Goal: Task Accomplishment & Management: Manage account settings

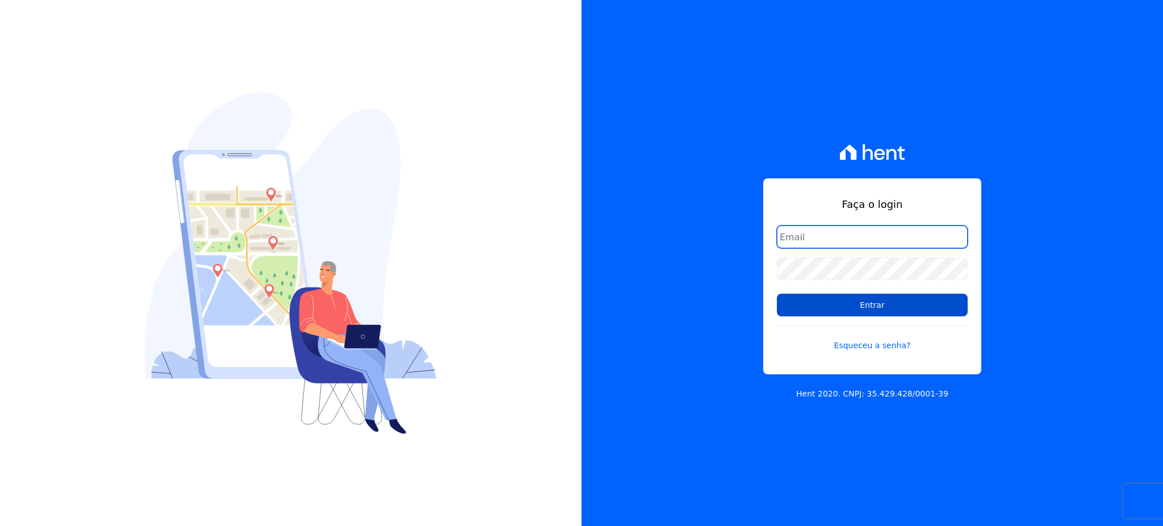
type input "gleice.santos@alcanceengenharia.com.br"
click at [880, 307] on input "Entrar" at bounding box center [872, 305] width 191 height 23
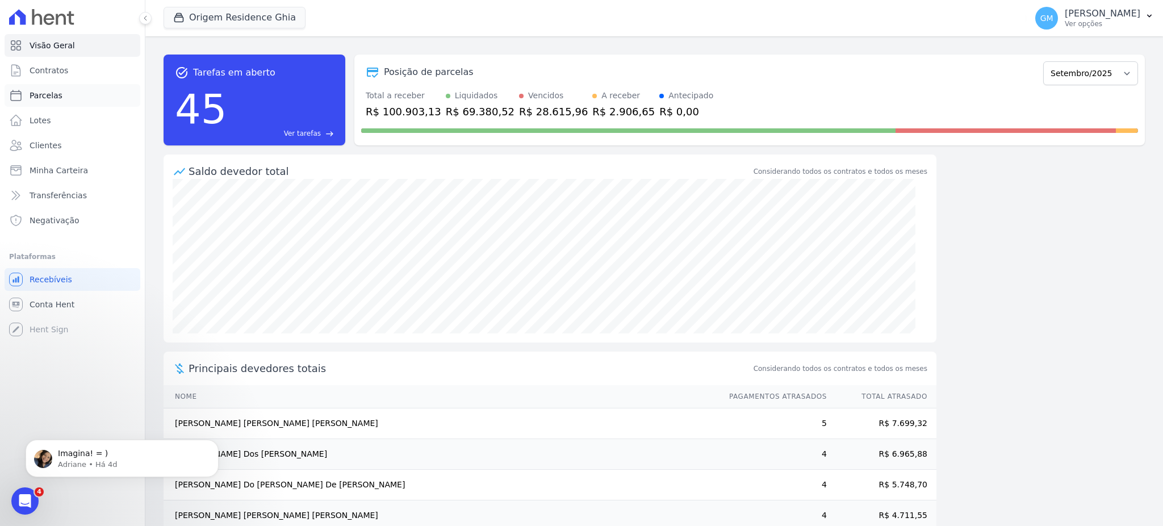
click at [67, 93] on link "Parcelas" at bounding box center [73, 95] width 136 height 23
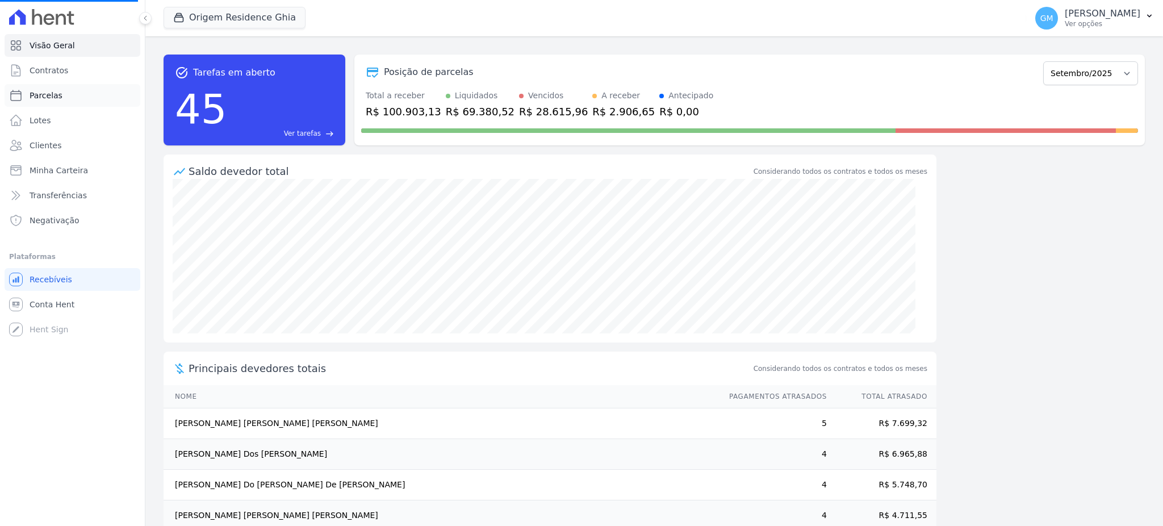
select select
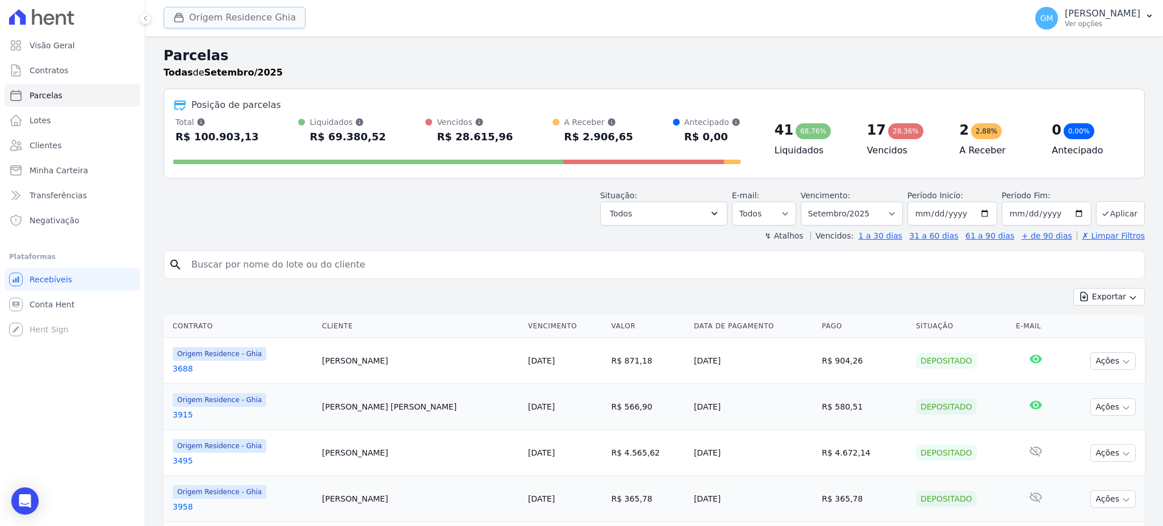
click at [210, 11] on button "Origem Residence Ghia" at bounding box center [235, 18] width 142 height 22
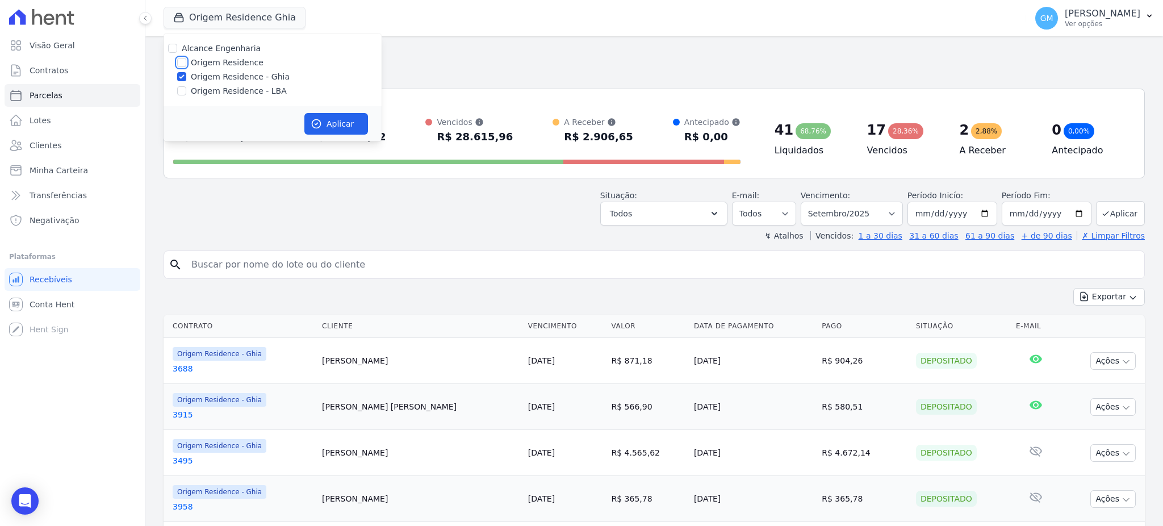
click at [179, 64] on input "Origem Residence" at bounding box center [181, 62] width 9 height 9
checkbox input "true"
click at [186, 96] on div at bounding box center [181, 90] width 9 height 11
click at [179, 93] on input "Origem Residence - LBA" at bounding box center [181, 90] width 9 height 9
checkbox input "true"
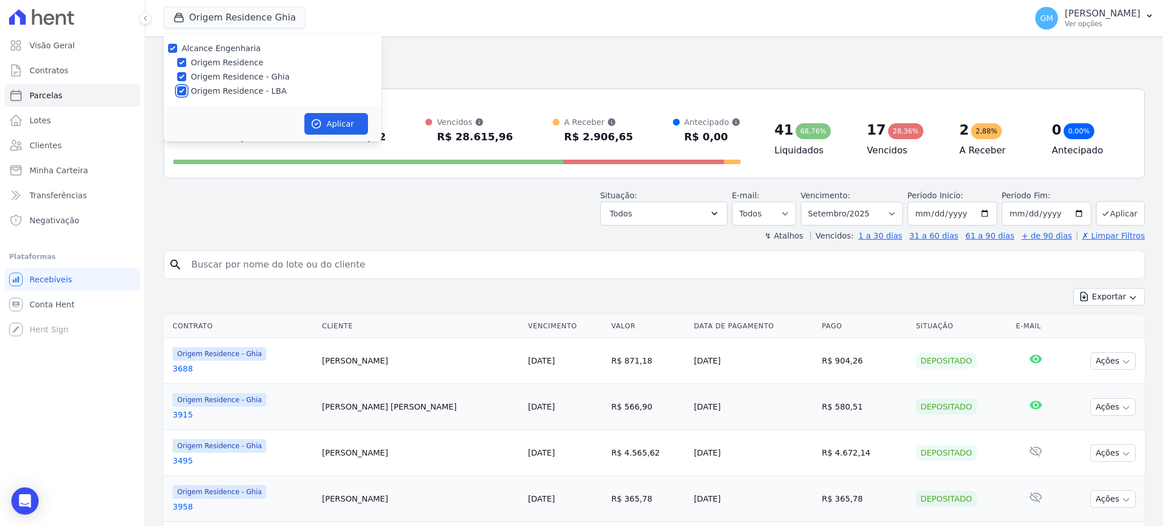
checkbox input "true"
click at [320, 124] on icon "button" at bounding box center [316, 124] width 9 height 9
select select
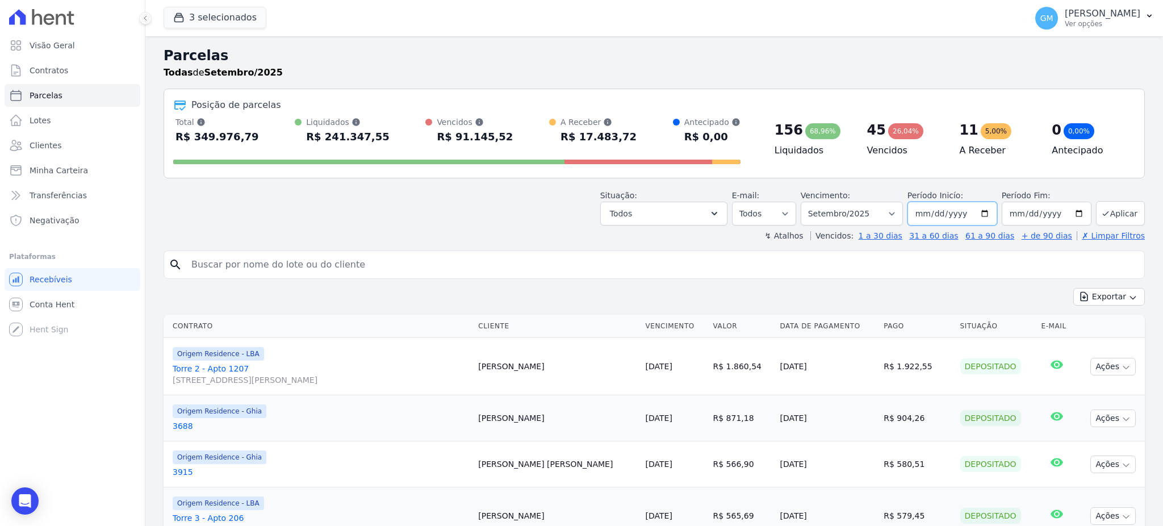
click at [919, 214] on input "2025-09-01" at bounding box center [953, 214] width 90 height 24
type input "2025-09-01"
type input "2021-01-01"
click at [1017, 210] on input "[DATE]" at bounding box center [1047, 214] width 90 height 24
type input "[DATE]"
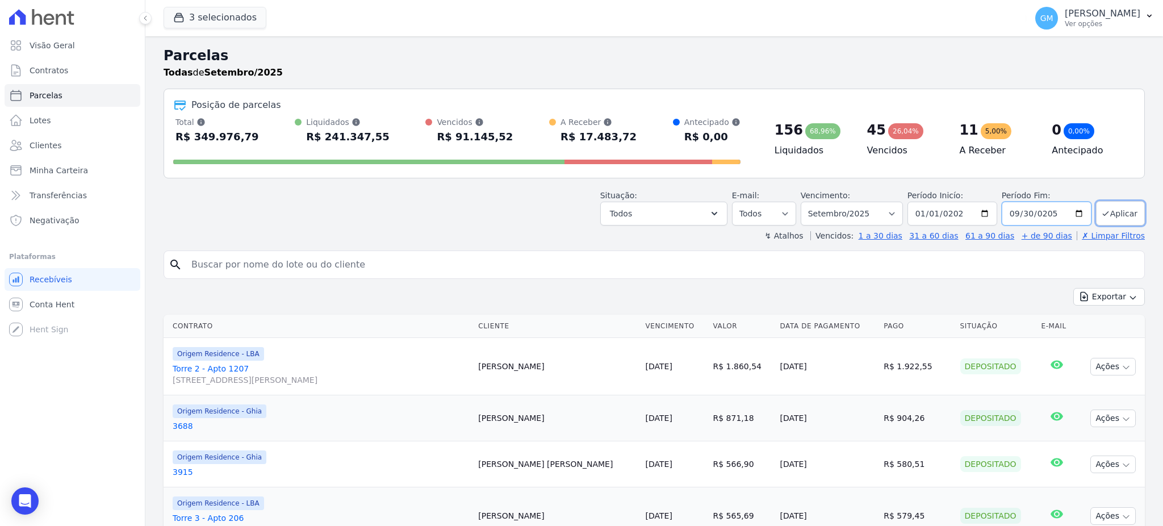
type input "2050-09-30"
click at [1096, 221] on button "Aplicar" at bounding box center [1120, 213] width 49 height 24
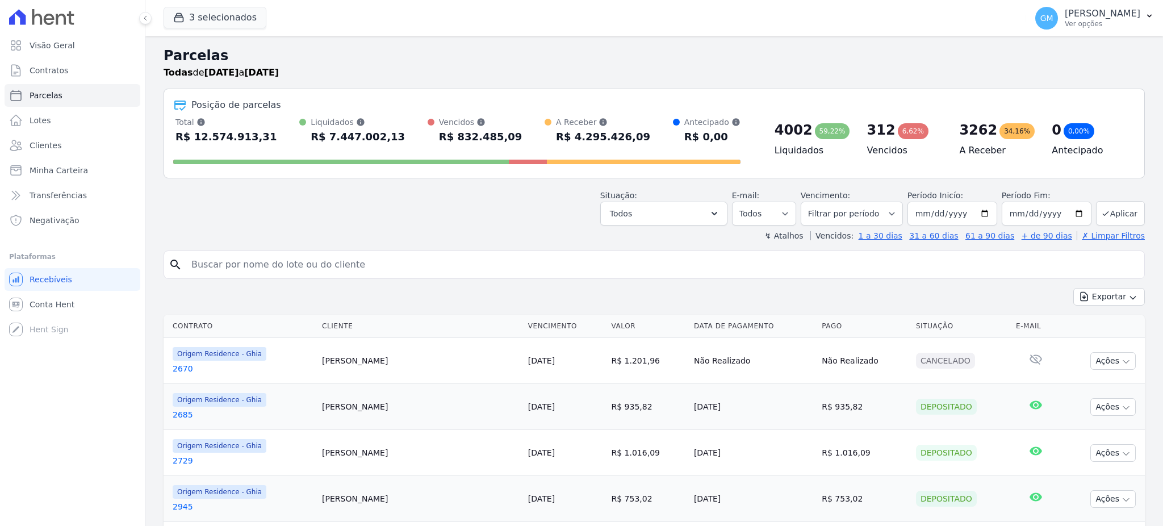
select select
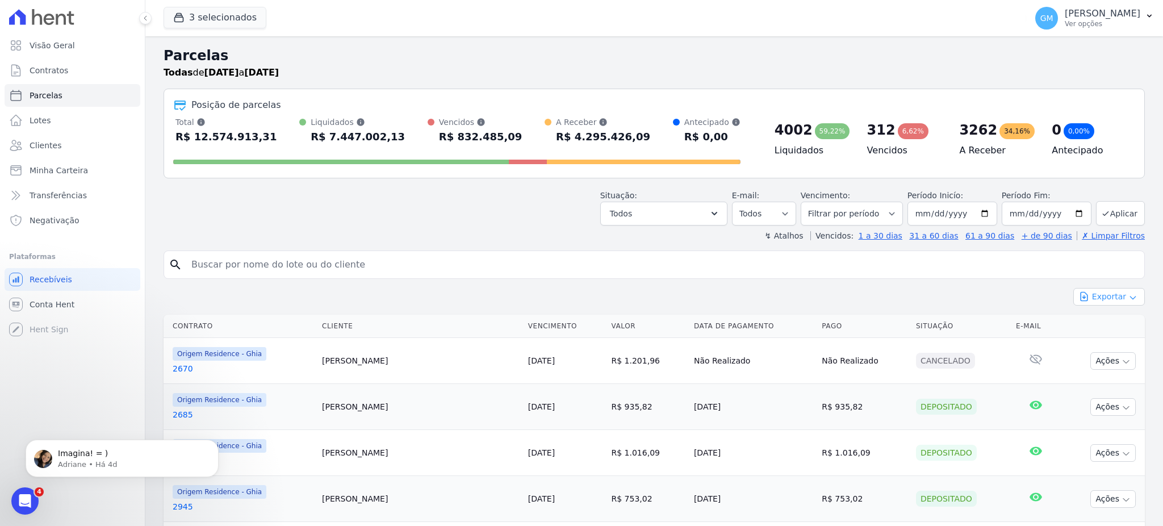
click at [1104, 296] on button "Exportar" at bounding box center [1109, 297] width 72 height 18
click at [1123, 339] on span "Exportar CSV" at bounding box center [1108, 342] width 60 height 11
click at [73, 151] on link "Clientes" at bounding box center [73, 145] width 136 height 23
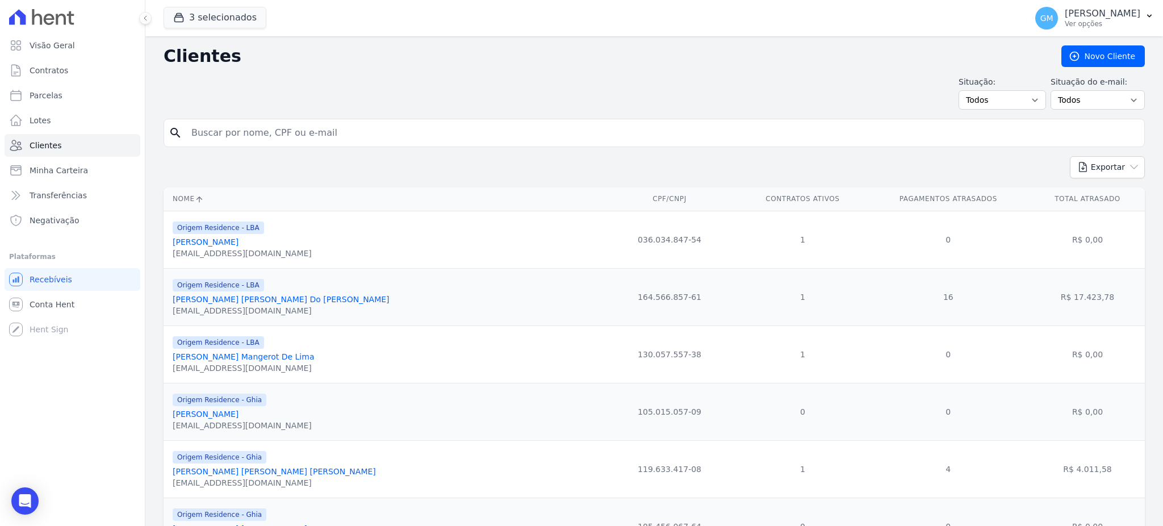
click at [246, 140] on input "search" at bounding box center [662, 133] width 955 height 23
paste input "Filipe De Souza Santana"
type input "Filipe De Souza Santana"
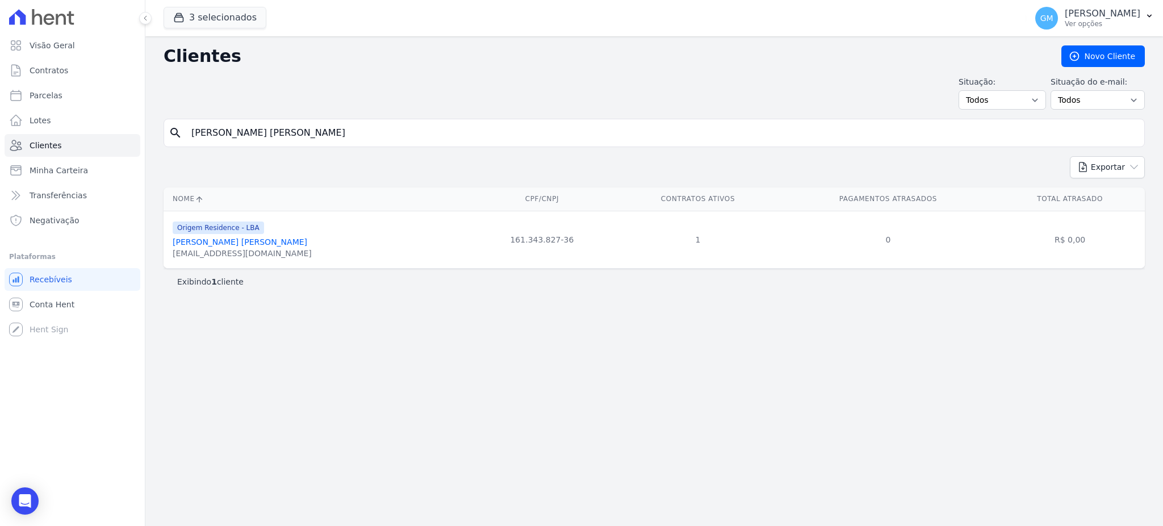
click at [248, 244] on link "Filipe De Souza Santana" at bounding box center [240, 241] width 135 height 9
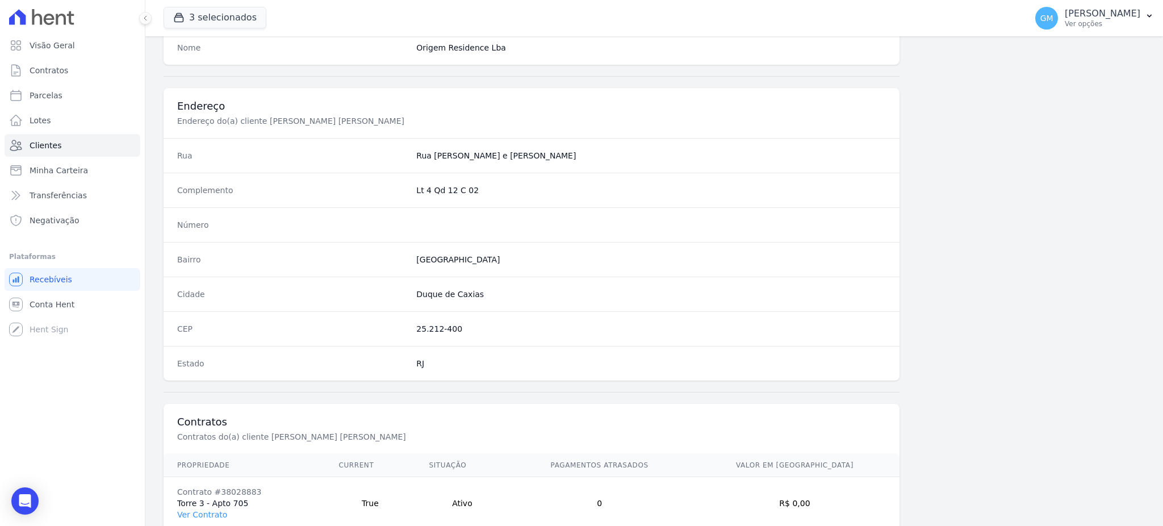
scroll to position [537, 0]
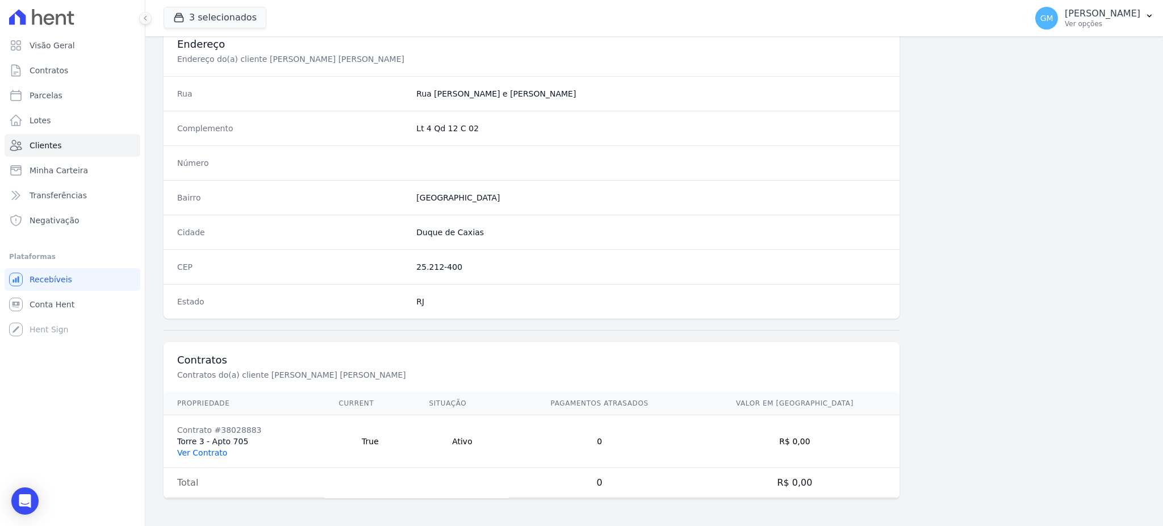
click at [210, 452] on link "Ver Contrato" at bounding box center [202, 452] width 50 height 9
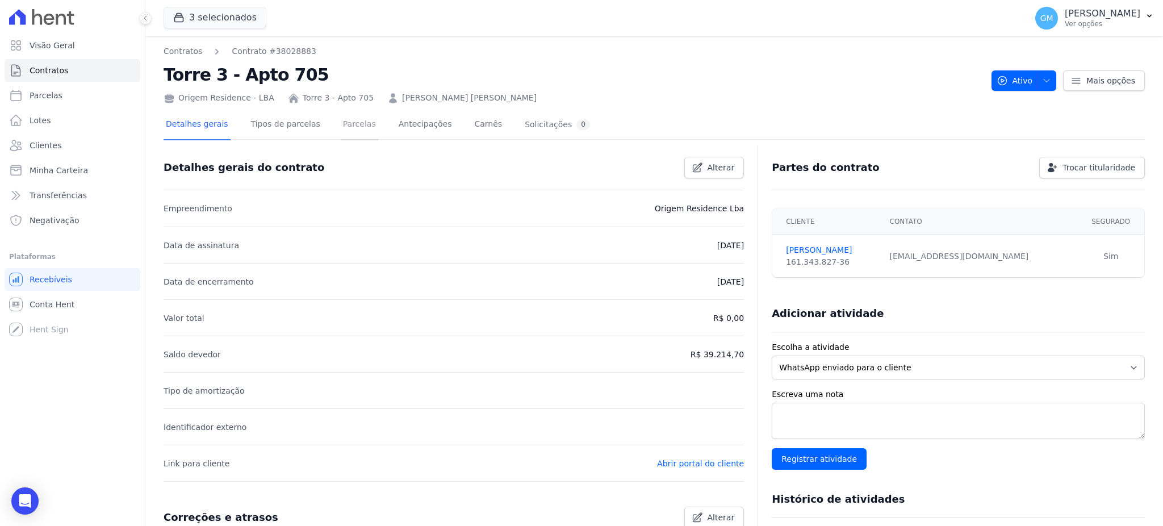
click at [341, 116] on link "Parcelas" at bounding box center [359, 125] width 37 height 30
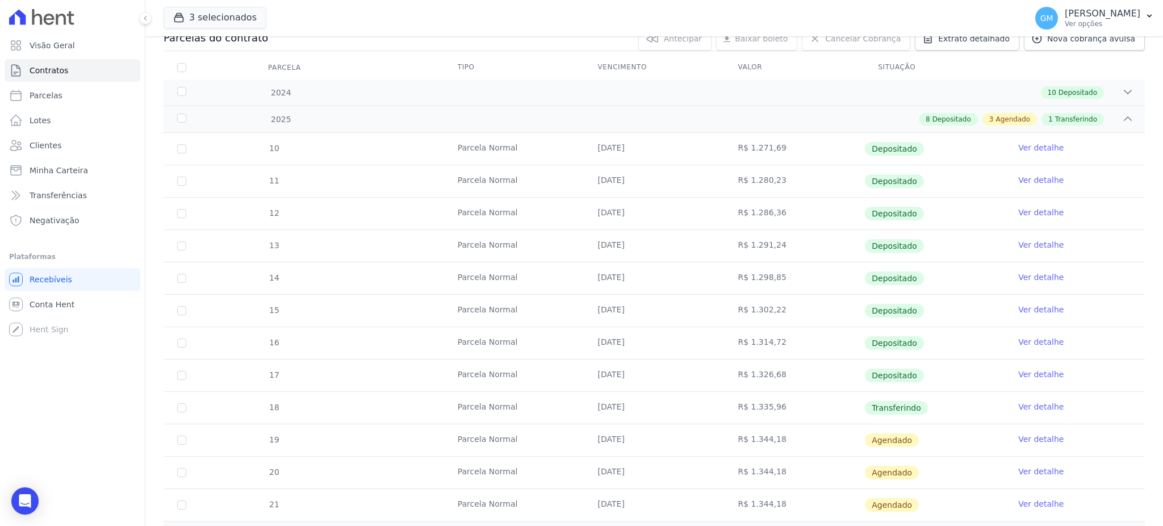
scroll to position [227, 0]
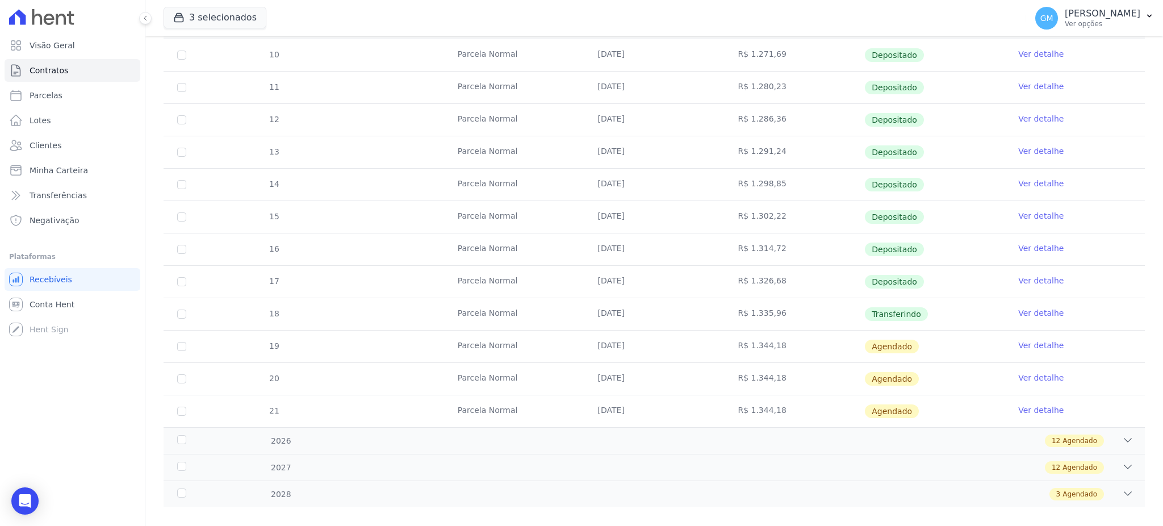
click at [1037, 312] on link "Ver detalhe" at bounding box center [1040, 312] width 45 height 11
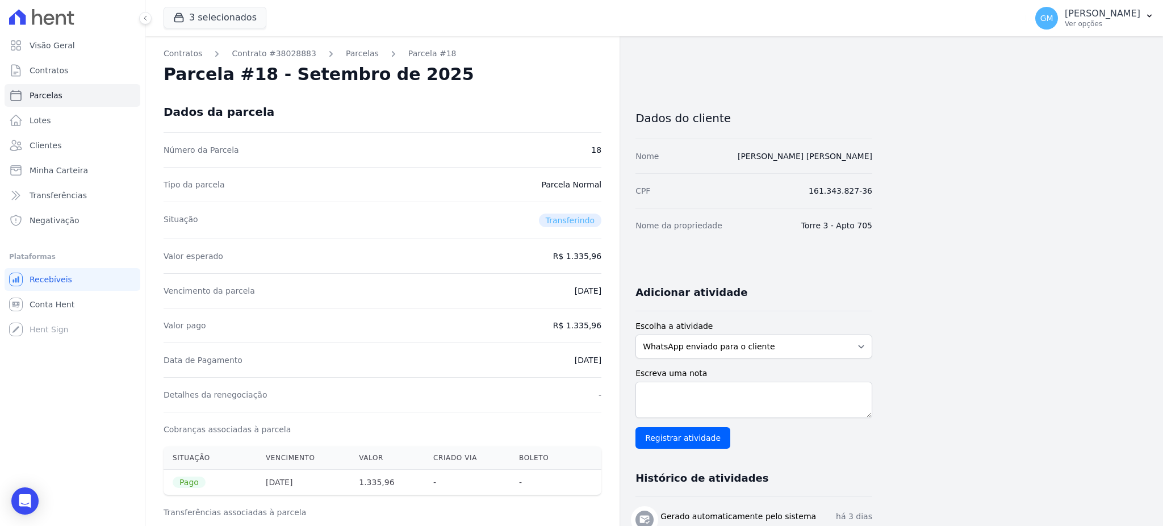
drag, startPoint x: 549, startPoint y: 365, endPoint x: 604, endPoint y: 364, distance: 55.1
copy dd "26/09/2025"
drag, startPoint x: 584, startPoint y: 328, endPoint x: 613, endPoint y: 327, distance: 28.4
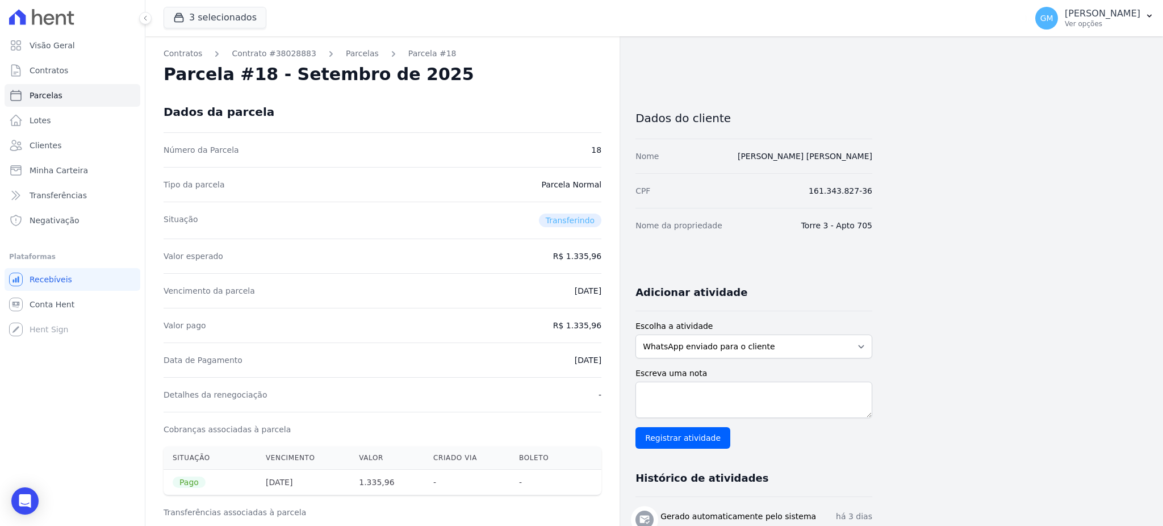
copy dd "1.335,96"
drag, startPoint x: 552, startPoint y: 354, endPoint x: 614, endPoint y: 360, distance: 62.8
copy dd "26/09/2025"
drag, startPoint x: 582, startPoint y: 525, endPoint x: 591, endPoint y: 536, distance: 14.1
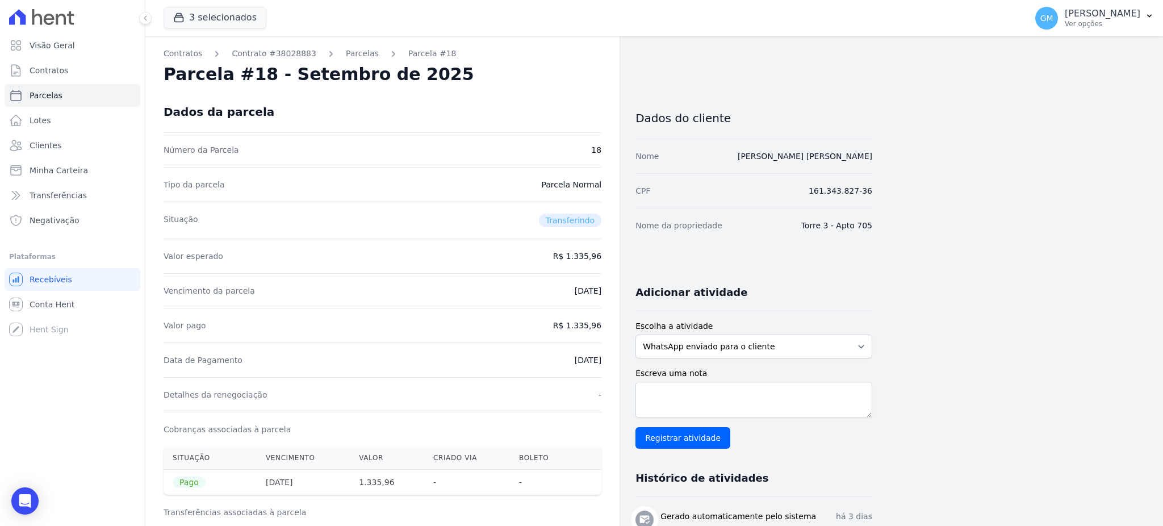
click at [591, 525] on html "Visão Geral Contratos Parcelas Lotes Clientes Minha Carteira Transferências Neg…" at bounding box center [581, 263] width 1163 height 526
click at [47, 152] on link "Clientes" at bounding box center [73, 145] width 136 height 23
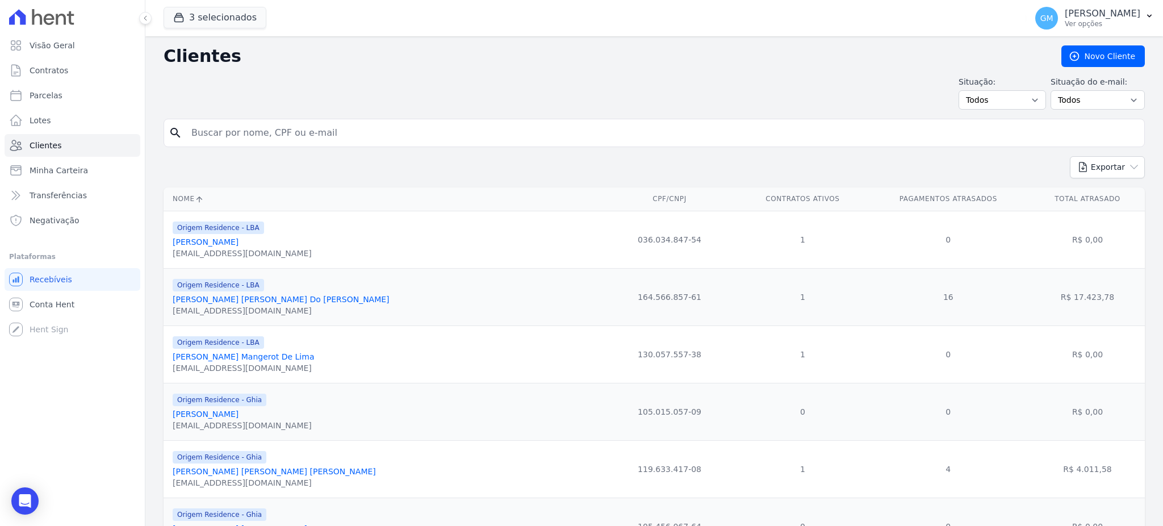
click at [231, 137] on input "search" at bounding box center [662, 133] width 955 height 23
paste input "Quiarlei Daniel Da Silva"
type input "Quiarlei Daniel Da Silva]"
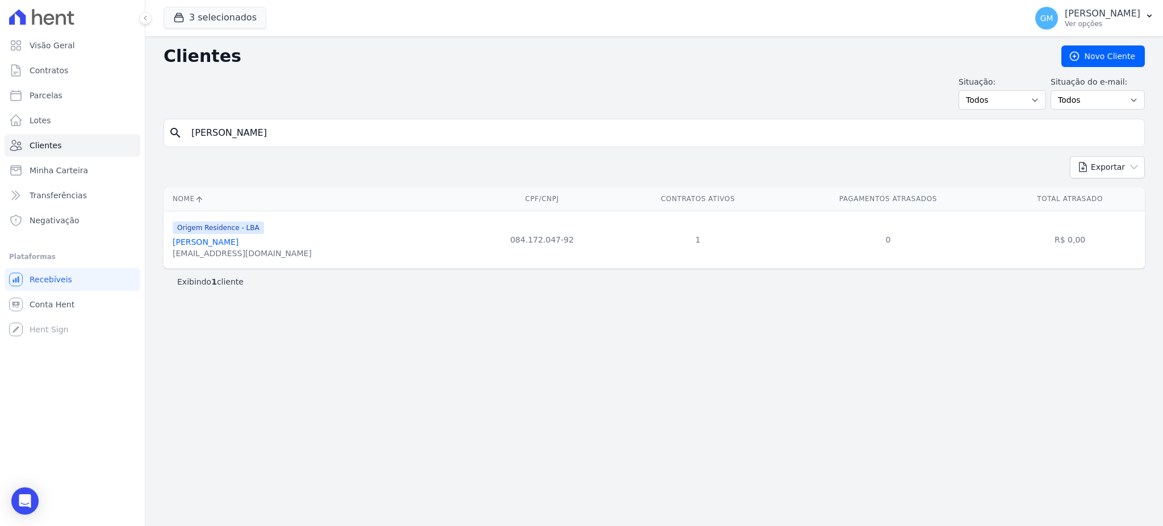
click at [239, 240] on link "Quiarlei Daniel Da Silva" at bounding box center [206, 241] width 66 height 9
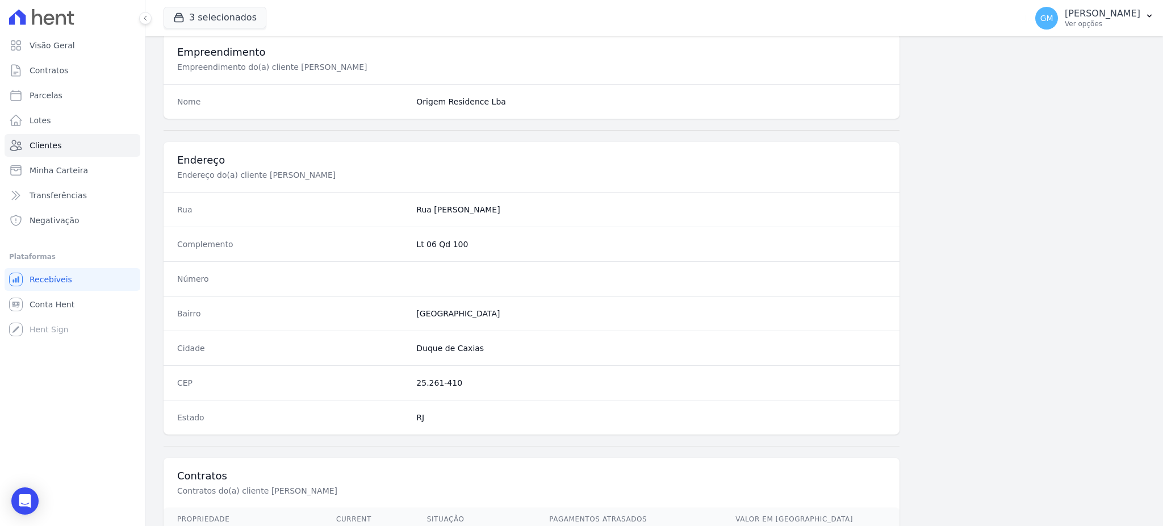
scroll to position [537, 0]
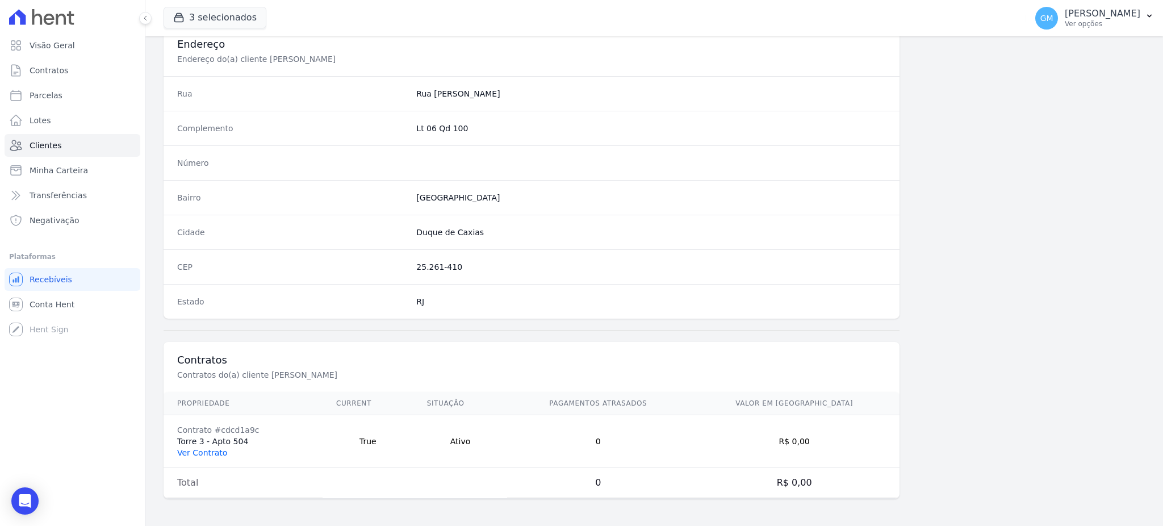
click at [220, 451] on link "Ver Contrato" at bounding box center [202, 452] width 50 height 9
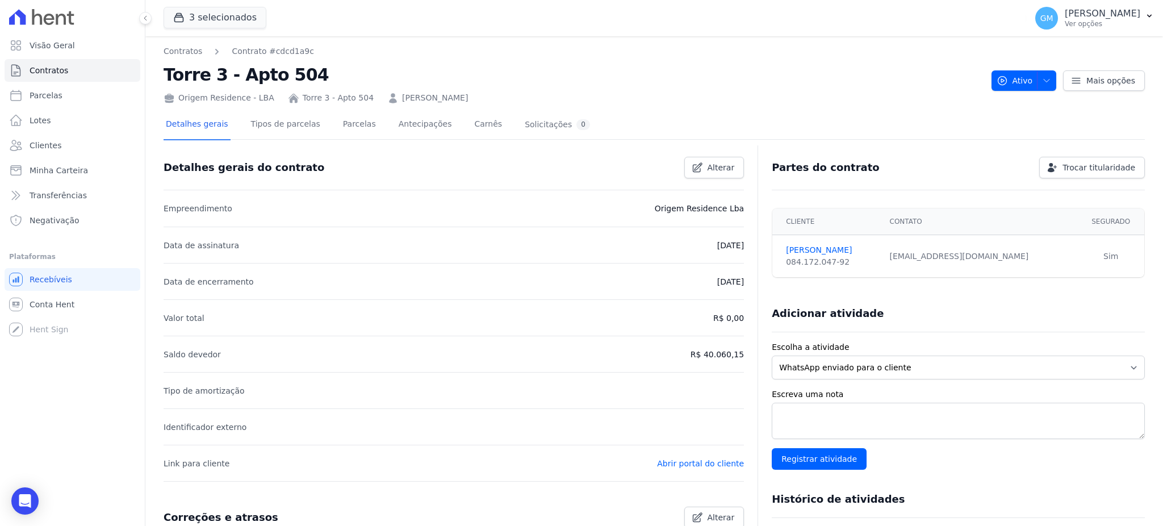
click at [324, 126] on div "Detalhes gerais Tipos de parcelas Parcelas Antecipações Carnês Solicitações 0" at bounding box center [378, 125] width 429 height 30
click at [346, 125] on link "Parcelas" at bounding box center [359, 125] width 37 height 30
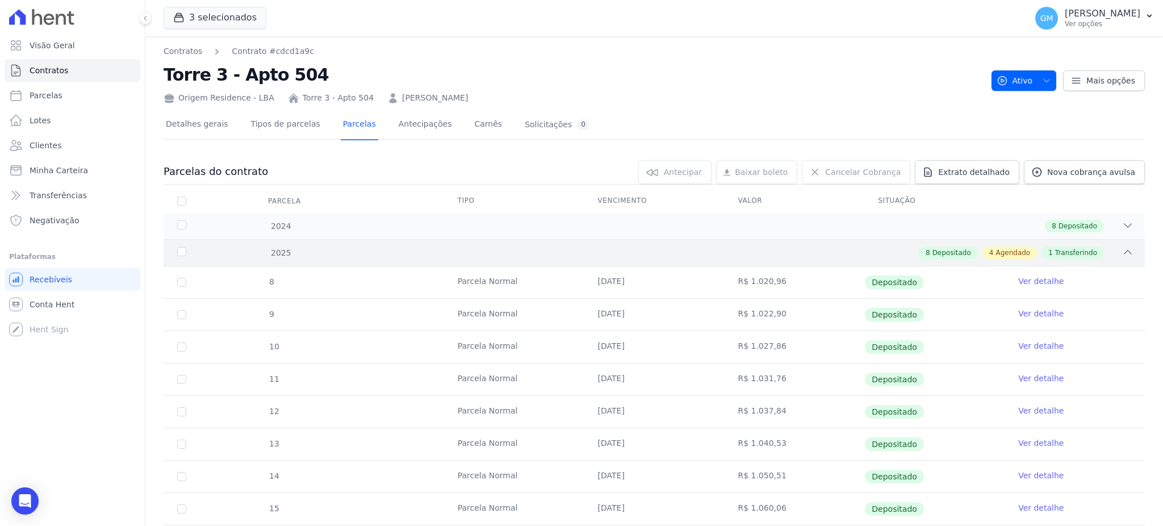
scroll to position [227, 0]
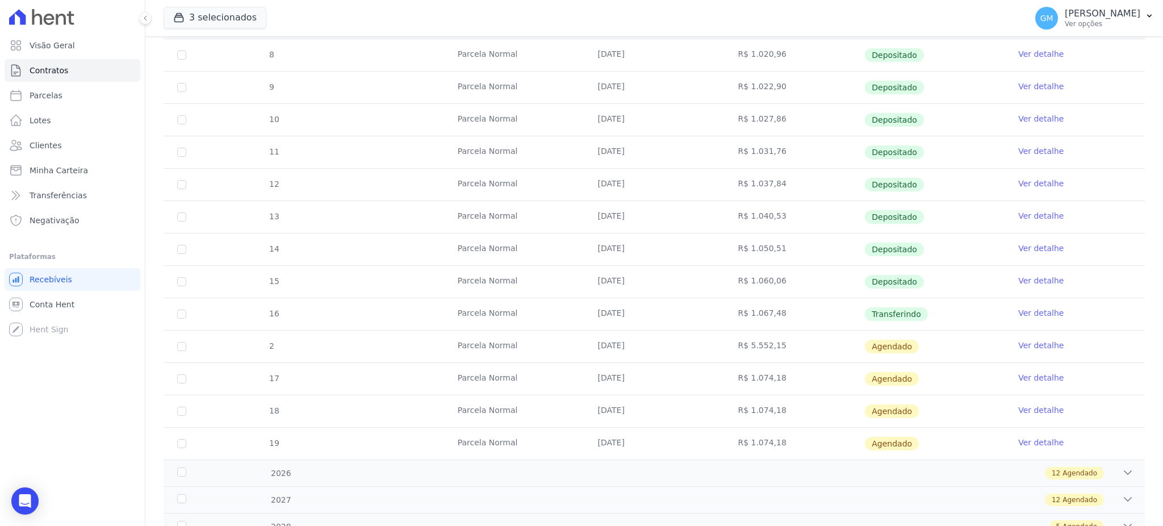
drag, startPoint x: 911, startPoint y: 315, endPoint x: 857, endPoint y: 314, distance: 54.5
click at [865, 314] on span "Transferindo" at bounding box center [896, 314] width 63 height 14
click at [1018, 310] on link "Ver detalhe" at bounding box center [1040, 312] width 45 height 11
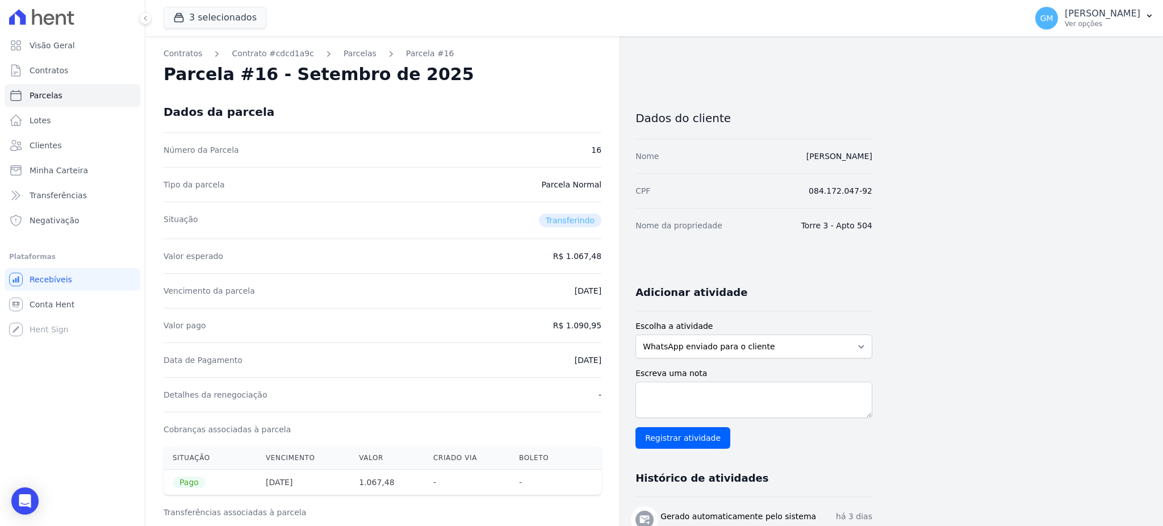
drag, startPoint x: 551, startPoint y: 365, endPoint x: 612, endPoint y: 356, distance: 62.0
click at [860, 136] on div "Dados do cliente" at bounding box center [754, 115] width 237 height 48
drag, startPoint x: 553, startPoint y: 363, endPoint x: 619, endPoint y: 357, distance: 66.1
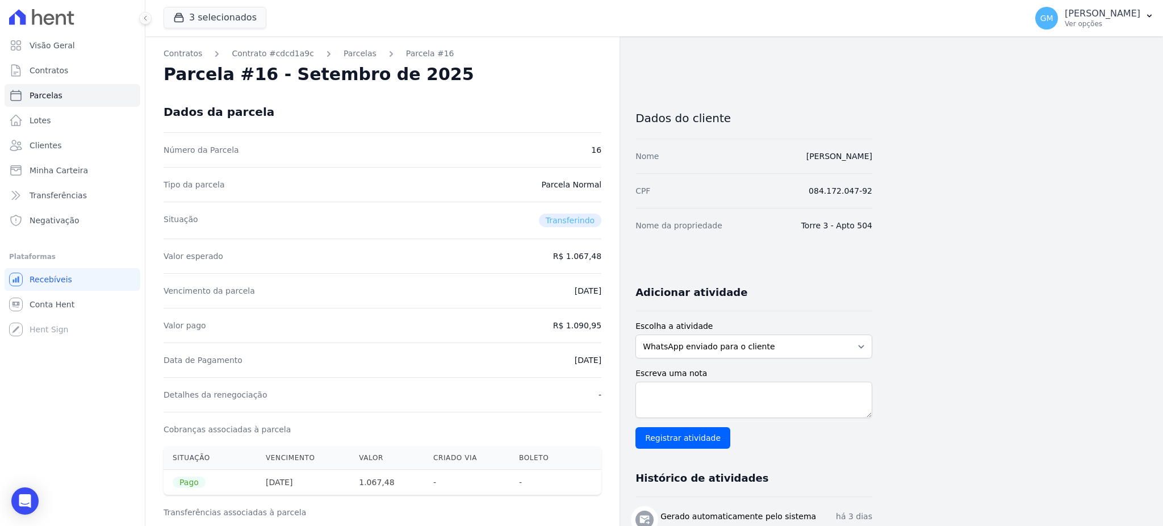
copy dd "26/09/2025"
drag, startPoint x: 570, startPoint y: 327, endPoint x: 613, endPoint y: 327, distance: 43.7
copy dd "1.090,95"
drag, startPoint x: 544, startPoint y: 344, endPoint x: 602, endPoint y: 356, distance: 59.6
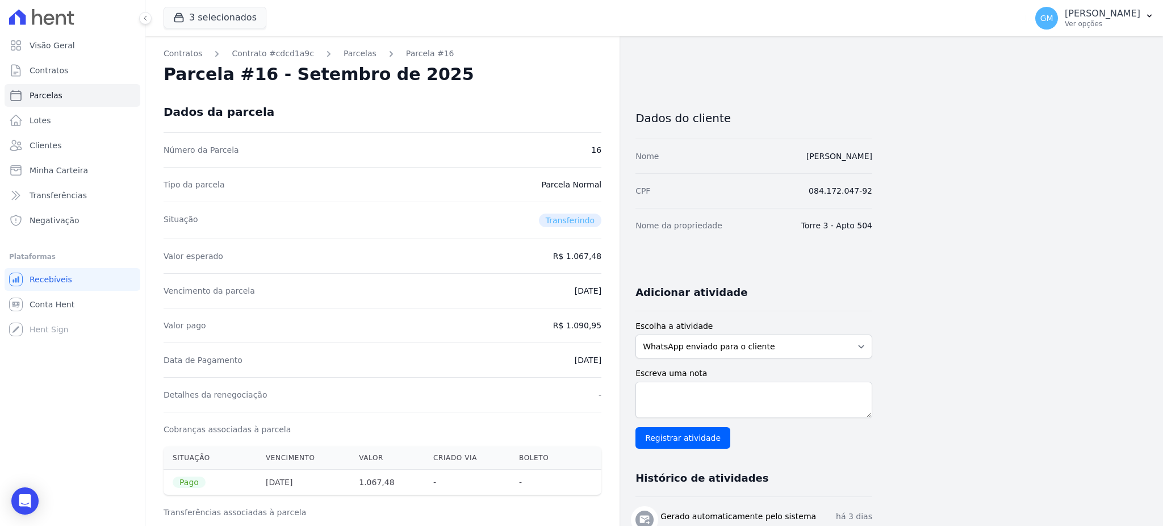
copy dd "26/09/2025"
drag, startPoint x: 561, startPoint y: 330, endPoint x: 600, endPoint y: 329, distance: 39.8
click at [562, 334] on div "Valor pago R$ 1.090,95" at bounding box center [383, 325] width 438 height 35
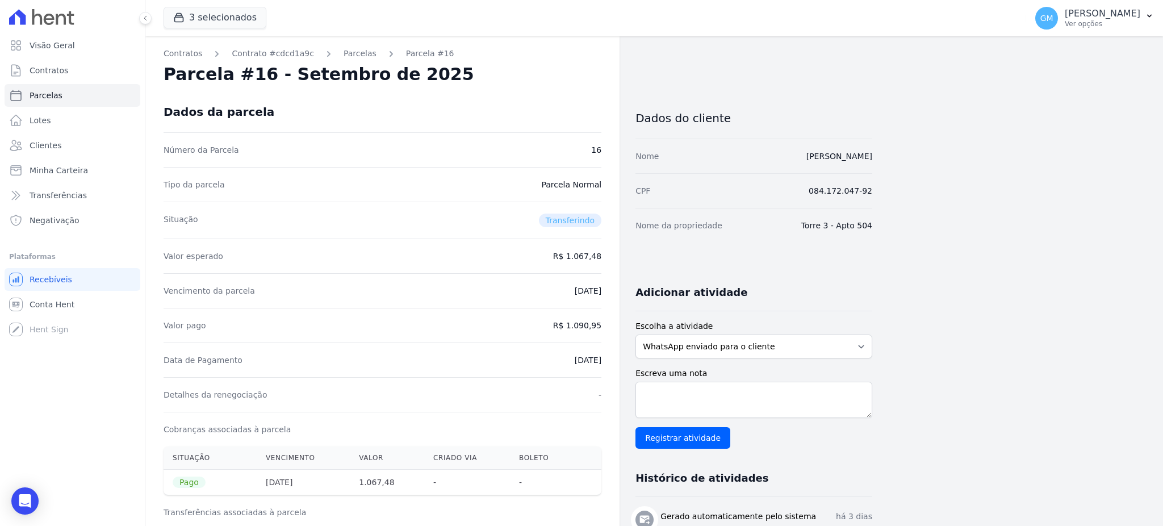
click at [571, 324] on dd "R$ 1.090,95" at bounding box center [577, 325] width 48 height 11
drag, startPoint x: 573, startPoint y: 323, endPoint x: 603, endPoint y: 323, distance: 30.7
click at [567, 332] on div "Valor pago R$ 1.090,95" at bounding box center [383, 325] width 438 height 35
drag, startPoint x: 549, startPoint y: 359, endPoint x: 619, endPoint y: 360, distance: 69.9
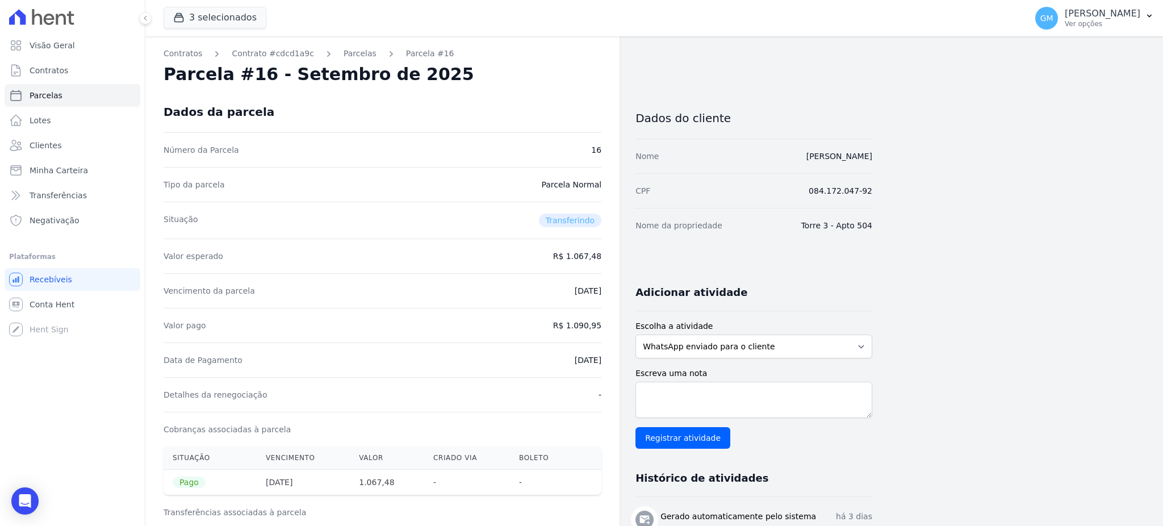
copy dd "26/09/2025"
click at [35, 151] on span "Clientes" at bounding box center [46, 145] width 32 height 11
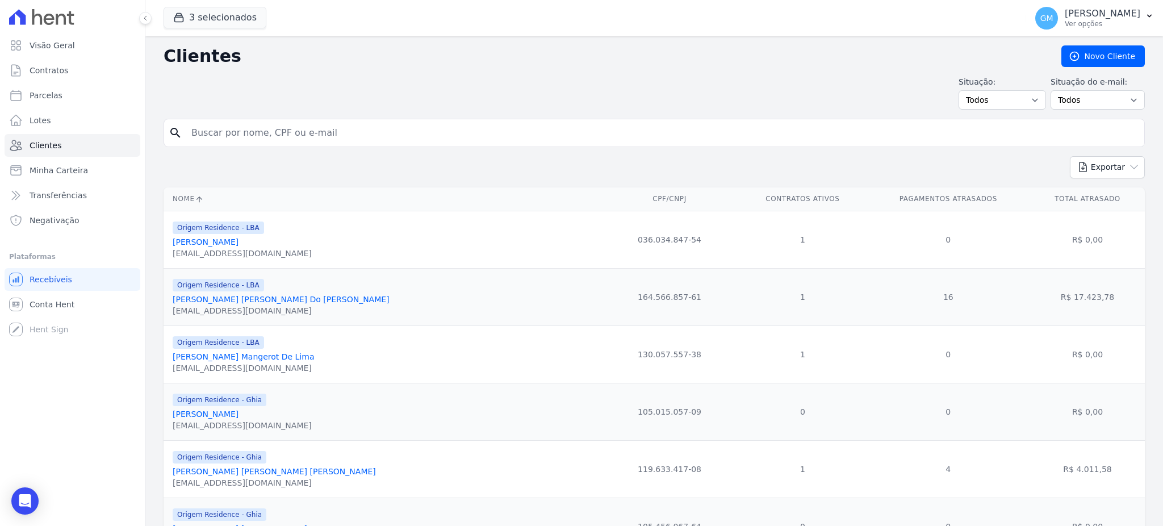
click at [318, 142] on input "search" at bounding box center [662, 133] width 955 height 23
paste input "Rafael Bereta Dos Santos"
type input "Rafael Bereta Dos Santos"
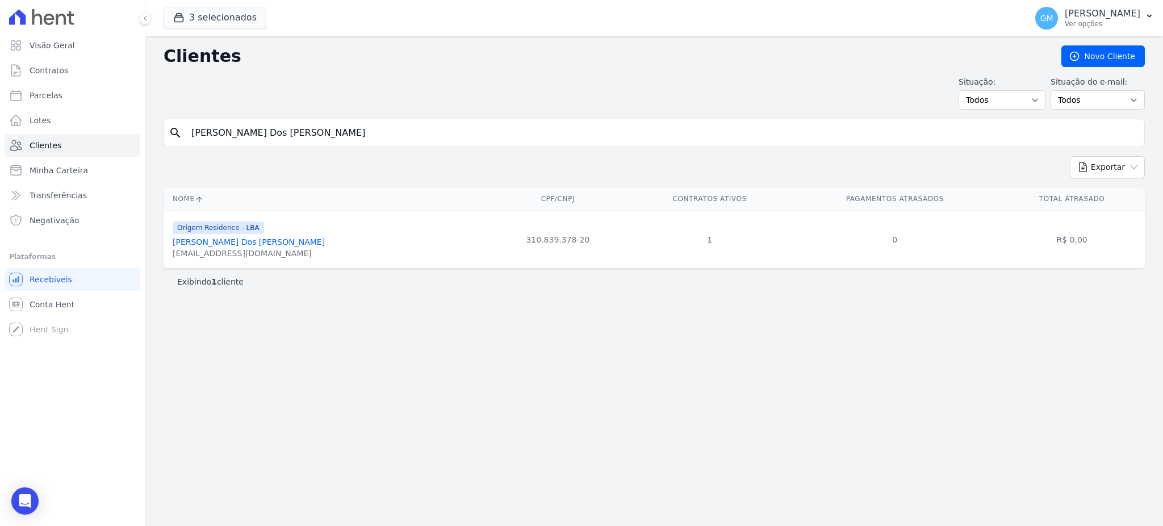
click at [230, 245] on link "Rafael Bereta Dos Santos" at bounding box center [249, 241] width 152 height 9
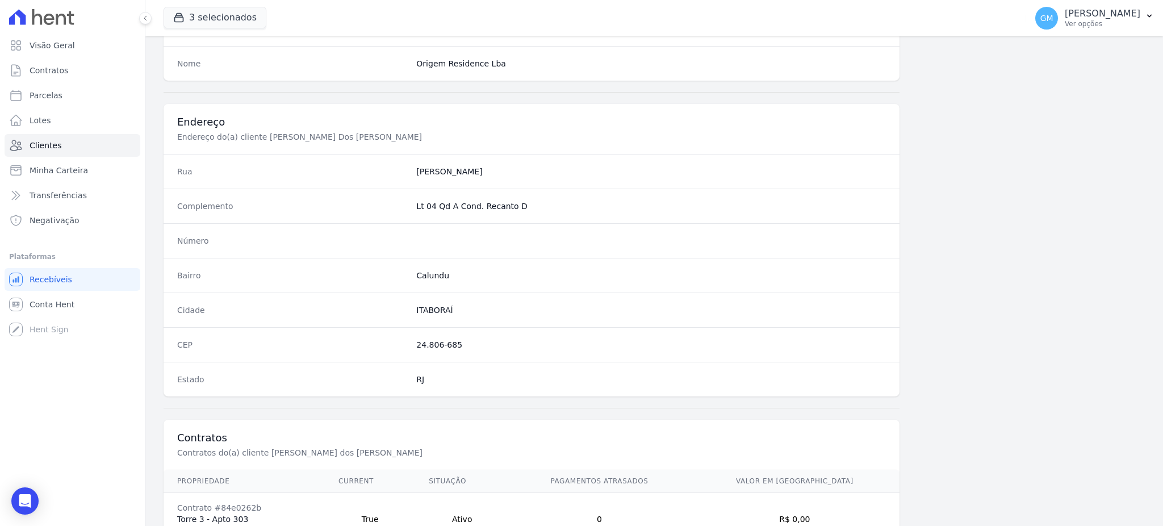
scroll to position [537, 0]
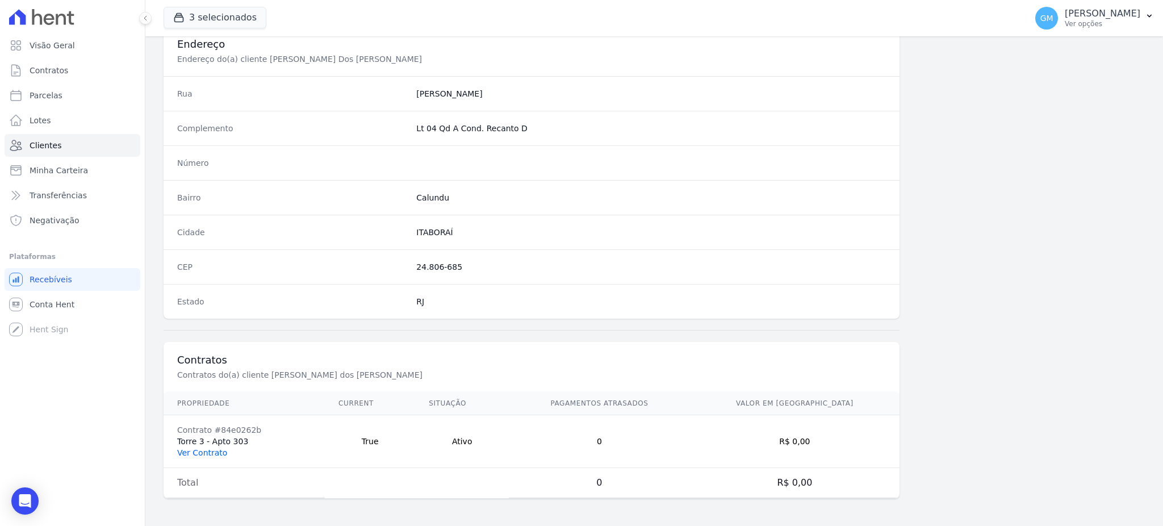
click at [199, 454] on link "Ver Contrato" at bounding box center [202, 452] width 50 height 9
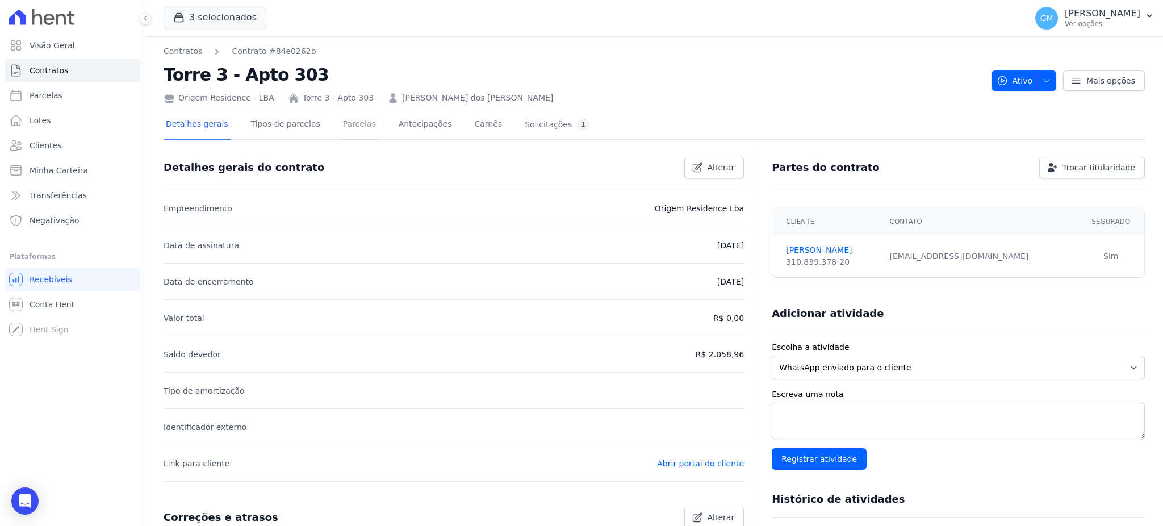
click at [341, 114] on link "Parcelas" at bounding box center [359, 125] width 37 height 30
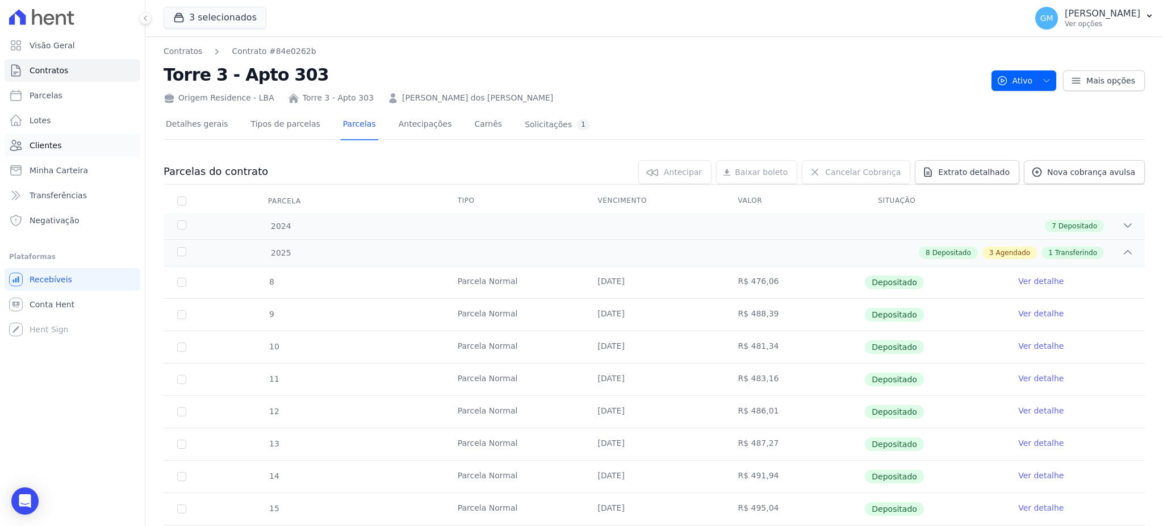
click at [78, 145] on link "Clientes" at bounding box center [73, 145] width 136 height 23
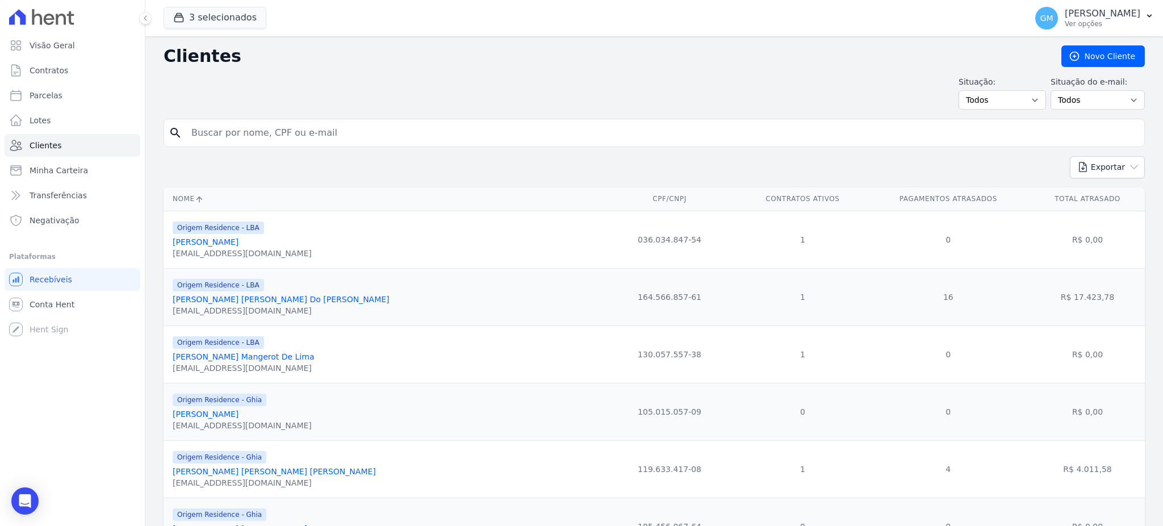
click at [220, 140] on input "search" at bounding box center [662, 133] width 955 height 23
paste input "Luiza Victoria Sarraff De Carvalho"
type input "Luiza Victoria Sarraff De Carvalho"
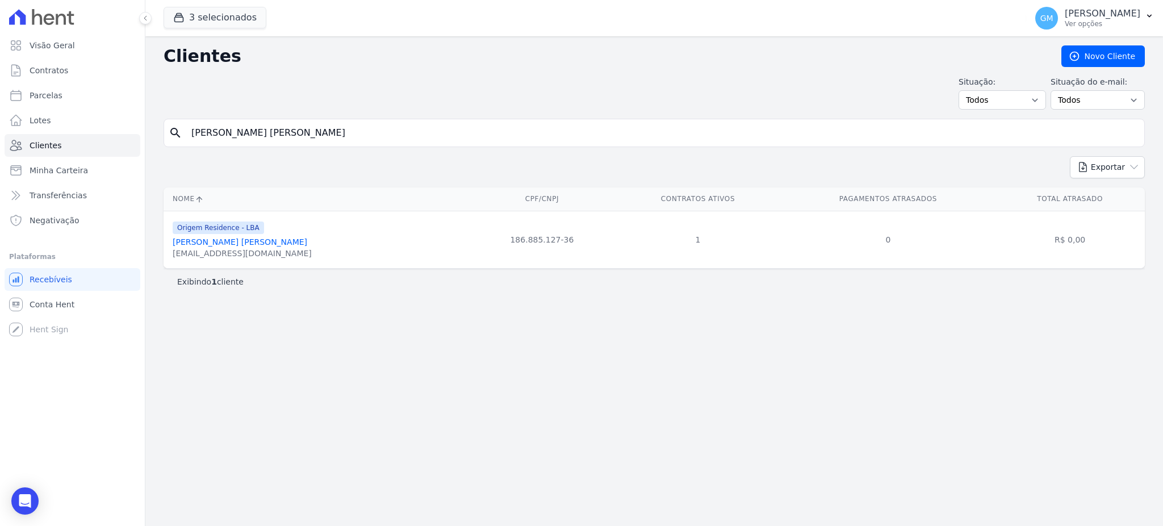
click at [275, 247] on link "Luiza Victoria Sarraff De Carvalho" at bounding box center [240, 241] width 135 height 9
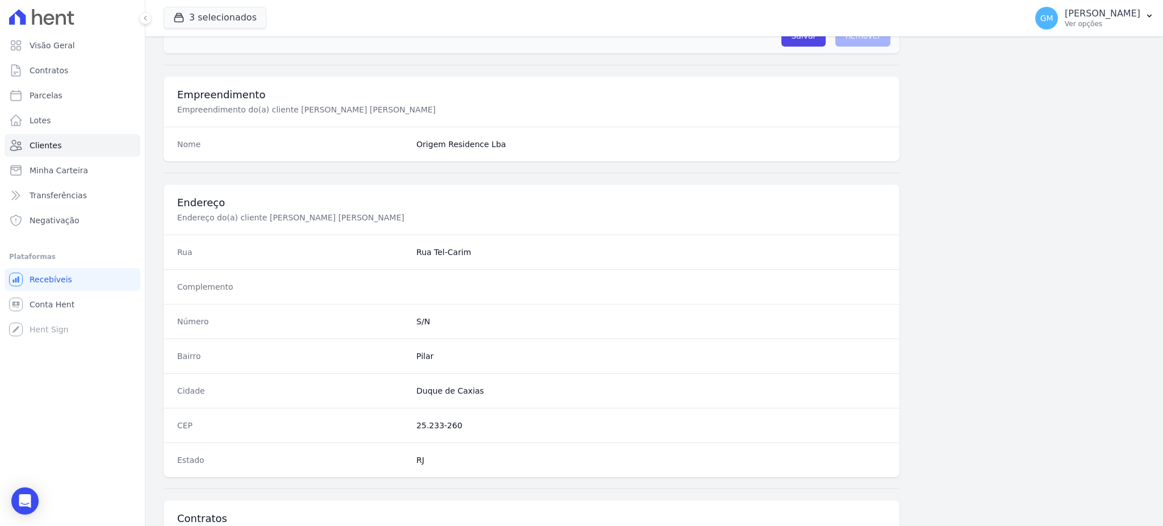
scroll to position [537, 0]
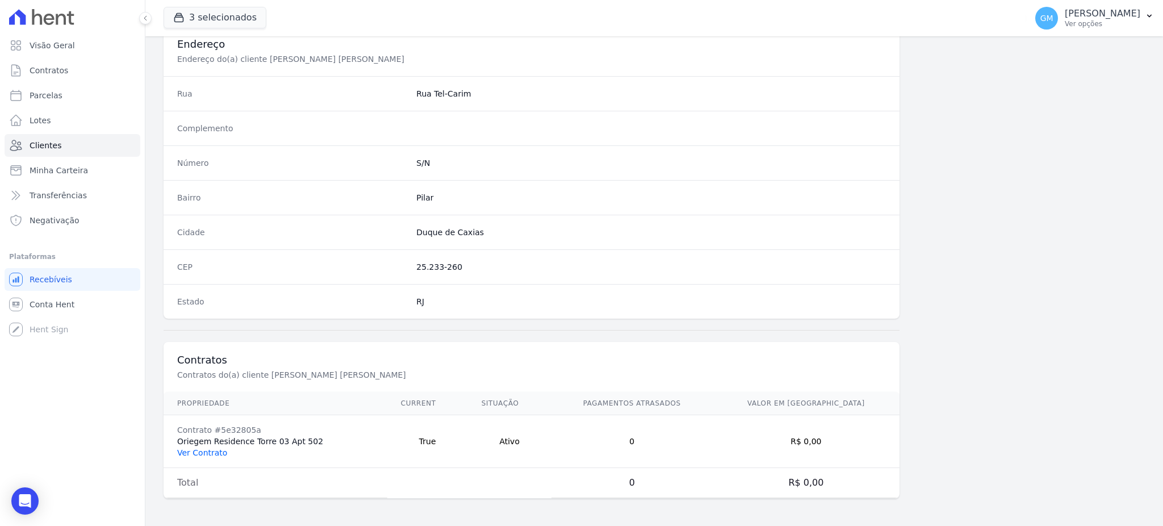
click at [218, 452] on link "Ver Contrato" at bounding box center [202, 452] width 50 height 9
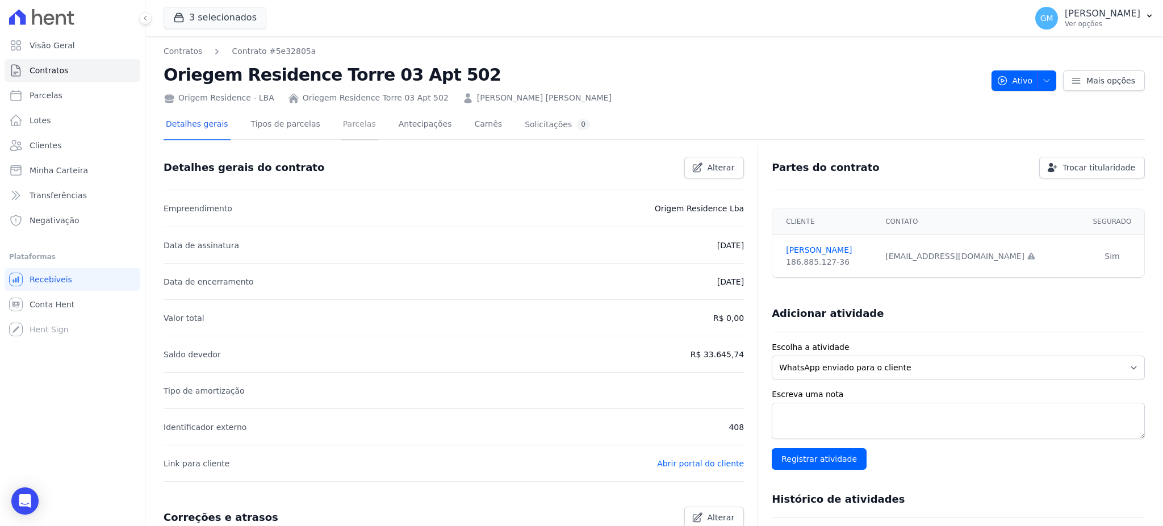
click at [348, 114] on link "Parcelas" at bounding box center [359, 125] width 37 height 30
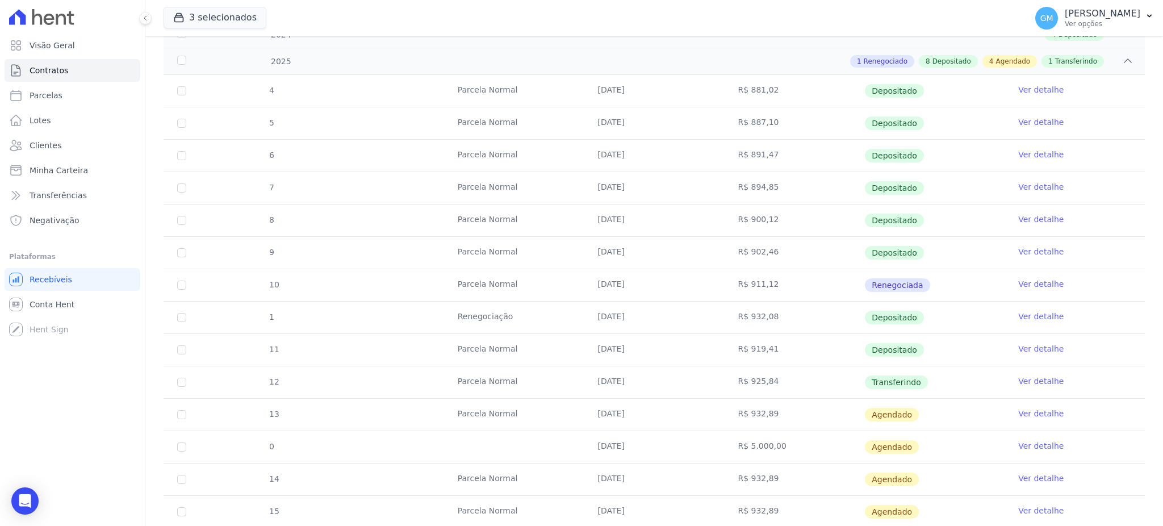
scroll to position [227, 0]
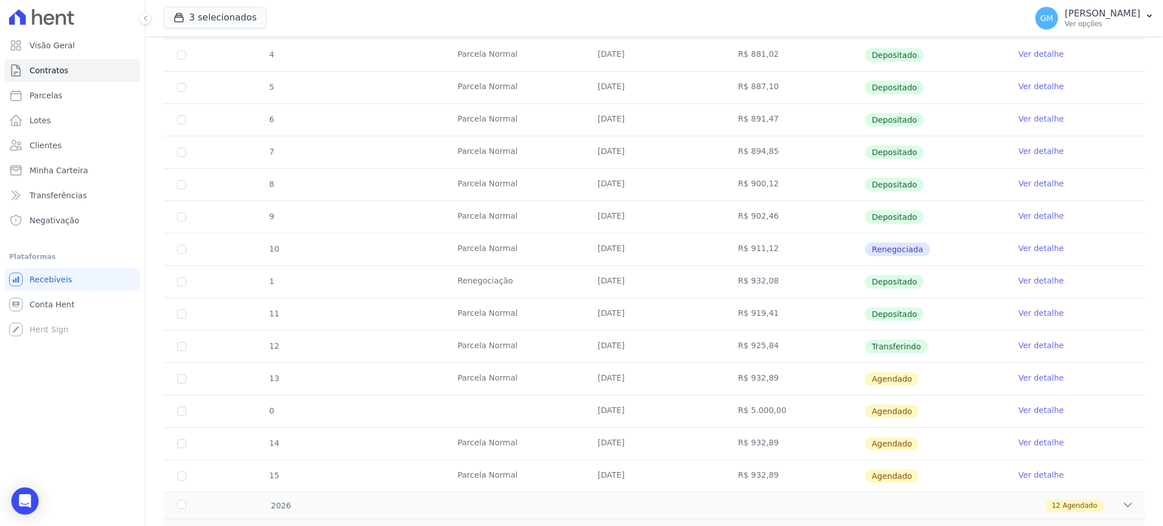
click at [1018, 340] on link "Ver detalhe" at bounding box center [1040, 345] width 45 height 11
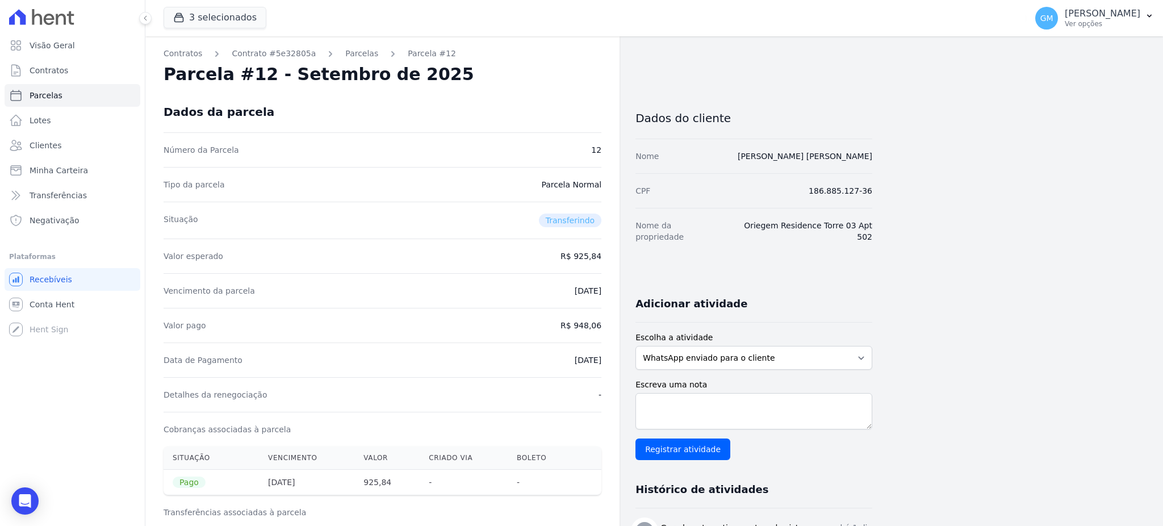
drag, startPoint x: 546, startPoint y: 356, endPoint x: 607, endPoint y: 360, distance: 60.4
copy dd "29/09/2025"
click at [528, 297] on div "Vencimento da parcela 15/09/2025" at bounding box center [383, 290] width 438 height 35
drag, startPoint x: 532, startPoint y: 362, endPoint x: 600, endPoint y: 369, distance: 67.9
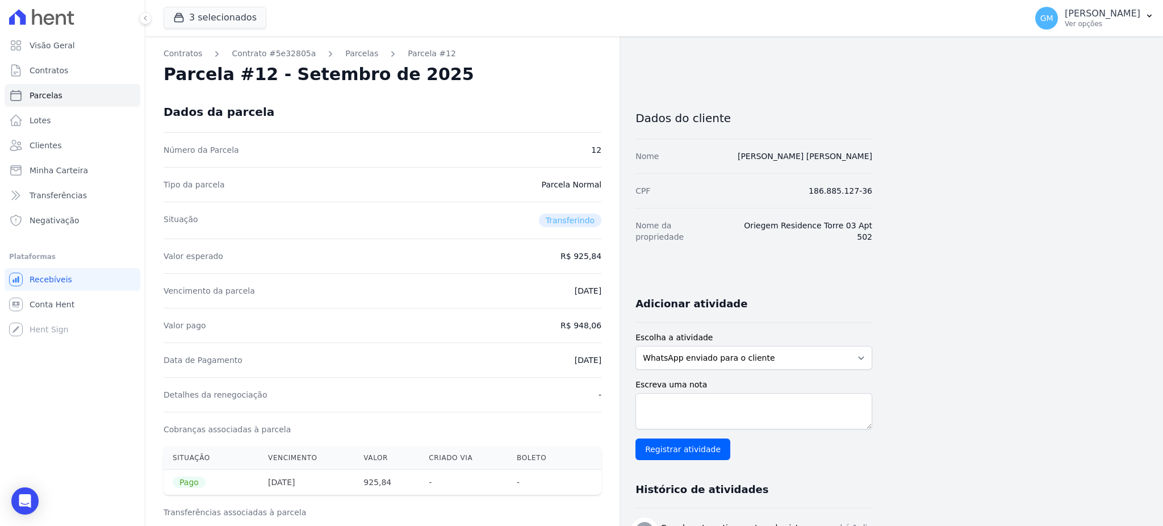
click at [600, 369] on div "Data de Pagamento 29/09/2025" at bounding box center [383, 359] width 438 height 35
copy dd "29/09/2025"
click at [561, 349] on div "Data de Pagamento 29/09/2025" at bounding box center [383, 359] width 438 height 35
drag, startPoint x: 553, startPoint y: 356, endPoint x: 600, endPoint y: 364, distance: 47.9
click at [600, 364] on div "Data de Pagamento 29/09/2025" at bounding box center [383, 359] width 438 height 35
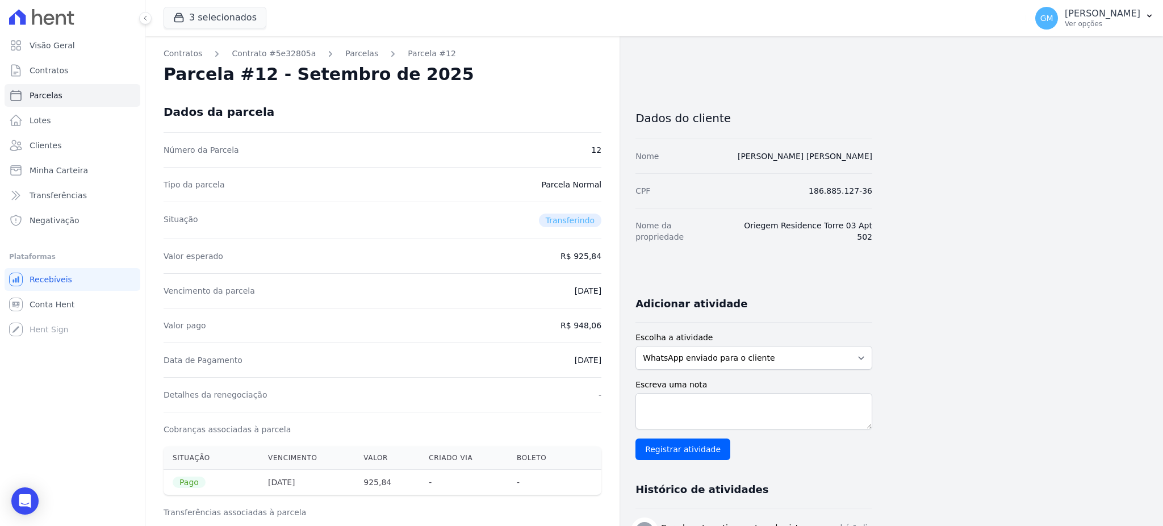
click at [535, 357] on div "Data de Pagamento 29/09/2025" at bounding box center [383, 359] width 438 height 35
drag, startPoint x: 542, startPoint y: 350, endPoint x: 602, endPoint y: 356, distance: 60.4
copy dd "29/09/2025"
click at [574, 277] on div "Vencimento da parcela 15/09/2025" at bounding box center [383, 290] width 438 height 35
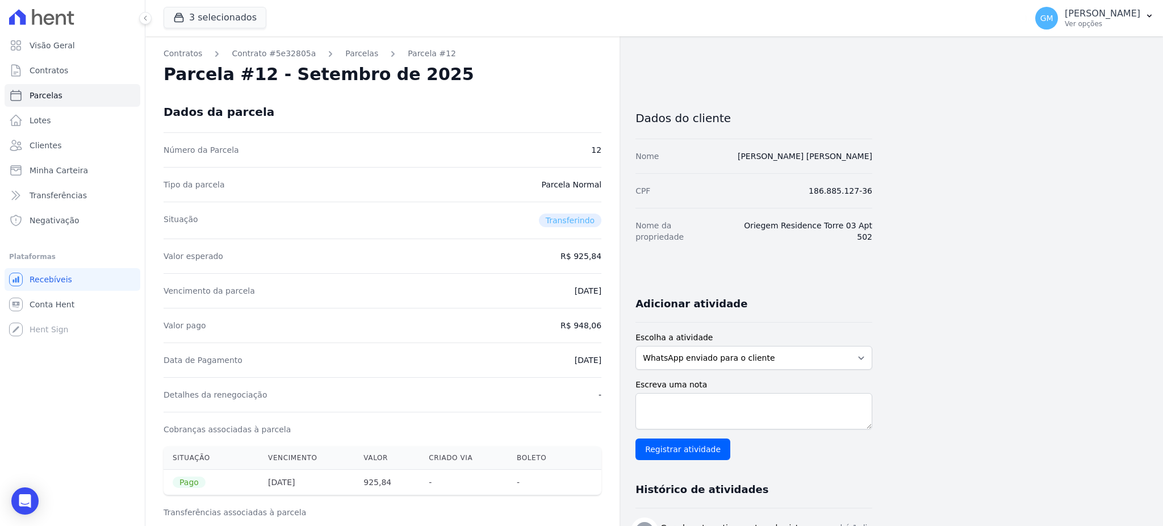
drag, startPoint x: 557, startPoint y: 360, endPoint x: 604, endPoint y: 366, distance: 47.6
click at [574, 333] on div "Valor pago R$ 948,06" at bounding box center [383, 325] width 438 height 35
drag, startPoint x: 577, startPoint y: 324, endPoint x: 610, endPoint y: 322, distance: 33.0
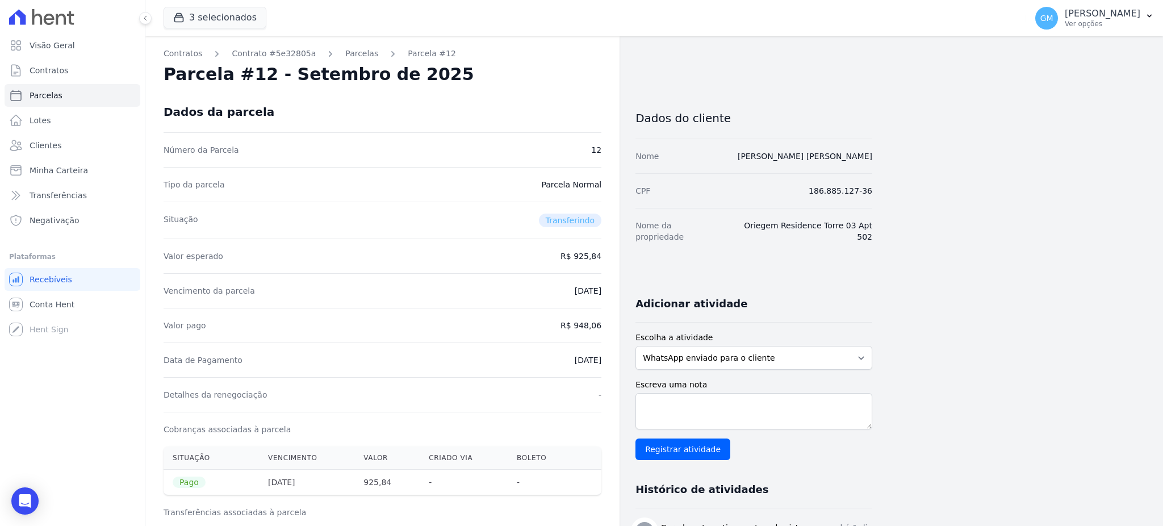
drag, startPoint x: 555, startPoint y: 367, endPoint x: 604, endPoint y: 365, distance: 48.9
click at [64, 140] on link "Clientes" at bounding box center [73, 145] width 136 height 23
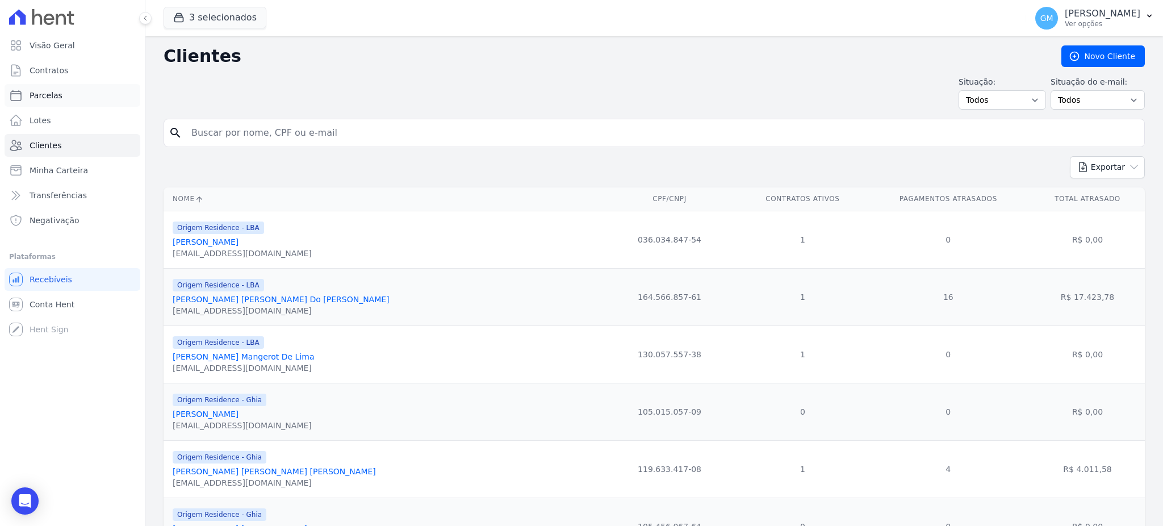
click at [74, 92] on link "Parcelas" at bounding box center [73, 95] width 136 height 23
select select
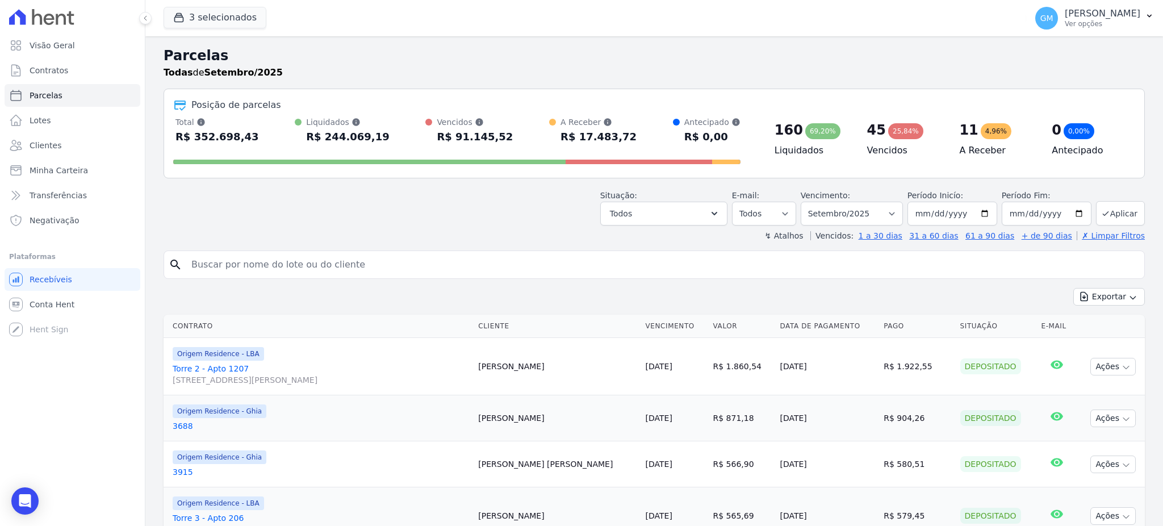
click at [737, 210] on div "Situação: Agendado Em Aberto Pago Processando Cancelado Vencido Transferindo De…" at bounding box center [872, 208] width 545 height 36
click at [720, 211] on icon "button" at bounding box center [714, 213] width 11 height 11
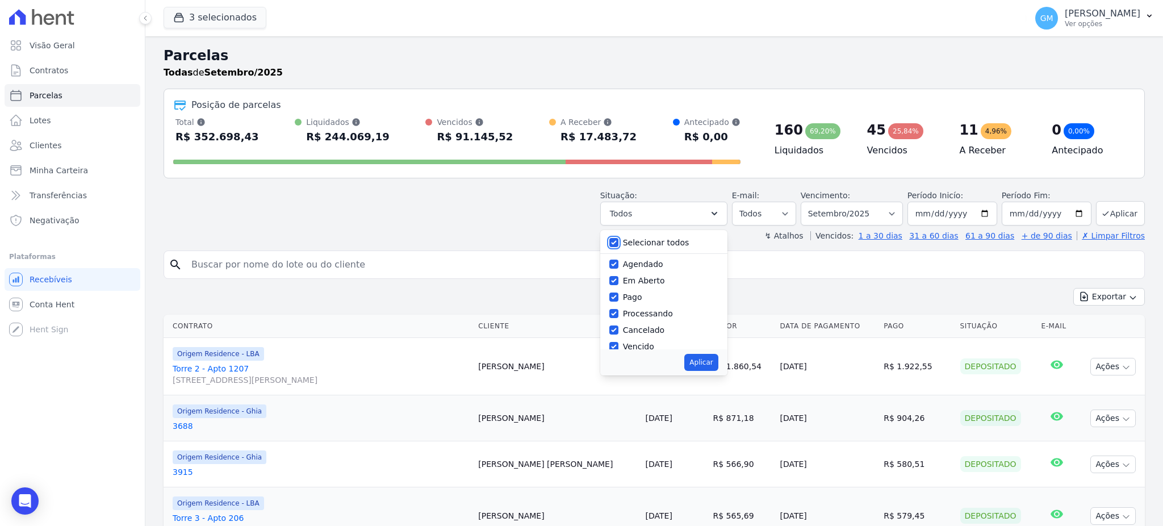
drag, startPoint x: 621, startPoint y: 241, endPoint x: 620, endPoint y: 252, distance: 10.3
click at [619, 241] on input "Selecionar todos" at bounding box center [613, 242] width 9 height 9
checkbox input "false"
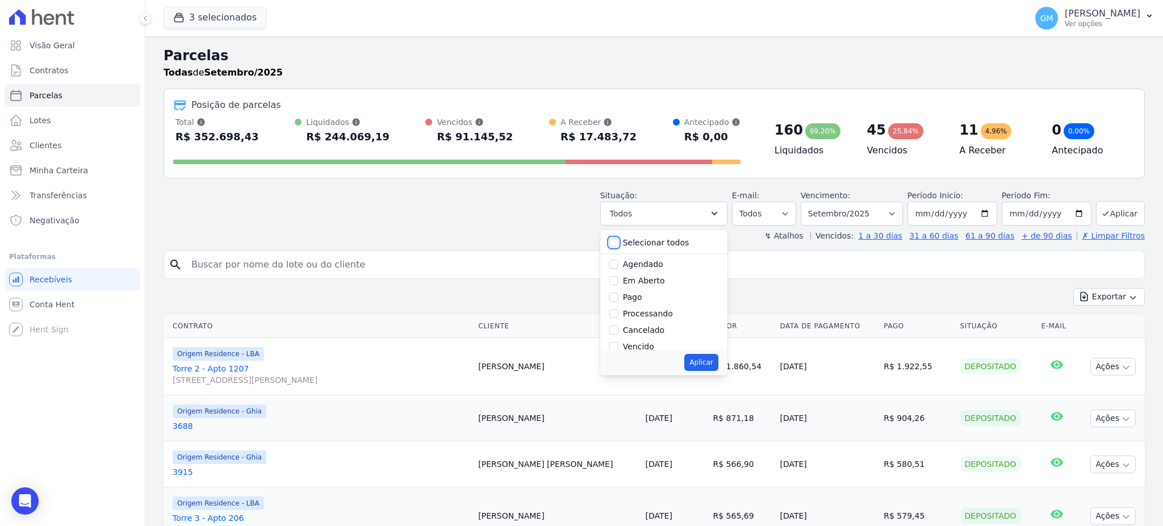
checkbox input "false"
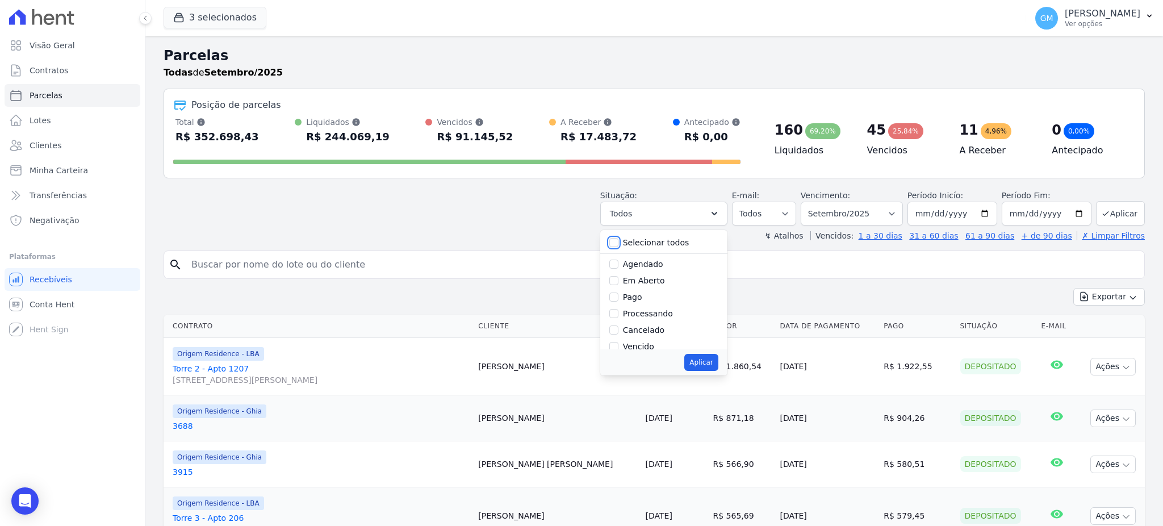
checkbox input "false"
click at [619, 264] on input "Agendado" at bounding box center [613, 264] width 9 height 9
checkbox input "true"
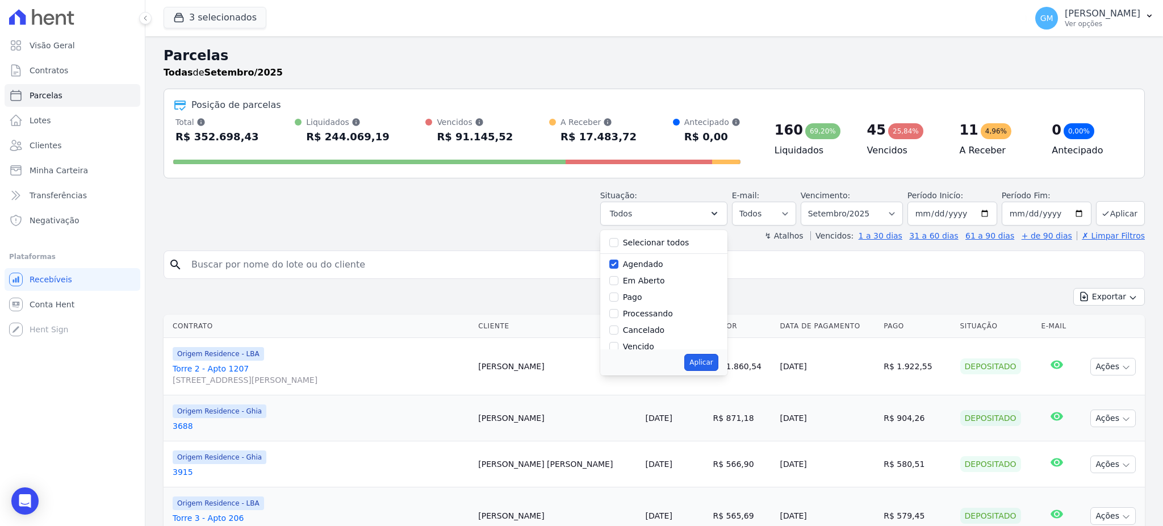
drag, startPoint x: 712, startPoint y: 361, endPoint x: 887, endPoint y: 323, distance: 179.0
click at [712, 361] on button "Aplicar" at bounding box center [701, 362] width 34 height 17
select select "scheduled"
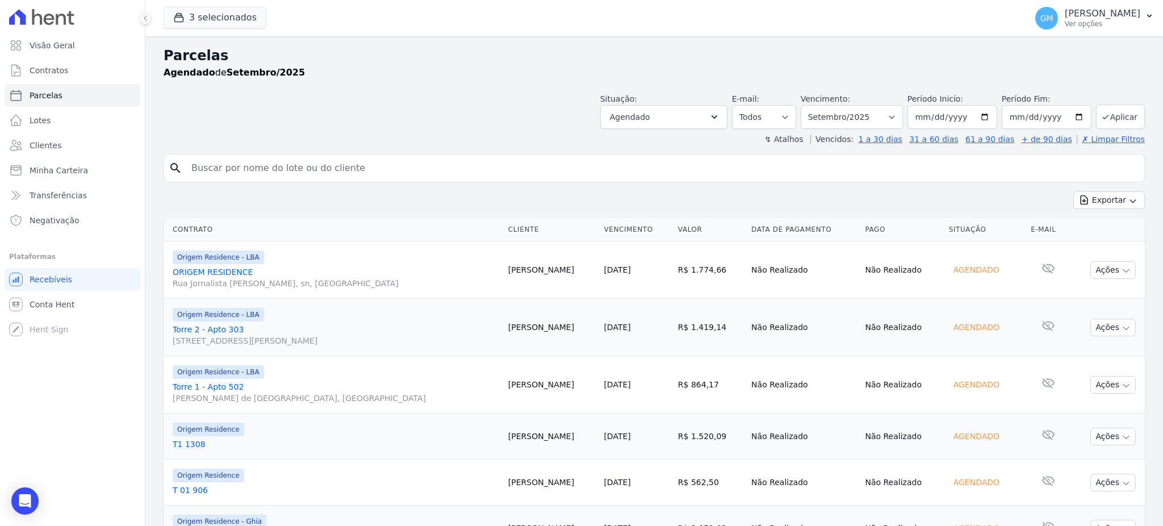
select select
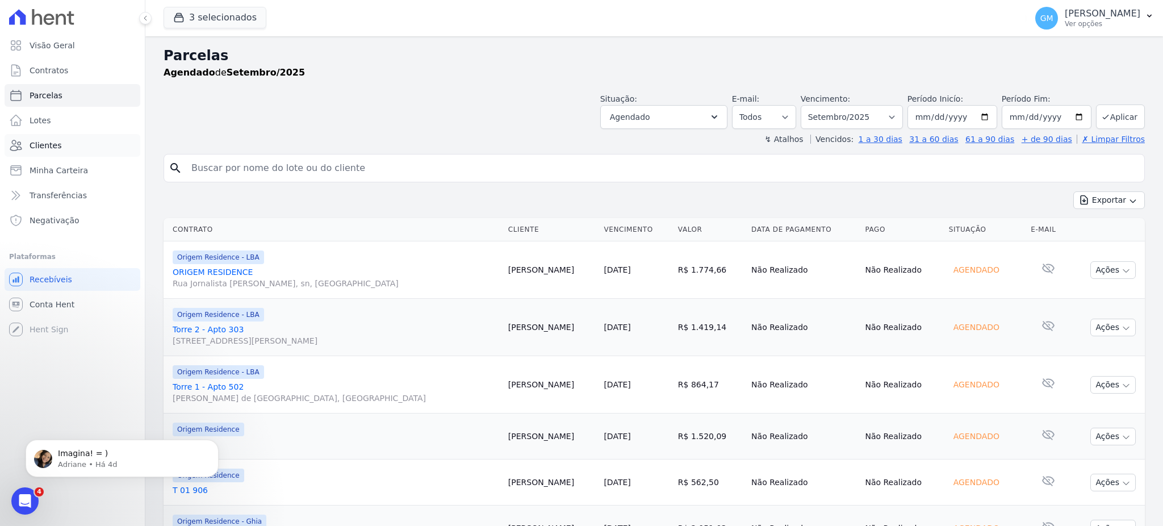
click at [53, 154] on link "Clientes" at bounding box center [73, 145] width 136 height 23
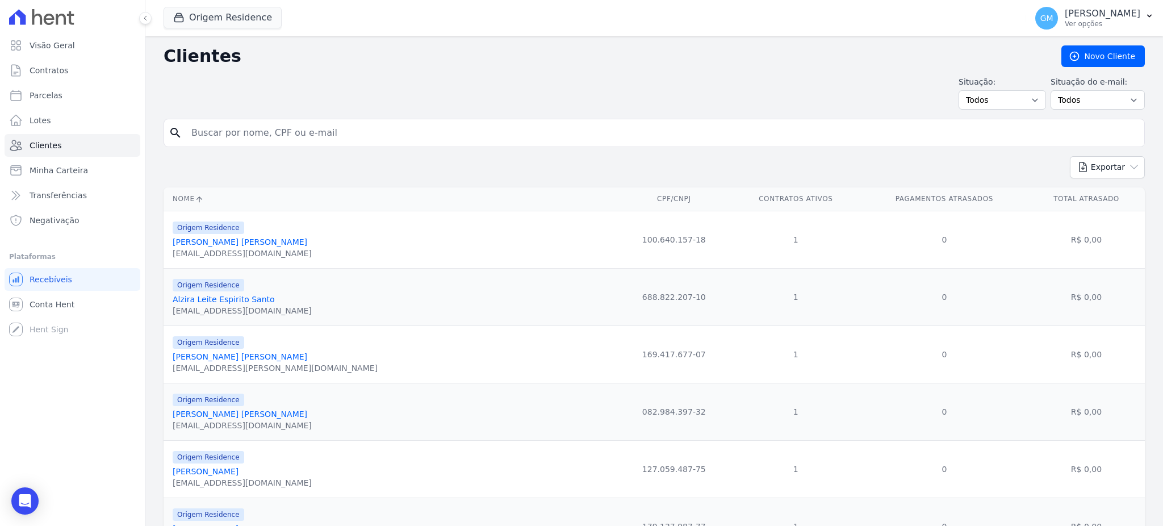
click at [255, 149] on form "search" at bounding box center [654, 137] width 981 height 37
click at [256, 140] on input "search" at bounding box center [662, 133] width 955 height 23
paste input "Wilham Farias Gonçalves"
type input "Wilham Farias Gonçalves"
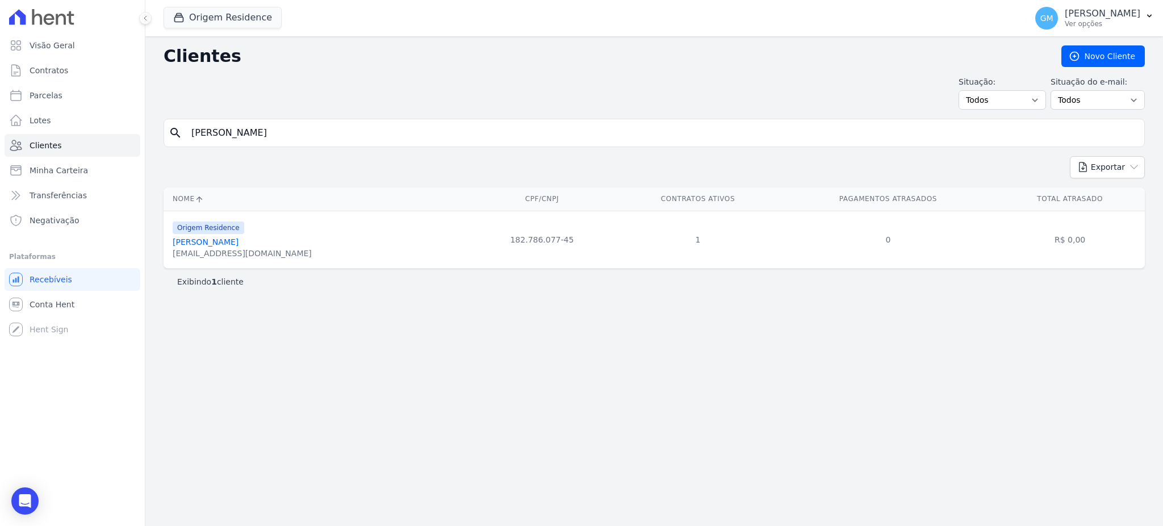
click at [239, 243] on link "Wilham Farias Gonçalves" at bounding box center [206, 241] width 66 height 9
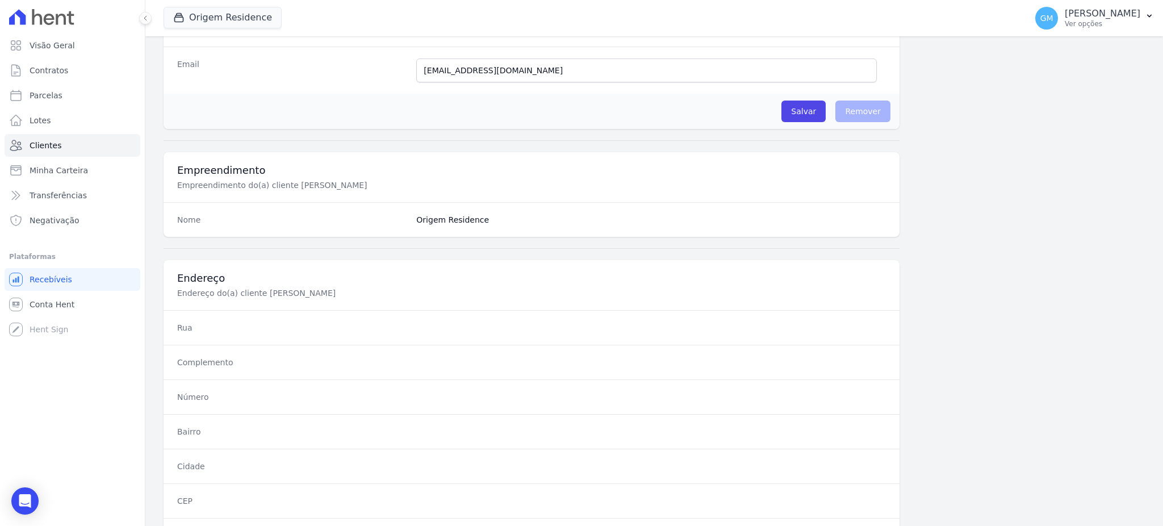
scroll to position [537, 0]
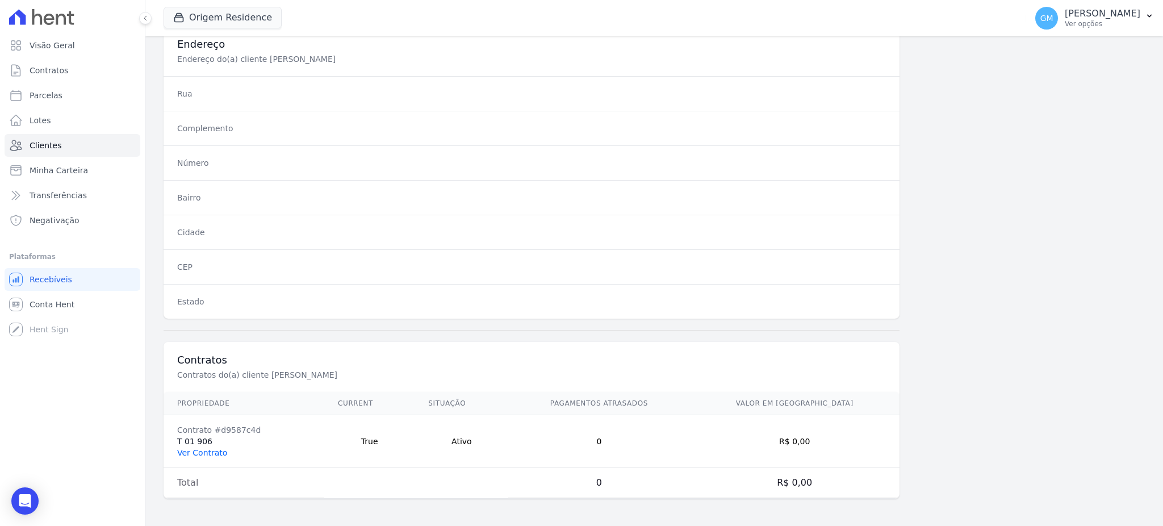
click at [209, 456] on link "Ver Contrato" at bounding box center [202, 452] width 50 height 9
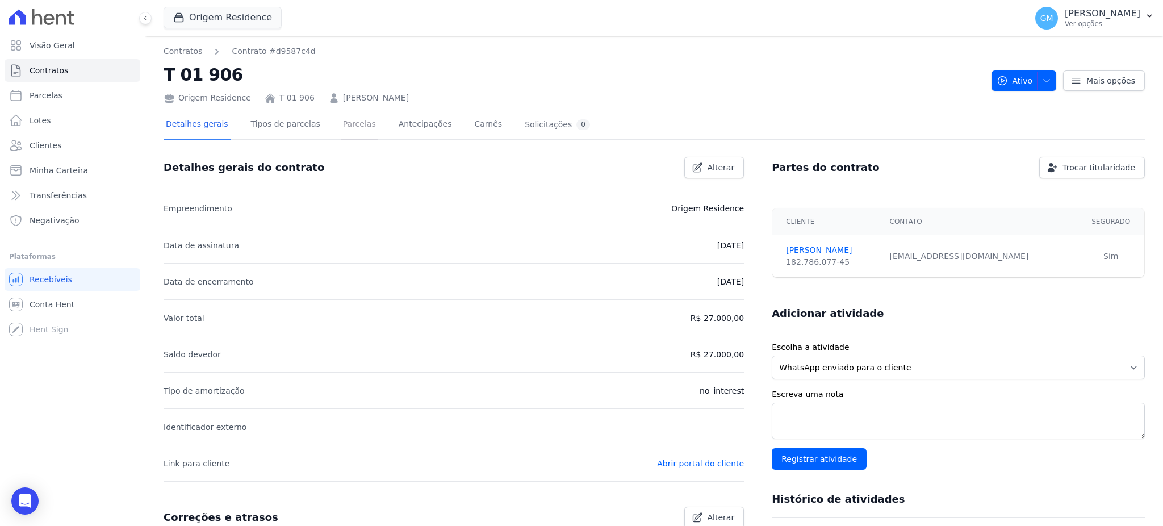
click at [341, 123] on link "Parcelas" at bounding box center [359, 125] width 37 height 30
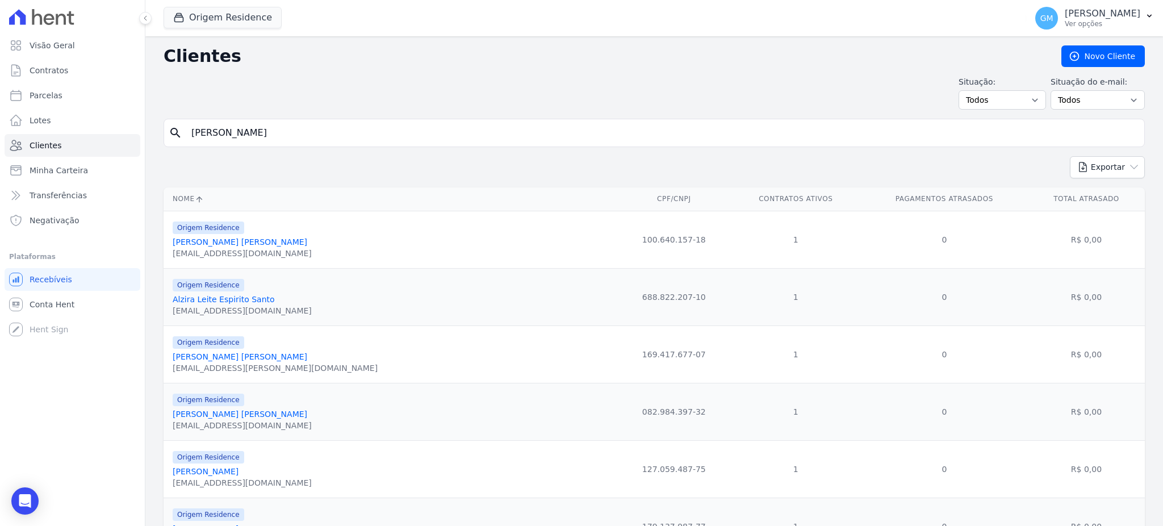
select select
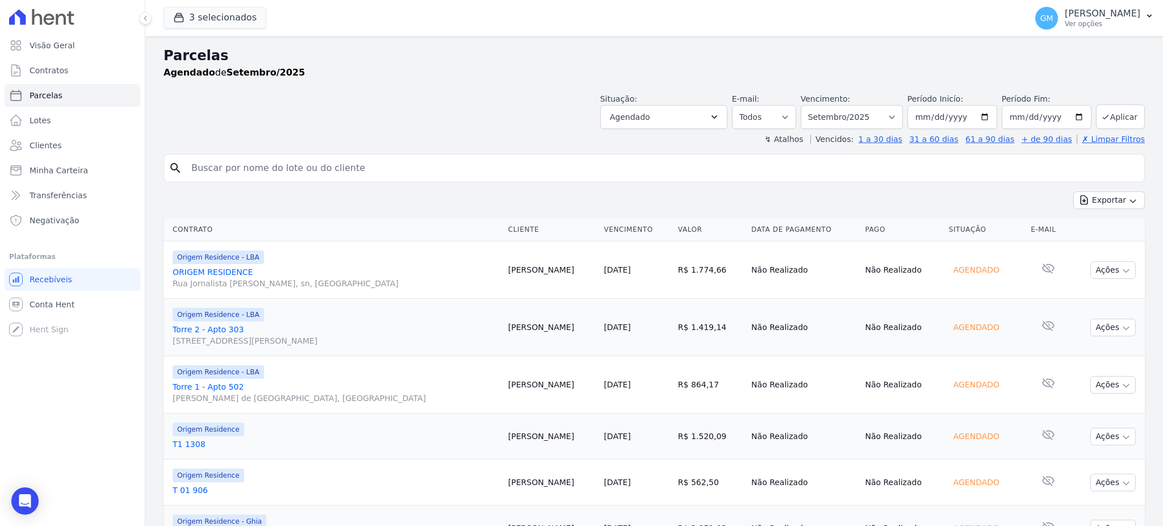
click at [328, 174] on input "search" at bounding box center [662, 168] width 955 height 23
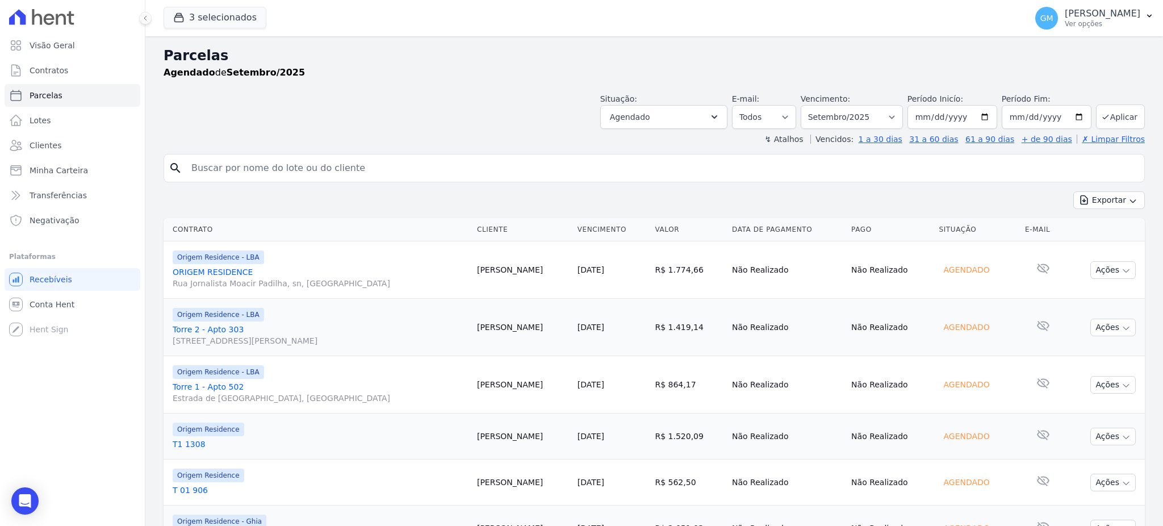
select select
click at [60, 155] on link "Clientes" at bounding box center [73, 145] width 136 height 23
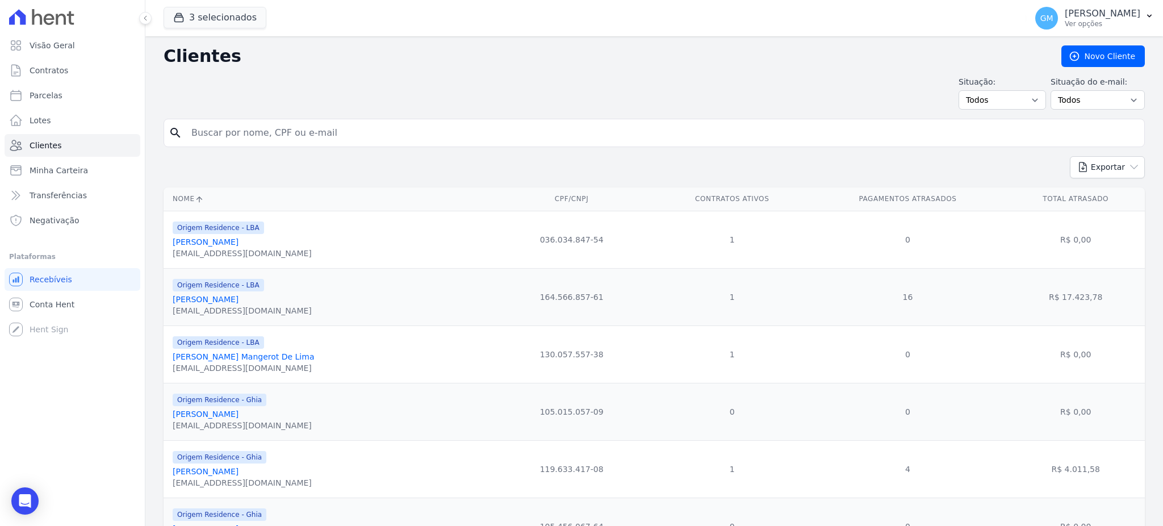
click at [240, 127] on input "search" at bounding box center [662, 133] width 955 height 23
type input "vit"
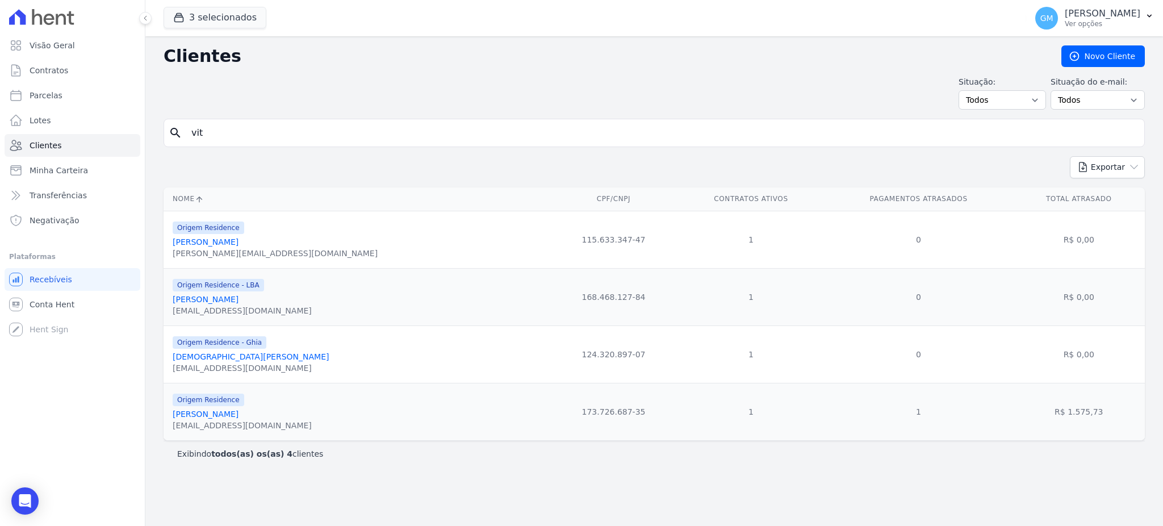
click at [239, 413] on link "Vitor [PERSON_NAME] [PERSON_NAME]" at bounding box center [206, 414] width 66 height 9
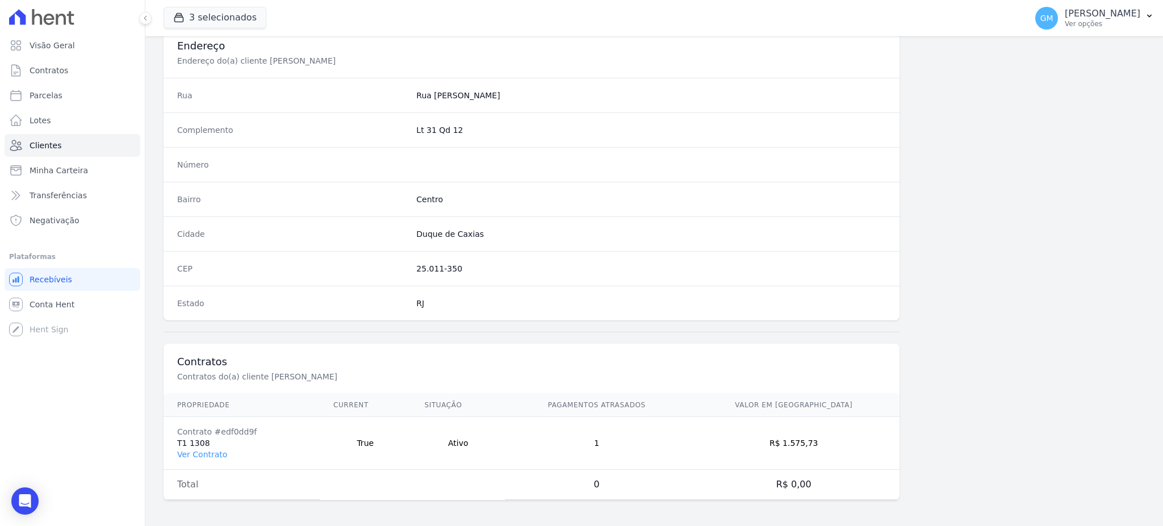
scroll to position [537, 0]
click at [206, 453] on link "Ver Contrato" at bounding box center [202, 452] width 50 height 9
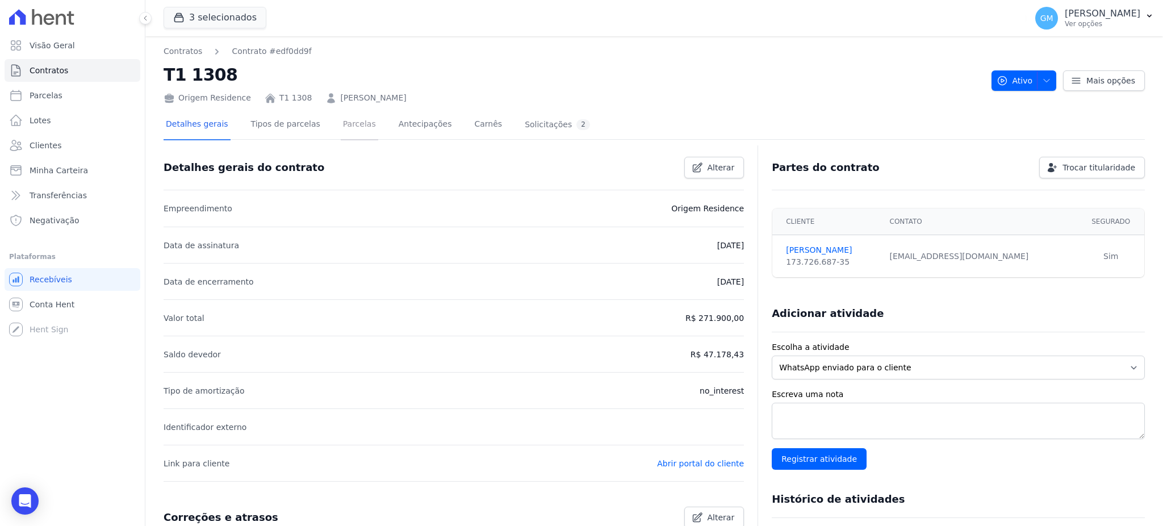
click at [353, 122] on link "Parcelas" at bounding box center [359, 125] width 37 height 30
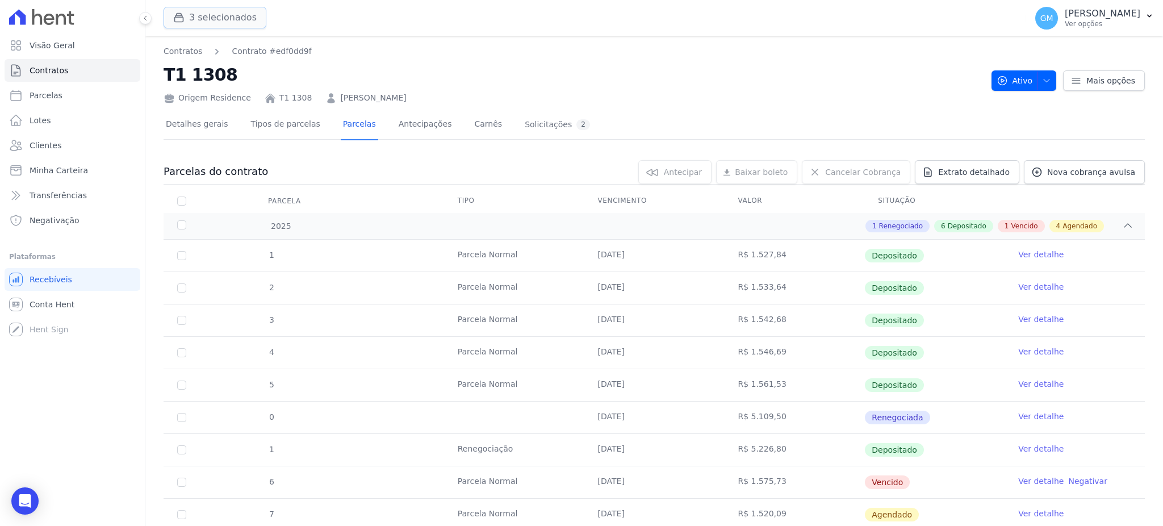
click at [204, 15] on button "3 selecionados" at bounding box center [215, 18] width 103 height 22
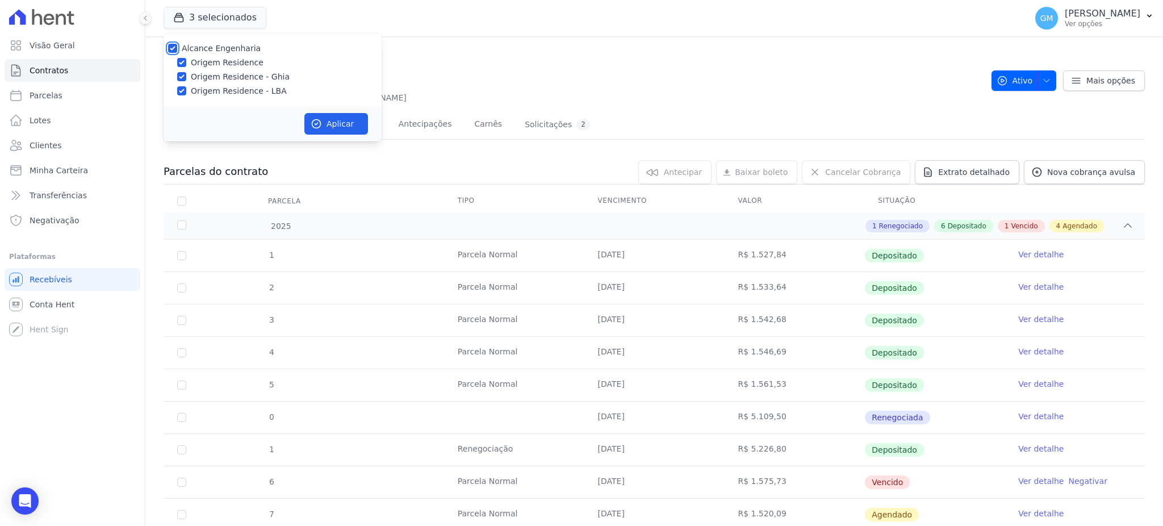
click at [169, 50] on input "Alcance Engenharia" at bounding box center [172, 48] width 9 height 9
checkbox input "false"
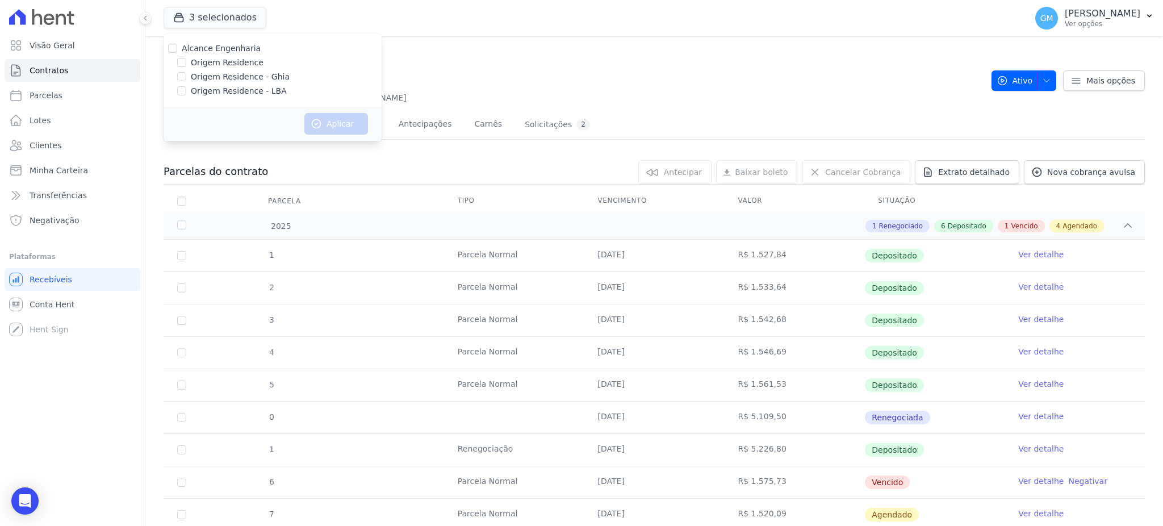
click at [187, 62] on div "Origem Residence" at bounding box center [273, 63] width 218 height 12
click at [182, 63] on input "Origem Residence" at bounding box center [181, 62] width 9 height 9
checkbox input "true"
click at [335, 122] on button "Aplicar" at bounding box center [336, 124] width 64 height 22
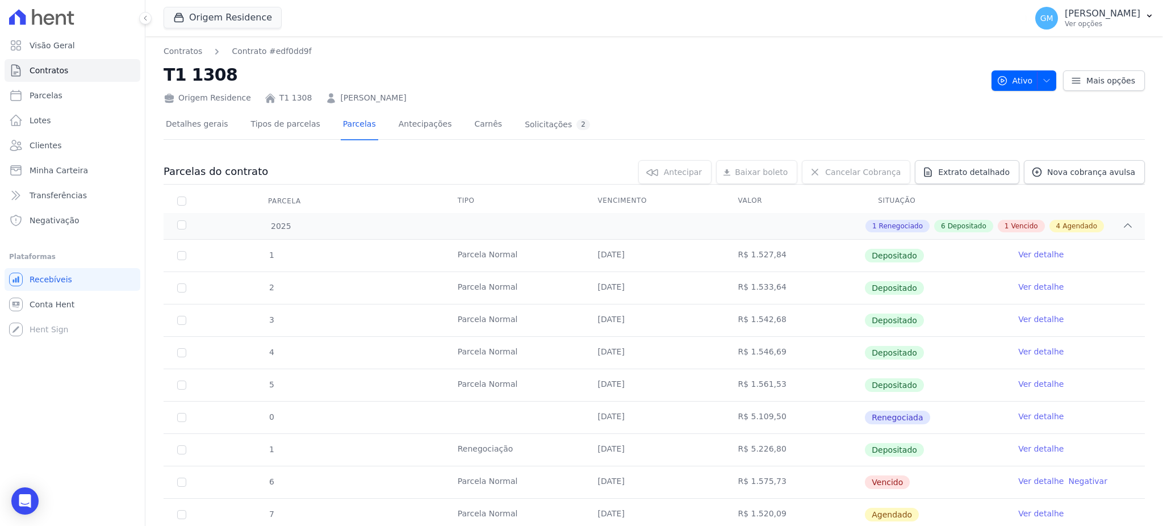
click at [1022, 255] on link "Ver detalhe" at bounding box center [1040, 254] width 45 height 11
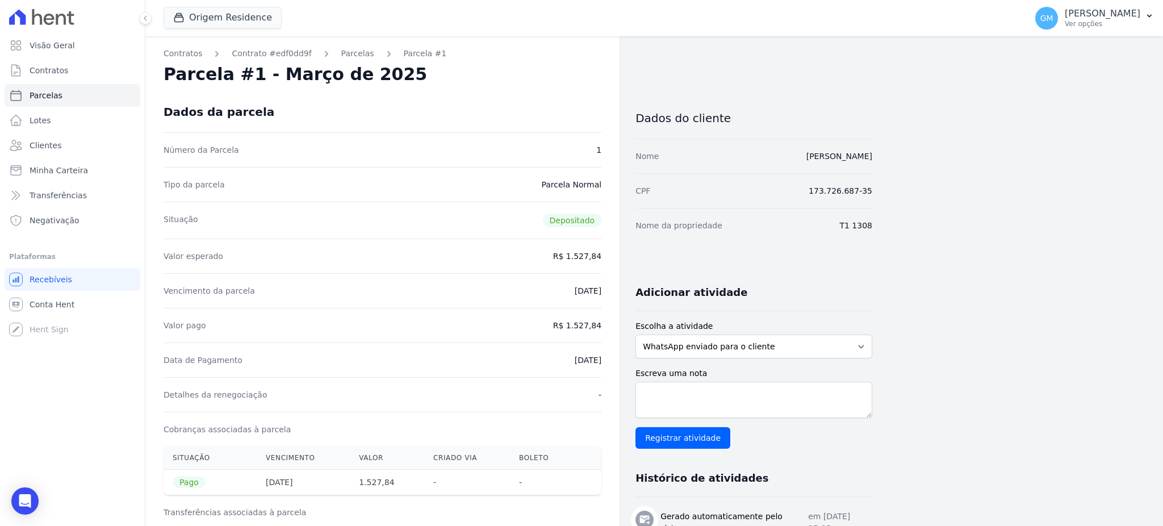
drag, startPoint x: 763, startPoint y: 154, endPoint x: 878, endPoint y: 154, distance: 114.2
click at [878, 154] on div "Contratos Contrato #edf0dd9f Parcelas Parcela #1 Parcela #1 - Março de 2025 Dad…" at bounding box center [645, 497] width 1000 height 922
copy link "Vitor Emanuel Viegas Ribeiro"
click at [45, 146] on span "Clientes" at bounding box center [46, 145] width 32 height 11
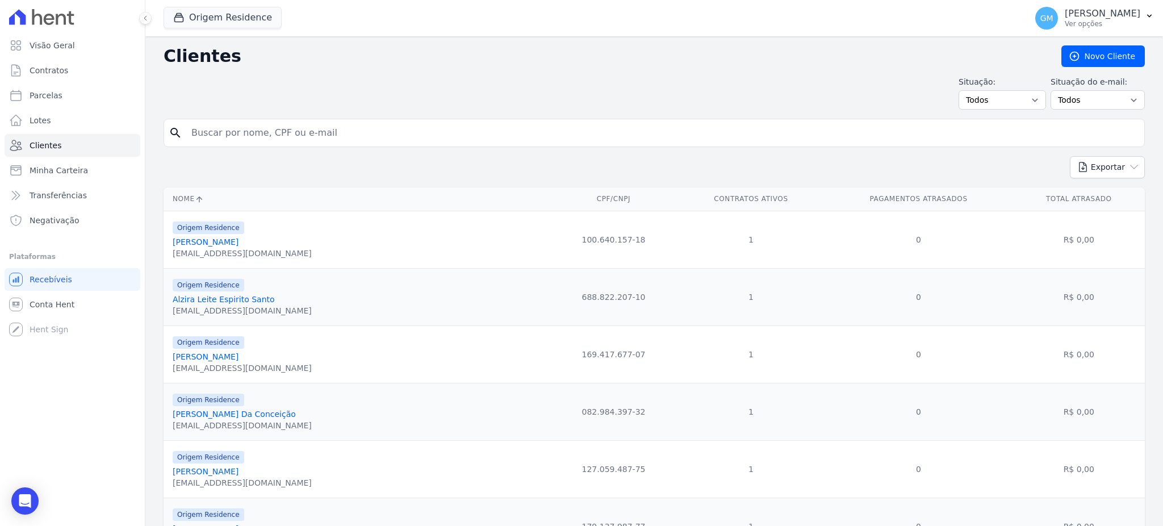
click at [244, 139] on input "search" at bounding box center [662, 133] width 955 height 23
paste input "Vitor Emanuel Viegas Ribeiro"
type input "Vitor Emanuel Viegas Ribeiro"
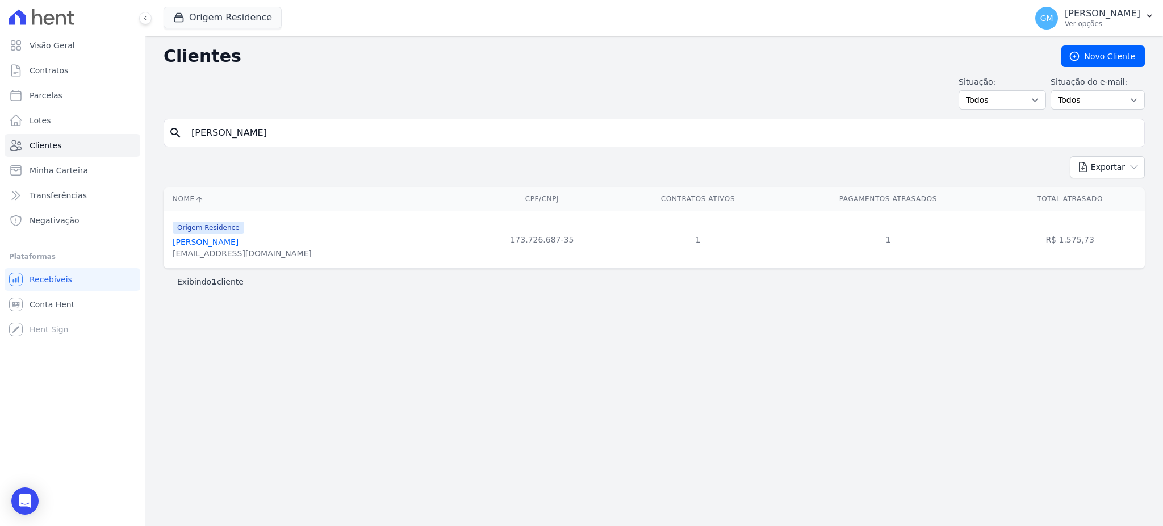
click at [239, 241] on link "Vitor Emanuel Viegas Ribeiro" at bounding box center [206, 241] width 66 height 9
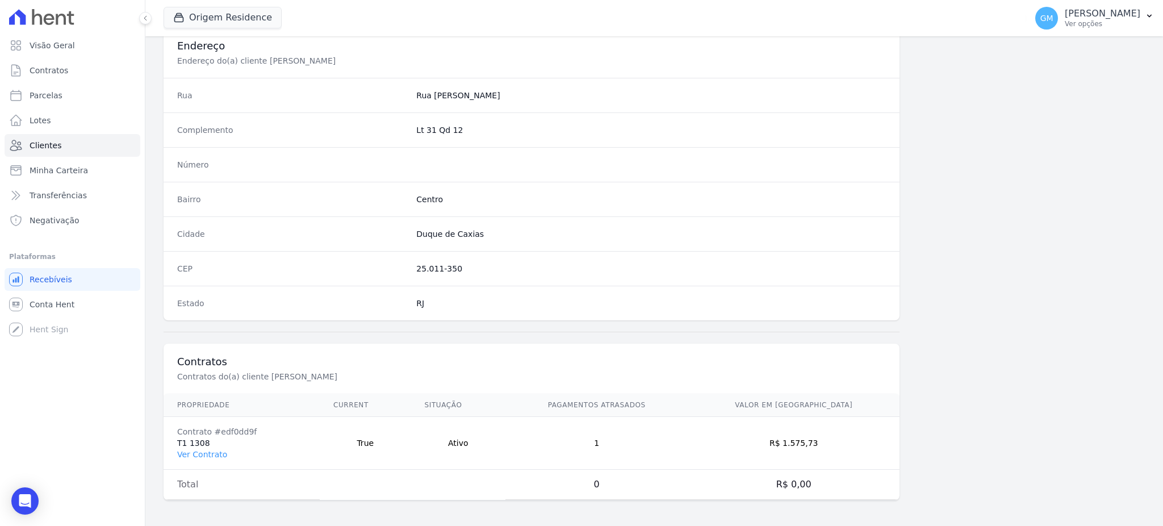
scroll to position [537, 0]
click at [199, 454] on link "Ver Contrato" at bounding box center [202, 452] width 50 height 9
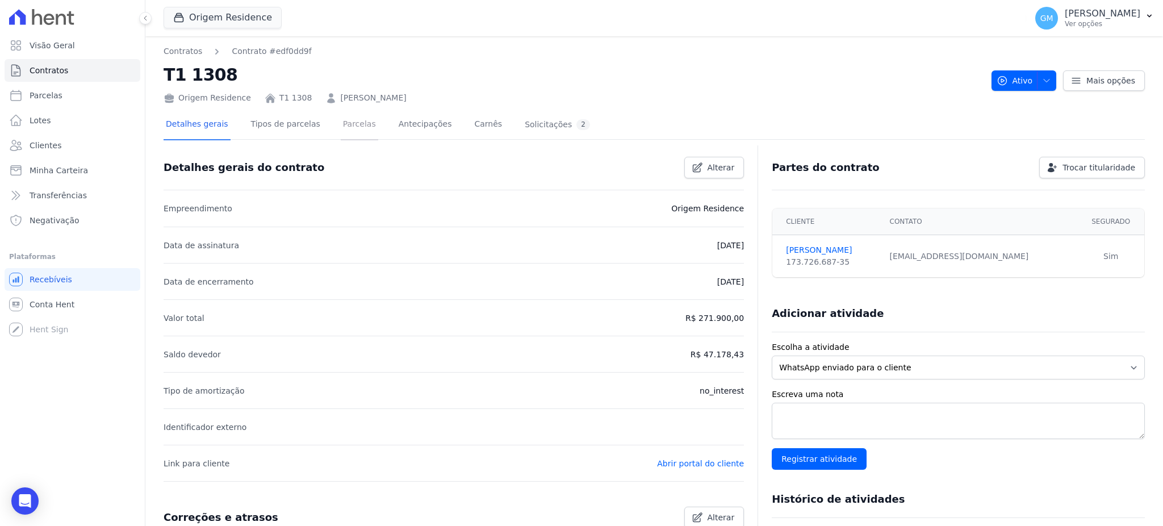
click at [355, 125] on link "Parcelas" at bounding box center [359, 125] width 37 height 30
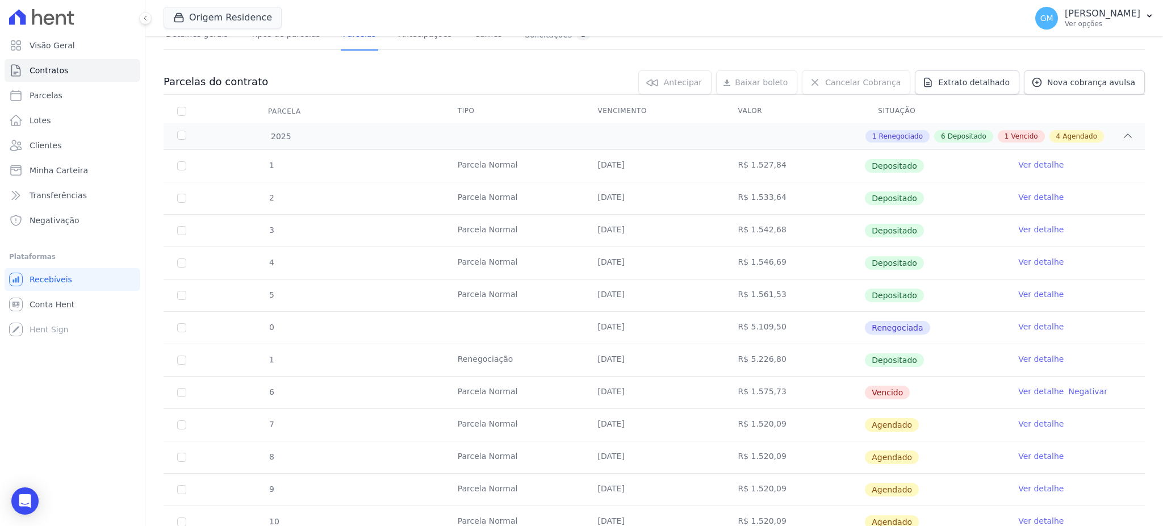
scroll to position [151, 0]
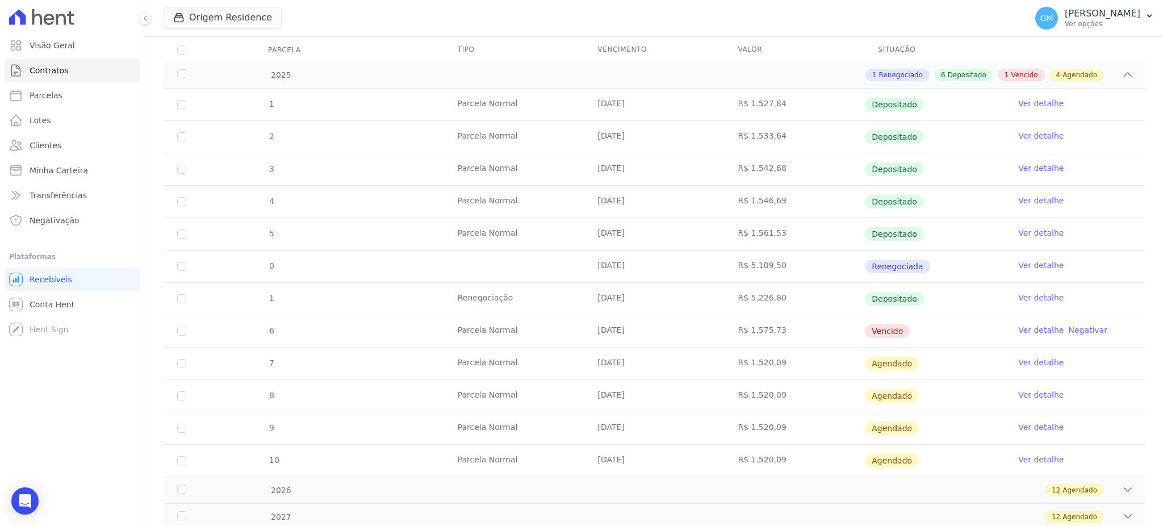
click at [1029, 327] on link "Ver detalhe" at bounding box center [1040, 329] width 45 height 11
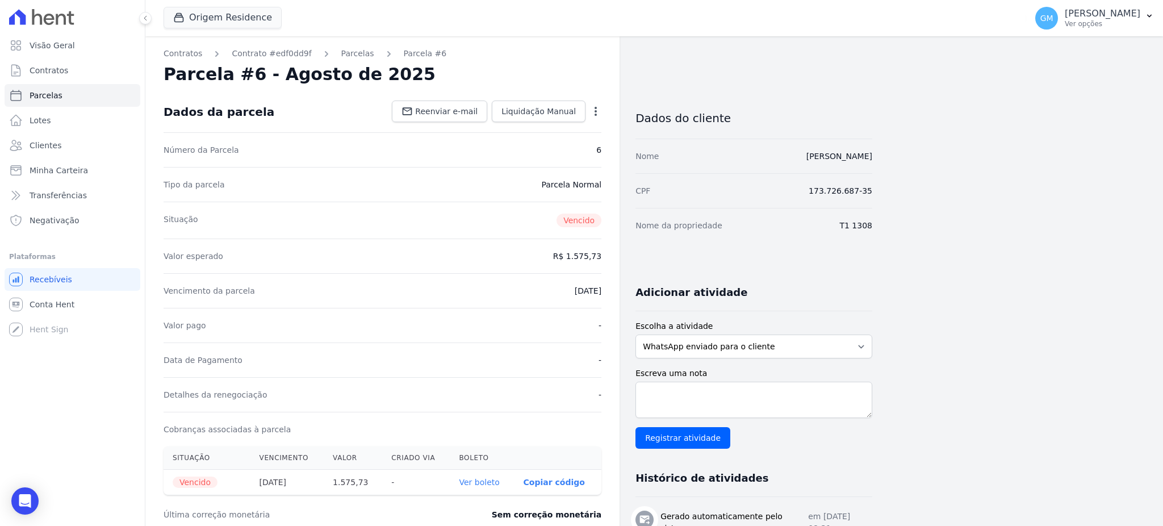
click at [555, 170] on div "Tipo da parcela Parcela Normal" at bounding box center [383, 184] width 438 height 35
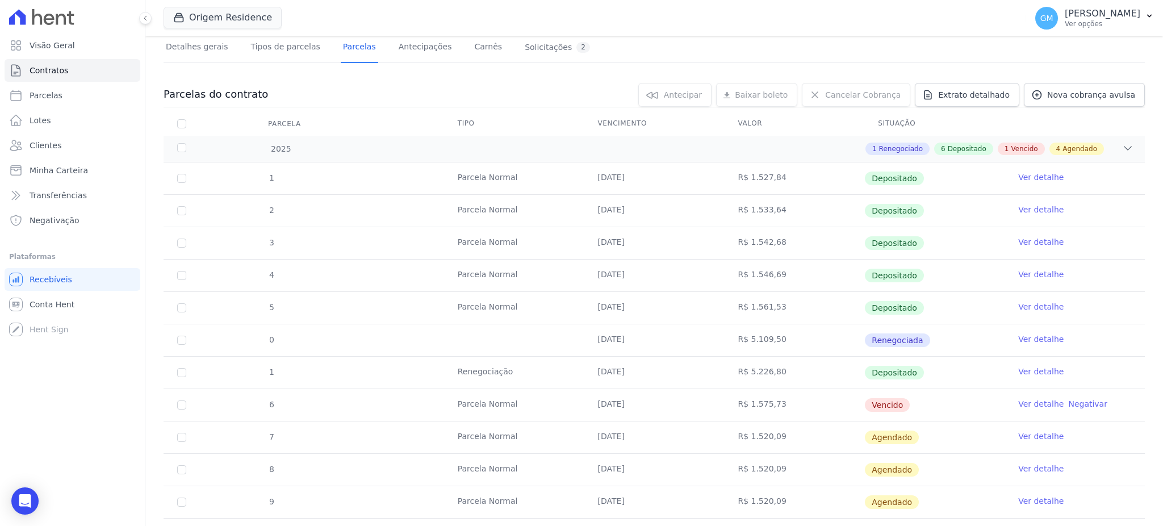
scroll to position [151, 0]
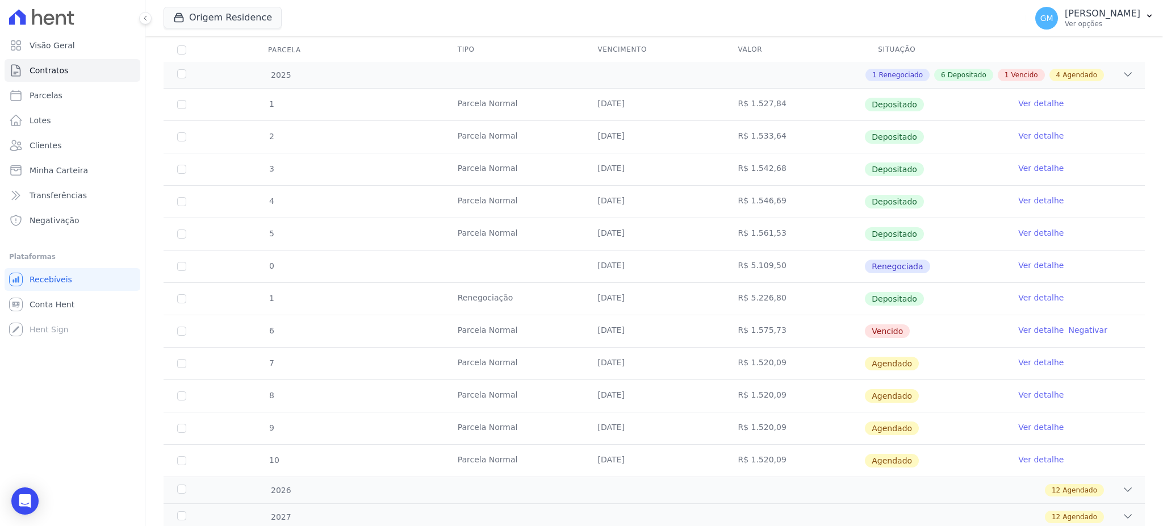
click at [1018, 361] on link "Ver detalhe" at bounding box center [1040, 362] width 45 height 11
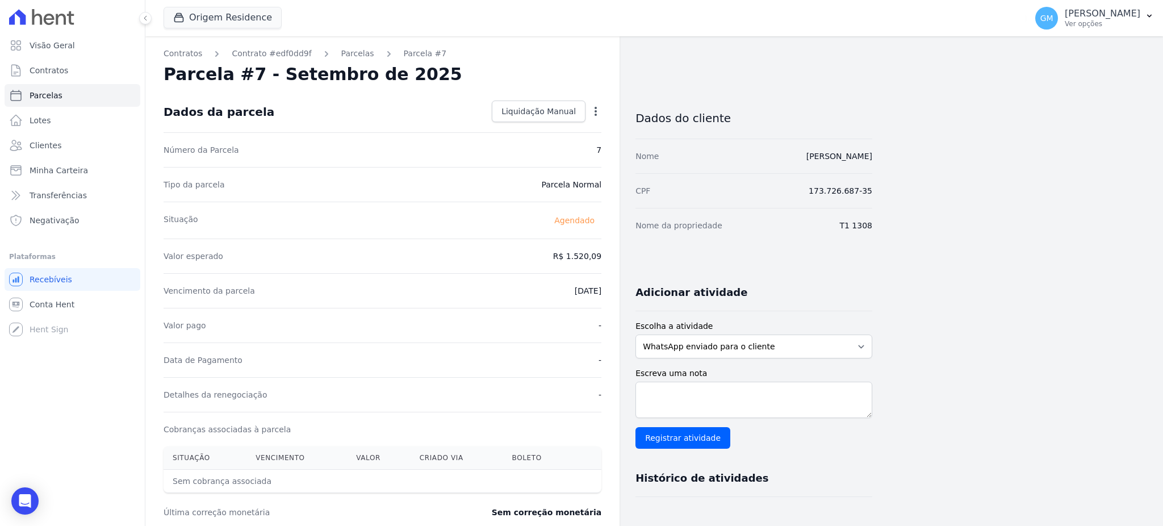
click at [594, 110] on icon "button" at bounding box center [595, 111] width 11 height 11
click at [541, 127] on link "Alterar" at bounding box center [547, 126] width 100 height 20
drag, startPoint x: 554, startPoint y: 252, endPoint x: 603, endPoint y: 252, distance: 48.8
click at [603, 252] on div "Contratos Contrato #edf0dd9f Parcelas Parcela #7 Parcela #7 - Setembro de 2025 …" at bounding box center [382, 400] width 474 height 729
paste input ".58676"
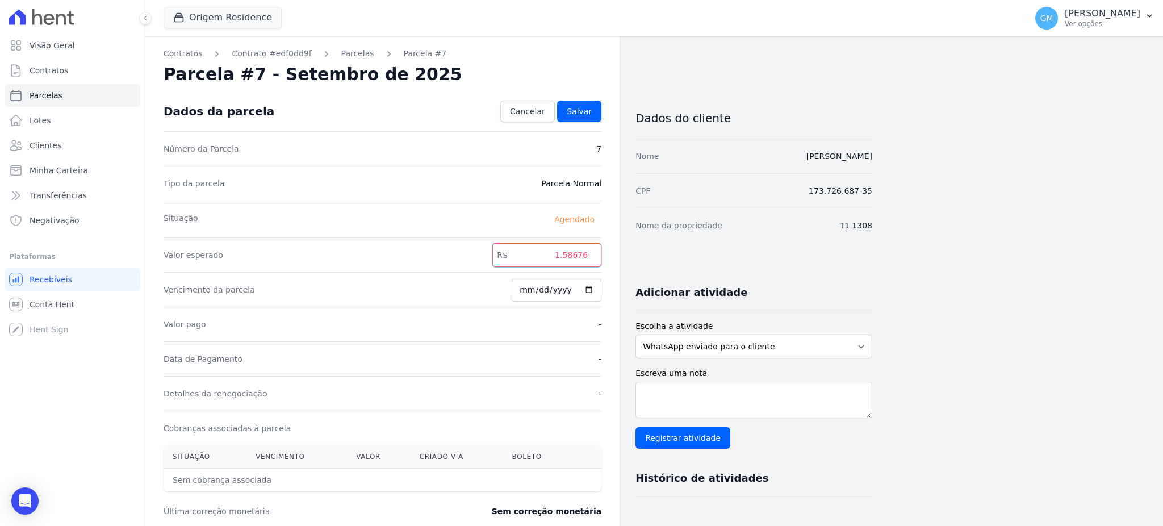
click at [562, 258] on input "1.58676" at bounding box center [546, 255] width 109 height 24
click at [567, 257] on input "1.58676" at bounding box center [546, 255] width 109 height 24
click at [580, 256] on input "158676" at bounding box center [546, 255] width 109 height 24
type input "1586.76"
click at [587, 115] on span "Salvar" at bounding box center [579, 111] width 25 height 11
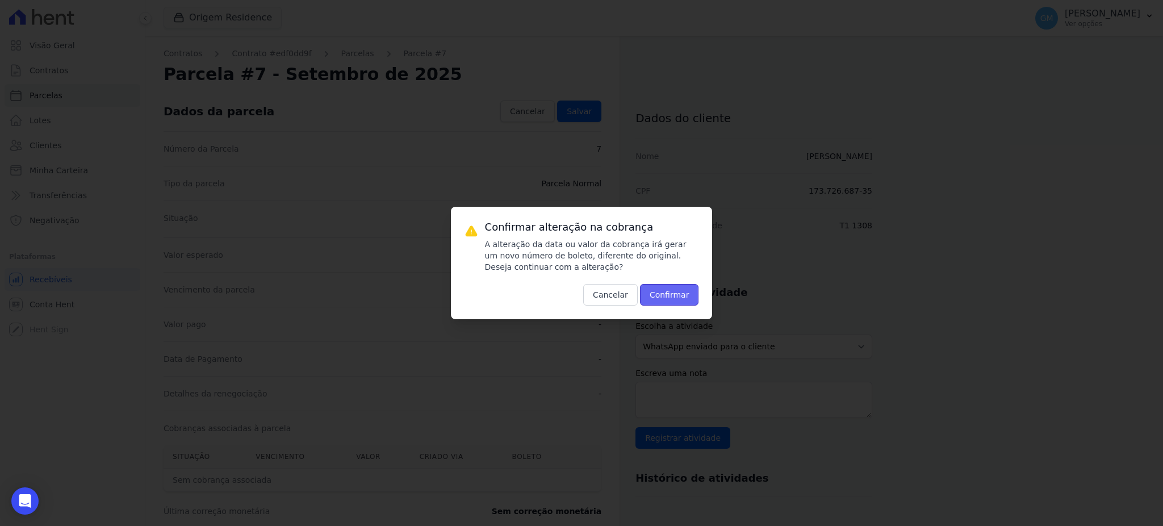
click at [680, 303] on button "Confirmar" at bounding box center [669, 295] width 59 height 22
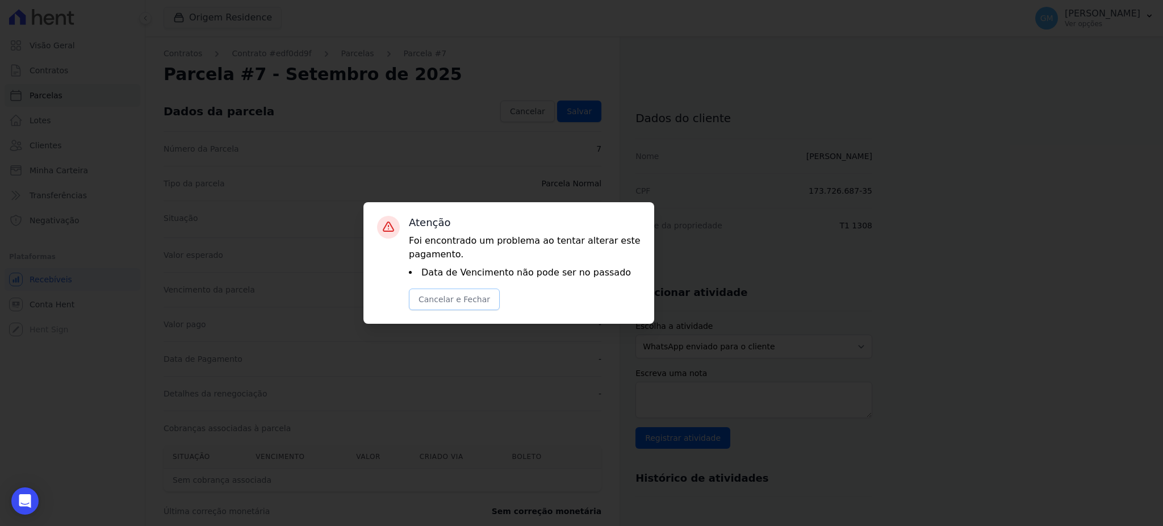
click at [430, 305] on button "Cancelar e Fechar" at bounding box center [454, 300] width 91 height 22
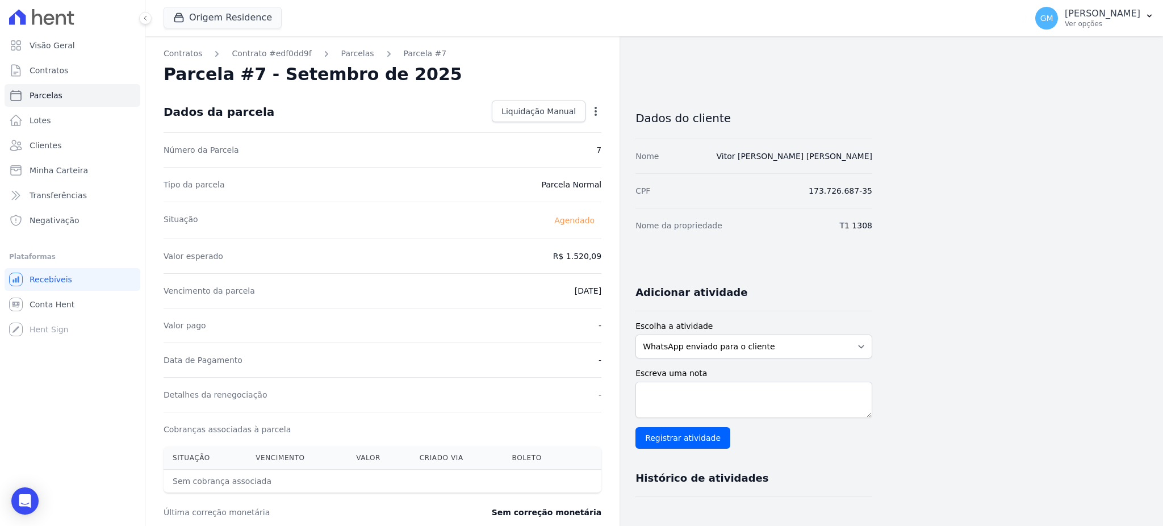
click at [596, 113] on icon "button" at bounding box center [595, 111] width 11 height 11
click at [553, 123] on link "Alterar" at bounding box center [547, 126] width 100 height 20
click at [588, 288] on input "[DATE]" at bounding box center [557, 290] width 90 height 24
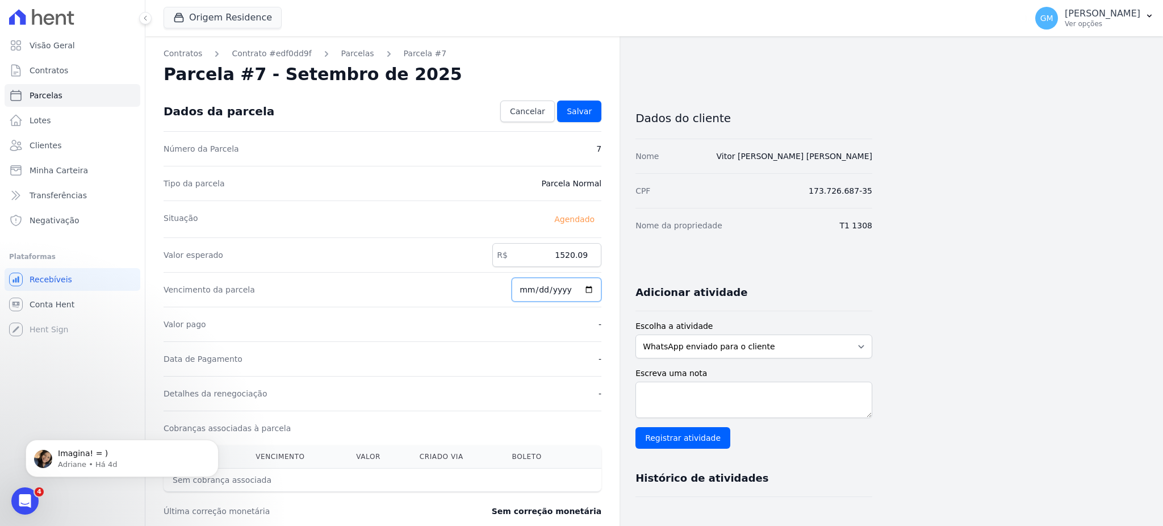
type input "[DATE]"
click at [586, 118] on link "Salvar" at bounding box center [579, 112] width 44 height 22
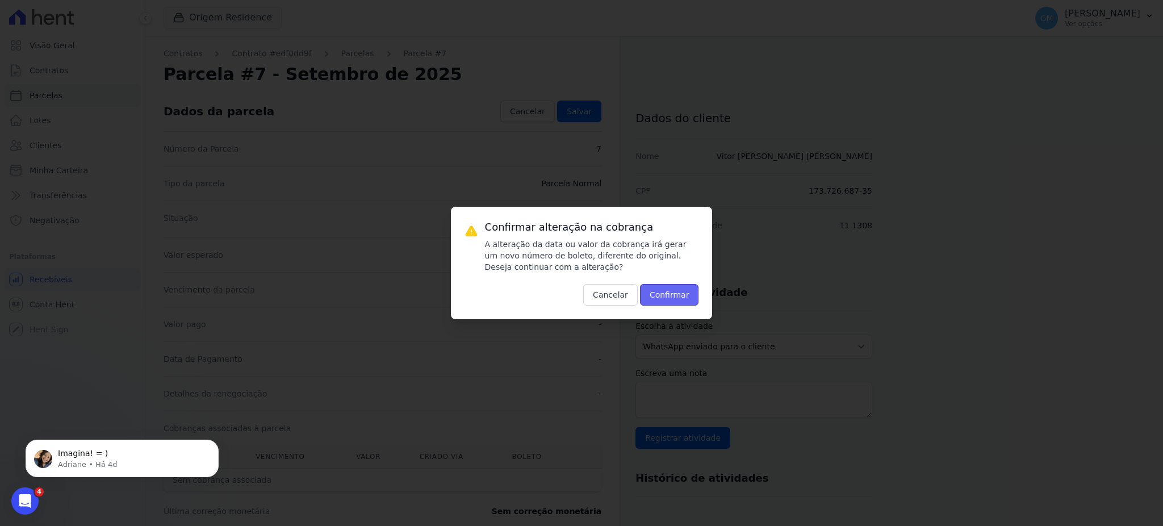
click at [657, 290] on button "Confirmar" at bounding box center [669, 295] width 59 height 22
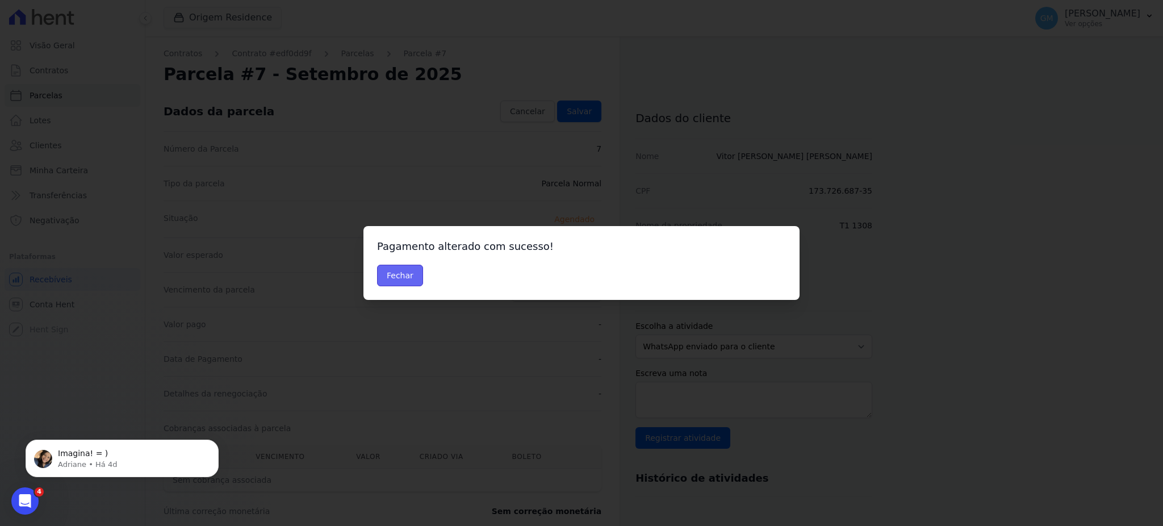
click at [395, 279] on button "Fechar" at bounding box center [400, 276] width 46 height 22
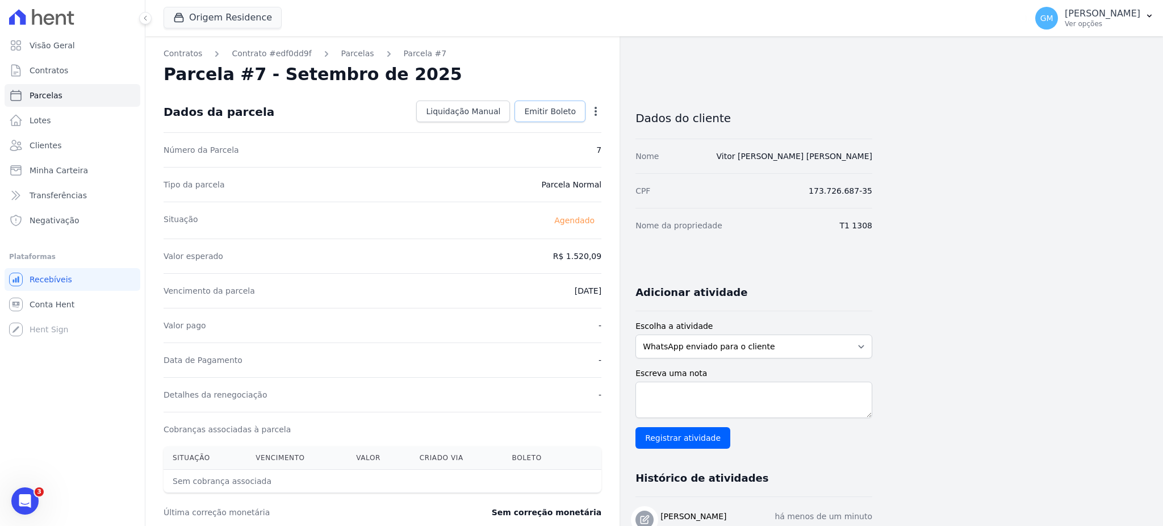
click at [552, 107] on span "Emitir Boleto" at bounding box center [550, 111] width 52 height 11
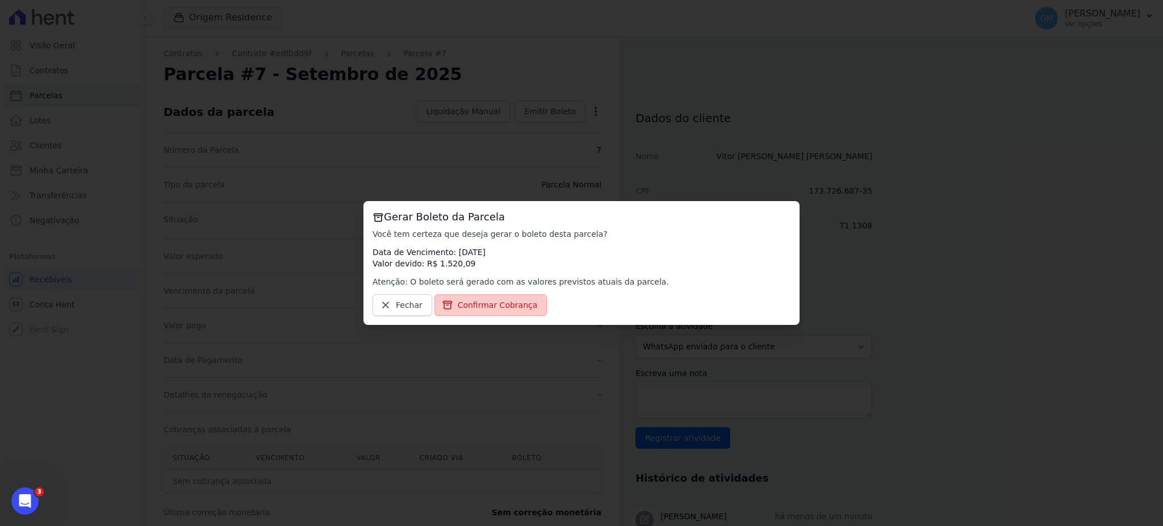
click at [489, 306] on span "Confirmar Cobrança" at bounding box center [498, 304] width 80 height 11
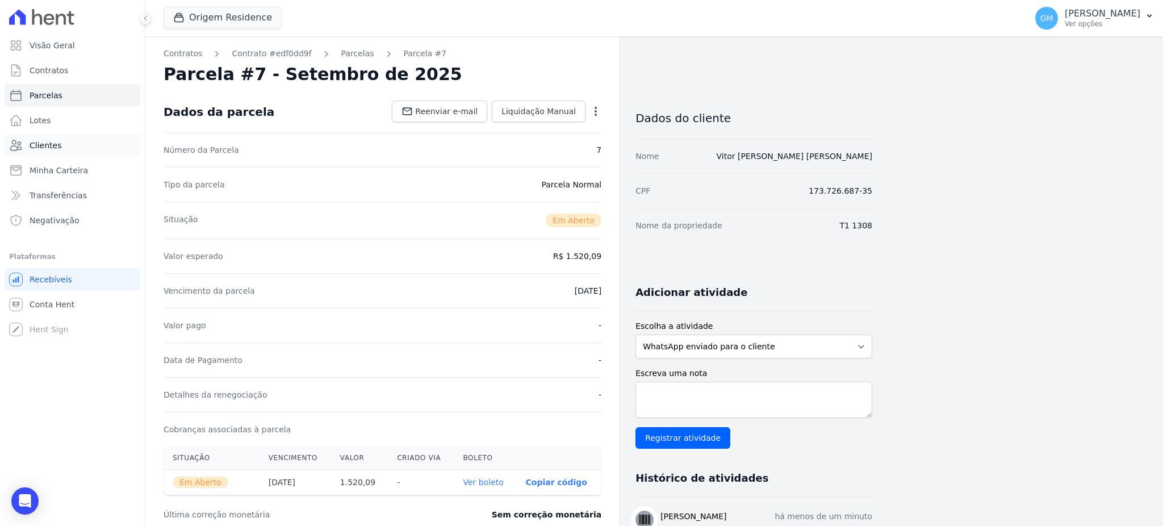
click at [49, 142] on span "Clientes" at bounding box center [46, 145] width 32 height 11
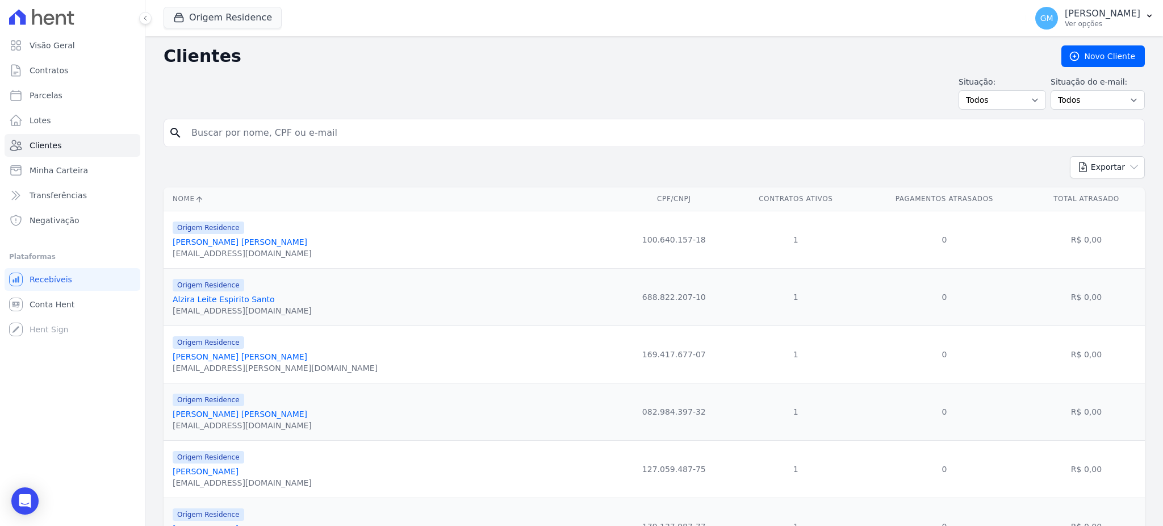
click at [231, 126] on input "search" at bounding box center [662, 133] width 955 height 23
type input "Wilham Farias Gonçalves"
drag, startPoint x: 300, startPoint y: 134, endPoint x: 173, endPoint y: 128, distance: 127.4
click at [173, 128] on div "search Wilham Farias Gonçalves" at bounding box center [654, 133] width 981 height 28
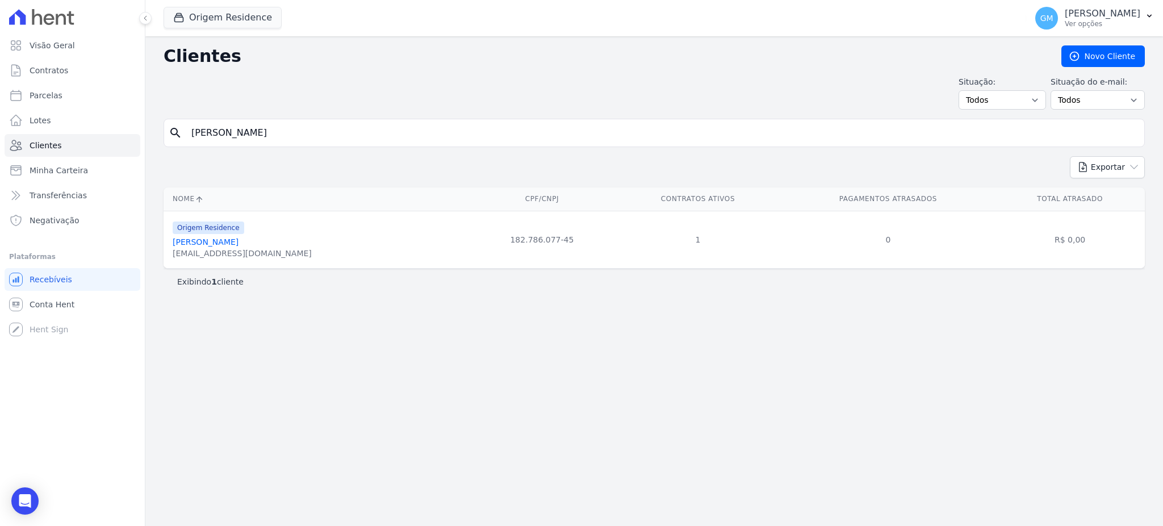
click at [239, 243] on link "Wilham Farias Gonçalves" at bounding box center [206, 241] width 66 height 9
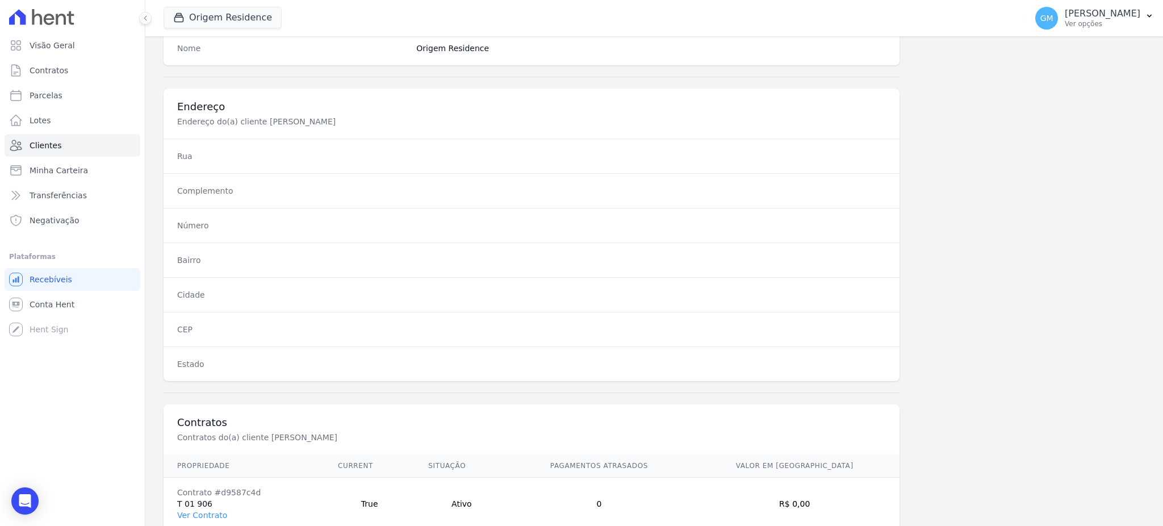
scroll to position [537, 0]
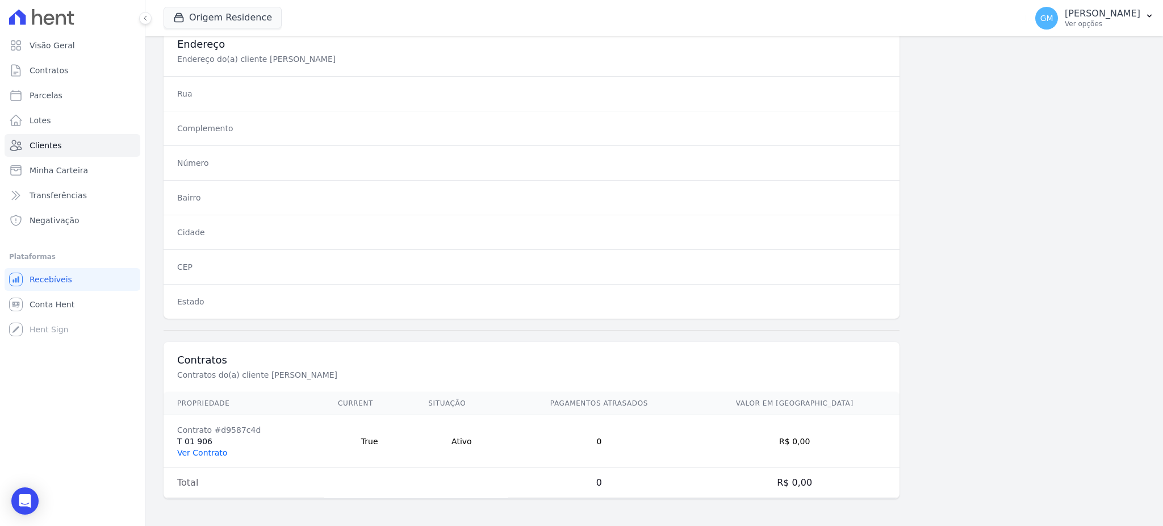
click at [204, 453] on link "Ver Contrato" at bounding box center [202, 452] width 50 height 9
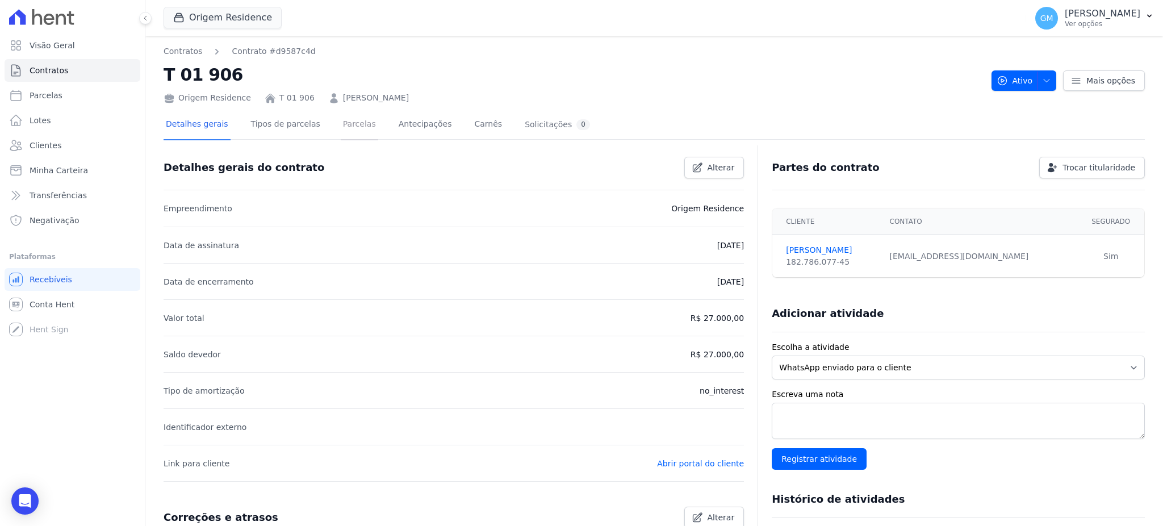
click at [353, 126] on link "Parcelas" at bounding box center [359, 125] width 37 height 30
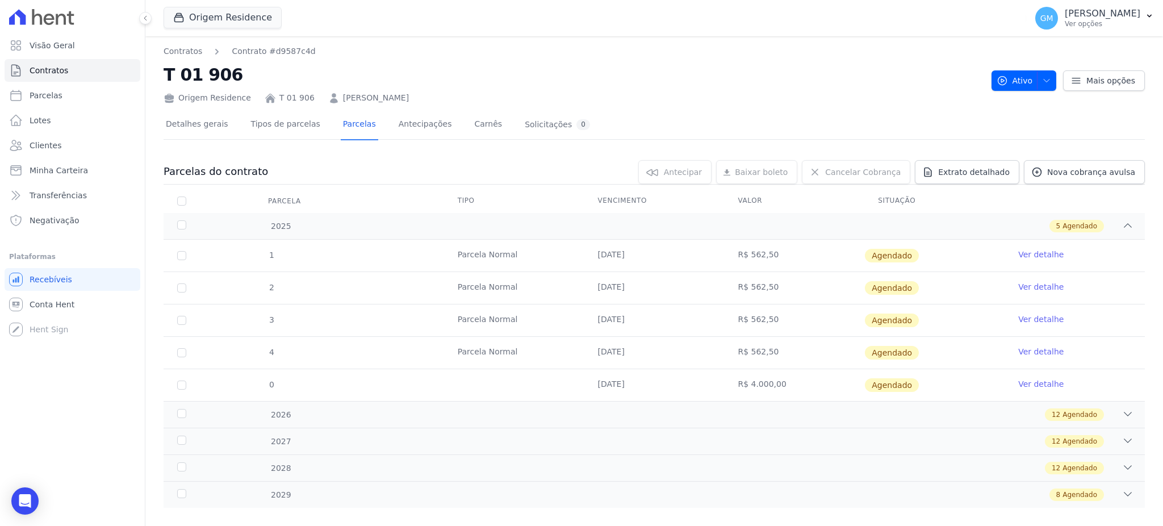
click at [1046, 254] on link "Ver detalhe" at bounding box center [1040, 254] width 45 height 11
click at [1025, 253] on link "Ver detalhe" at bounding box center [1040, 254] width 45 height 11
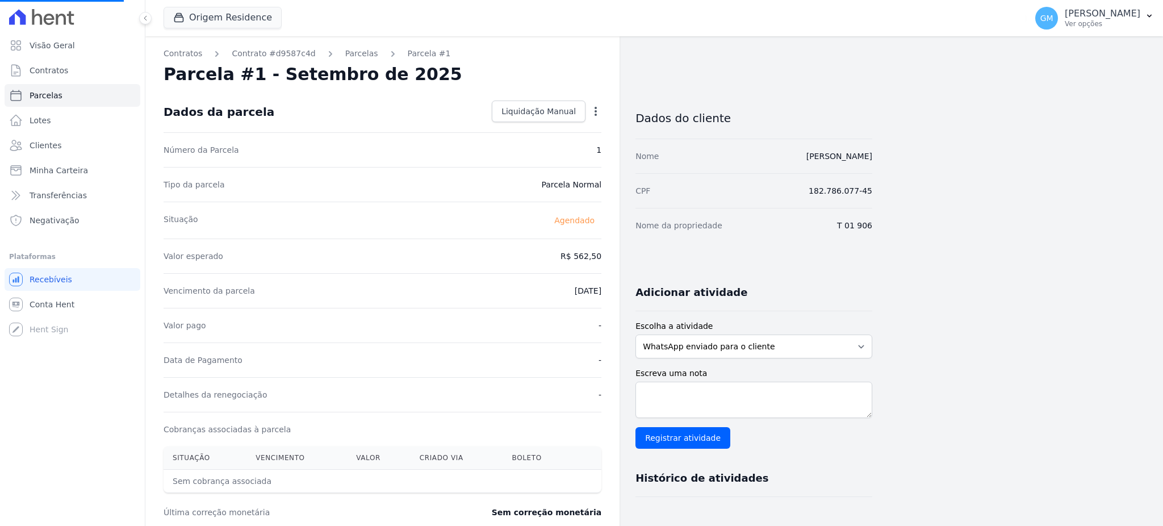
click at [602, 112] on div "Contratos Contrato #d9587c4d Parcelas Parcela #1 Parcela #1 - Setembro de 2025 …" at bounding box center [382, 401] width 474 height 730
click at [598, 110] on icon "button" at bounding box center [595, 111] width 11 height 11
click at [549, 124] on link "Alterar" at bounding box center [547, 126] width 100 height 20
click at [532, 129] on link "Alterar" at bounding box center [547, 126] width 100 height 20
drag, startPoint x: 562, startPoint y: 254, endPoint x: 630, endPoint y: 256, distance: 68.2
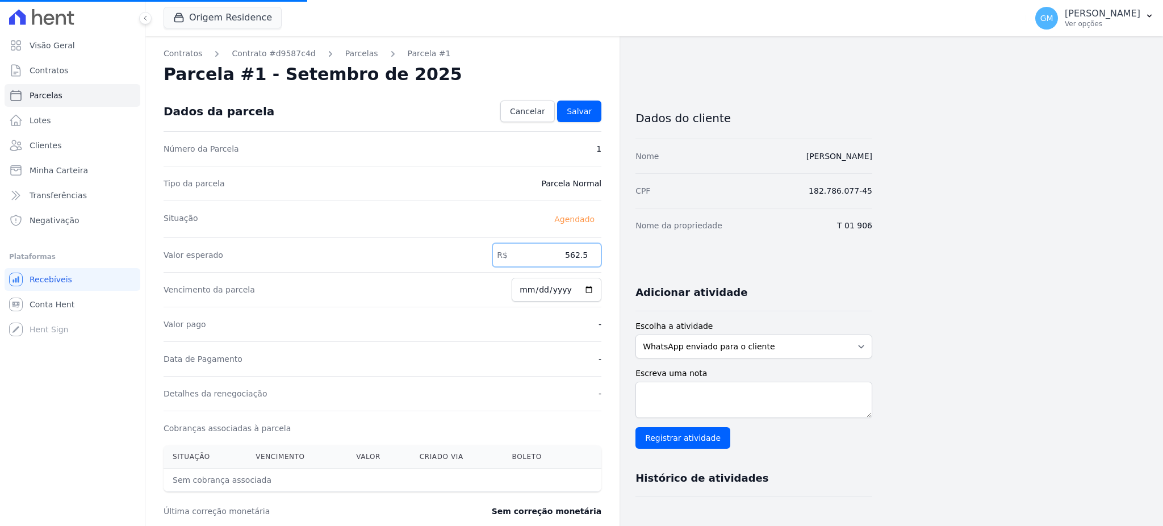
click at [630, 256] on div "Contratos Contrato #d9587c4d Parcelas Parcela #1 Parcela #1 - Setembro de 2025 …" at bounding box center [508, 400] width 727 height 729
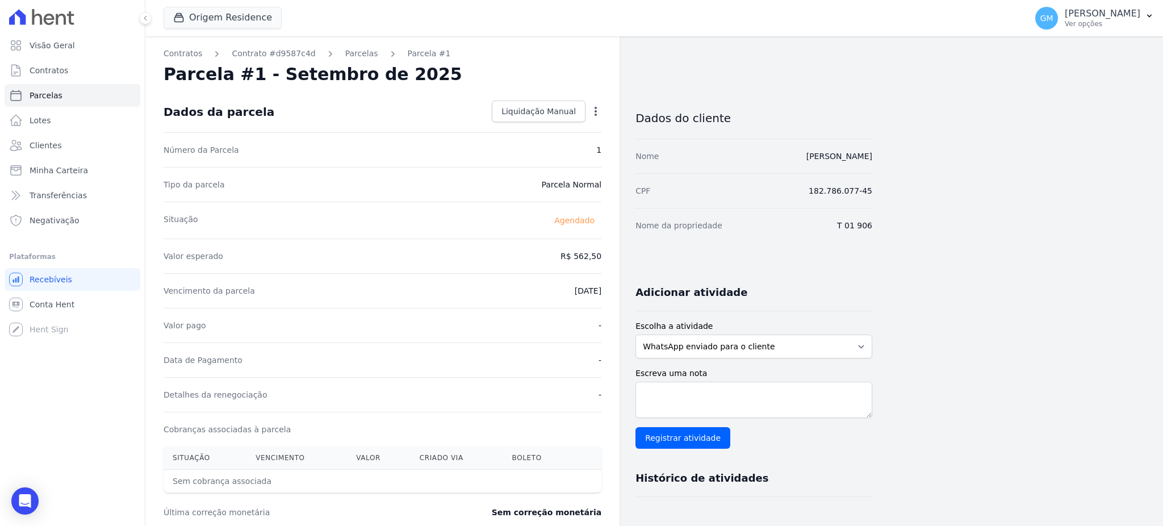
click at [594, 103] on div "Open options Alterar Antecipar" at bounding box center [594, 112] width 16 height 19
click at [594, 108] on icon "button" at bounding box center [595, 111] width 11 height 11
click at [546, 134] on link "Alterar" at bounding box center [547, 126] width 100 height 20
drag, startPoint x: 555, startPoint y: 257, endPoint x: 621, endPoint y: 262, distance: 66.0
click at [621, 262] on div "Contratos Contrato #d9587c4d Parcelas Parcela #1 Parcela #1 - Setembro de 2025 …" at bounding box center [508, 400] width 727 height 729
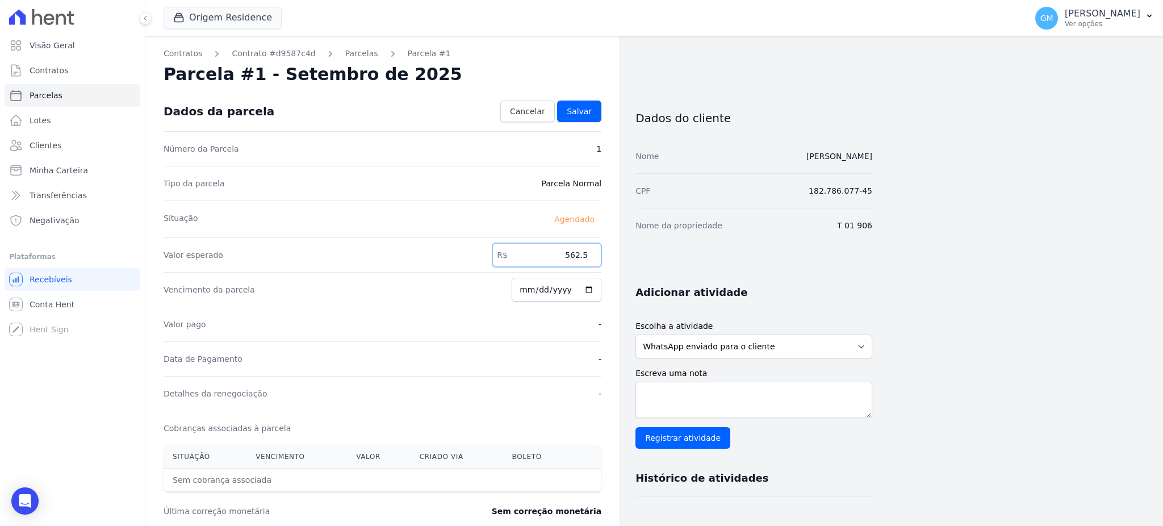
paste input "6.43"
type input "566.43"
click at [589, 289] on input "2025-09-27" at bounding box center [557, 290] width 90 height 24
type input "[DATE]"
click at [598, 109] on link "Salvar" at bounding box center [579, 112] width 44 height 22
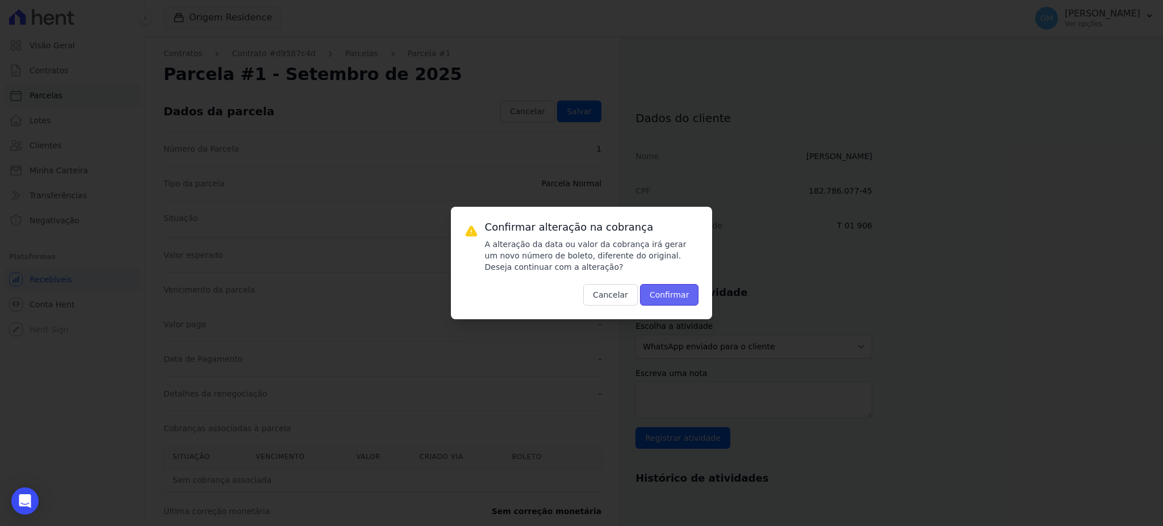
click at [659, 306] on button "Confirmar" at bounding box center [669, 295] width 59 height 22
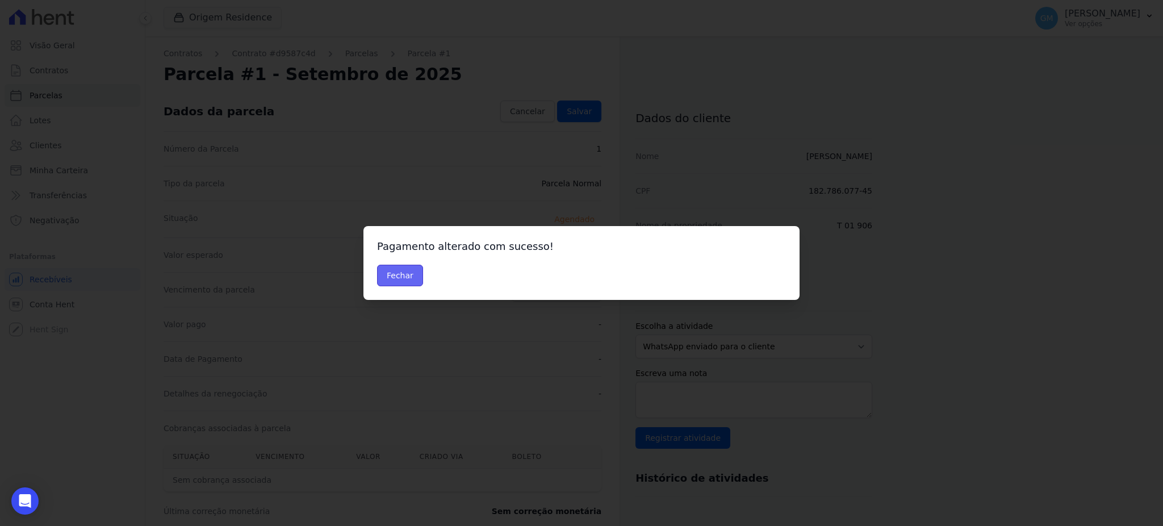
click at [378, 279] on button "Fechar" at bounding box center [400, 276] width 46 height 22
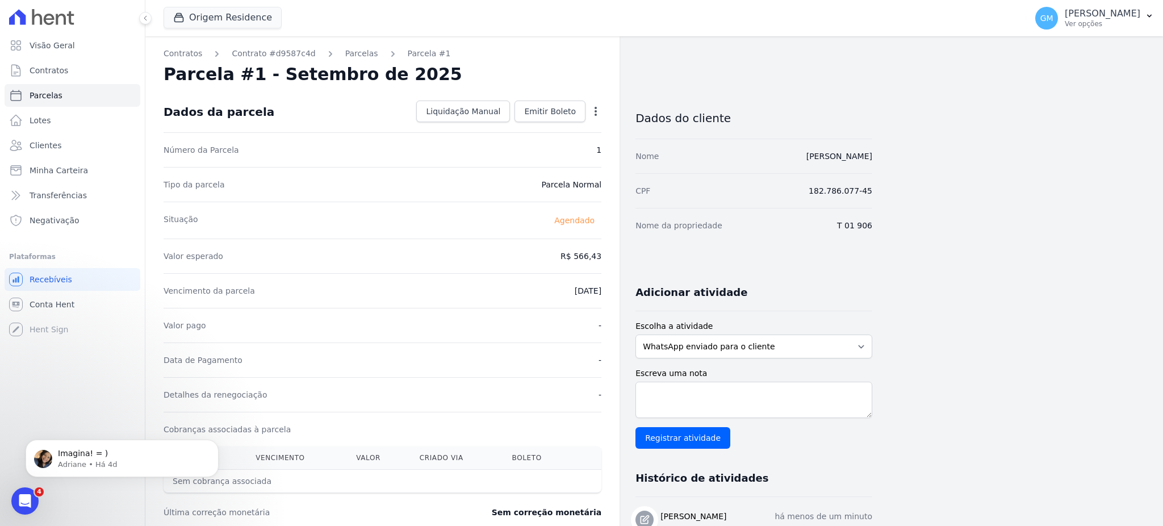
click at [558, 310] on div "Valor pago -" at bounding box center [383, 325] width 438 height 35
click at [555, 109] on span "Emitir Boleto" at bounding box center [550, 111] width 52 height 11
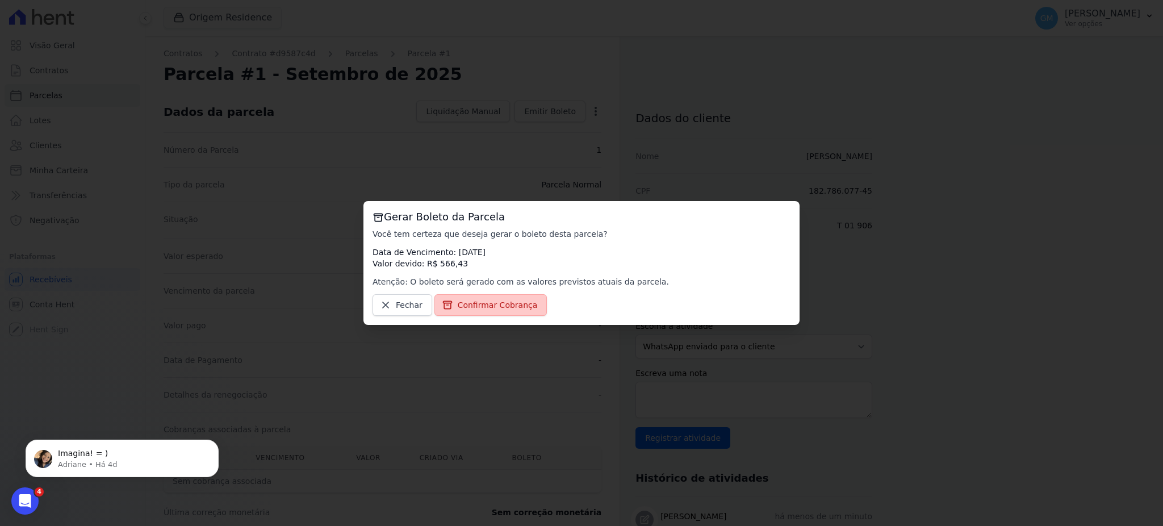
click at [497, 306] on span "Confirmar Cobrança" at bounding box center [498, 304] width 80 height 11
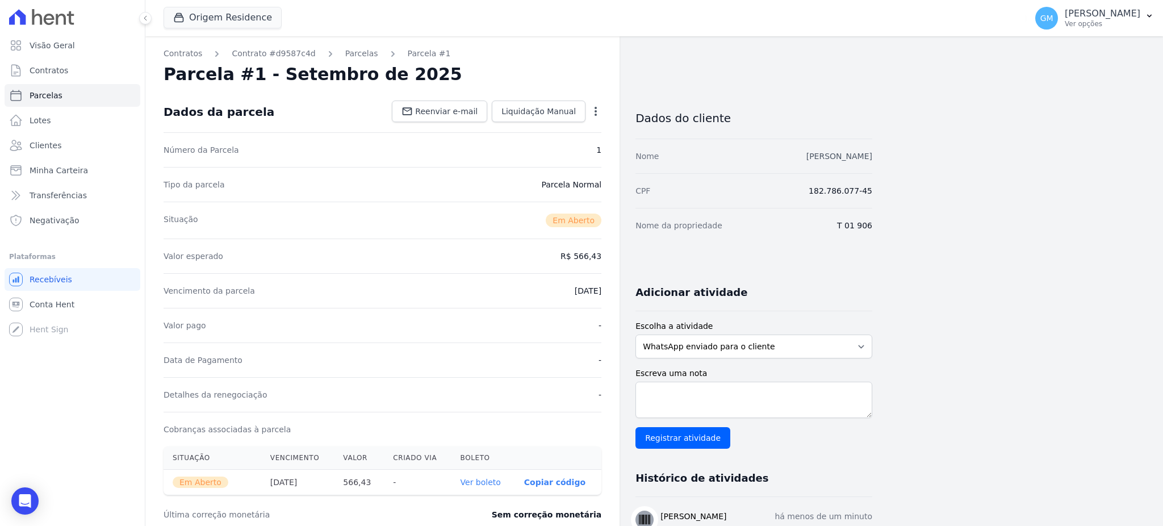
drag, startPoint x: 783, startPoint y: 162, endPoint x: 868, endPoint y: 160, distance: 84.7
click at [868, 160] on div "Nome [PERSON_NAME]" at bounding box center [754, 156] width 237 height 35
copy link "[PERSON_NAME]"
click at [101, 147] on link "Clientes" at bounding box center [73, 145] width 136 height 23
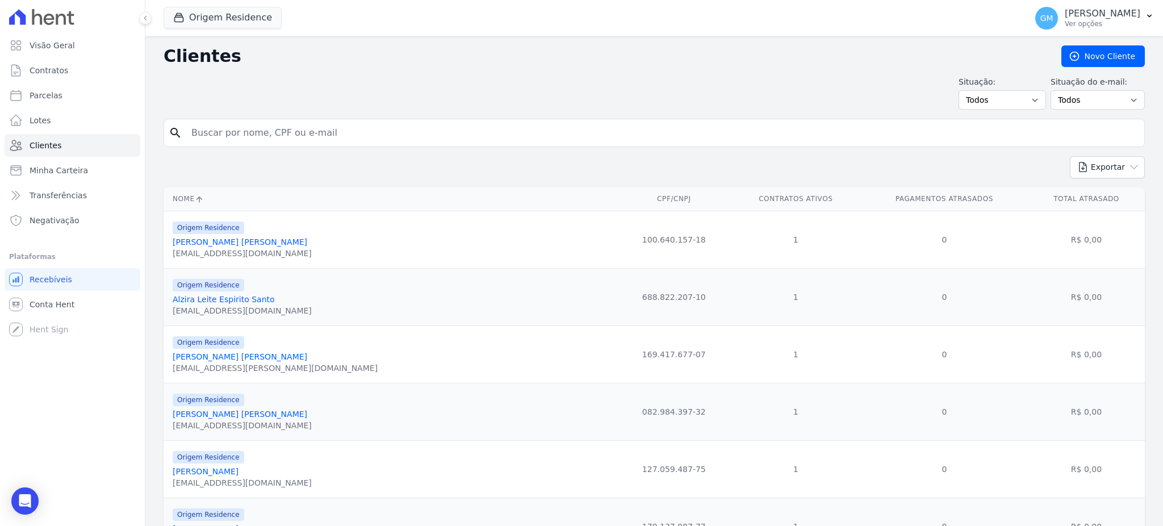
click at [87, 83] on ul "Visão Geral Contratos [GEOGRAPHIC_DATA] Lotes Clientes Minha Carteira Transferê…" at bounding box center [73, 133] width 136 height 198
click at [92, 90] on link "Parcelas" at bounding box center [73, 95] width 136 height 23
select select
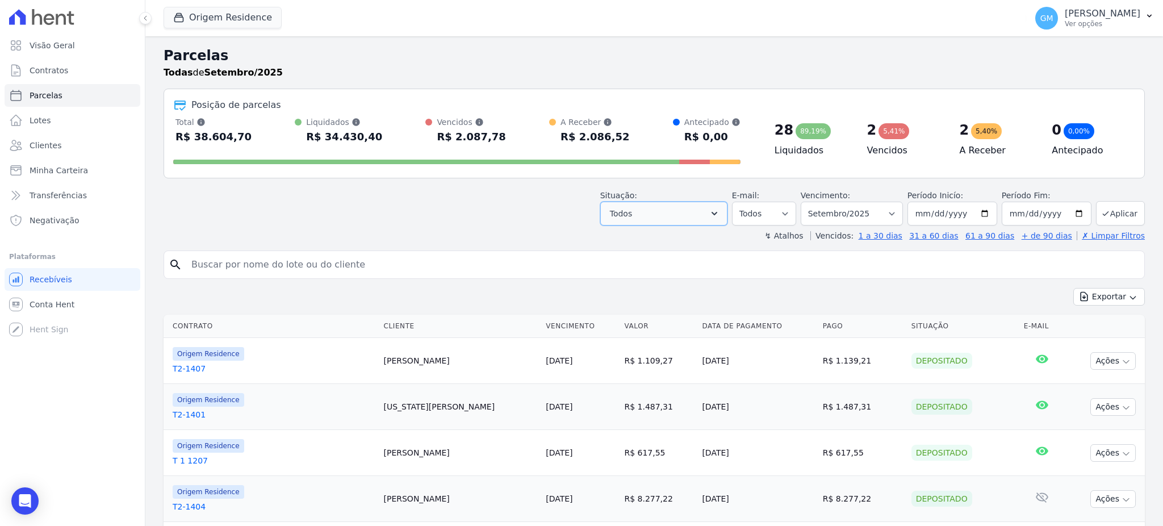
click at [684, 206] on button "Todos" at bounding box center [663, 214] width 127 height 24
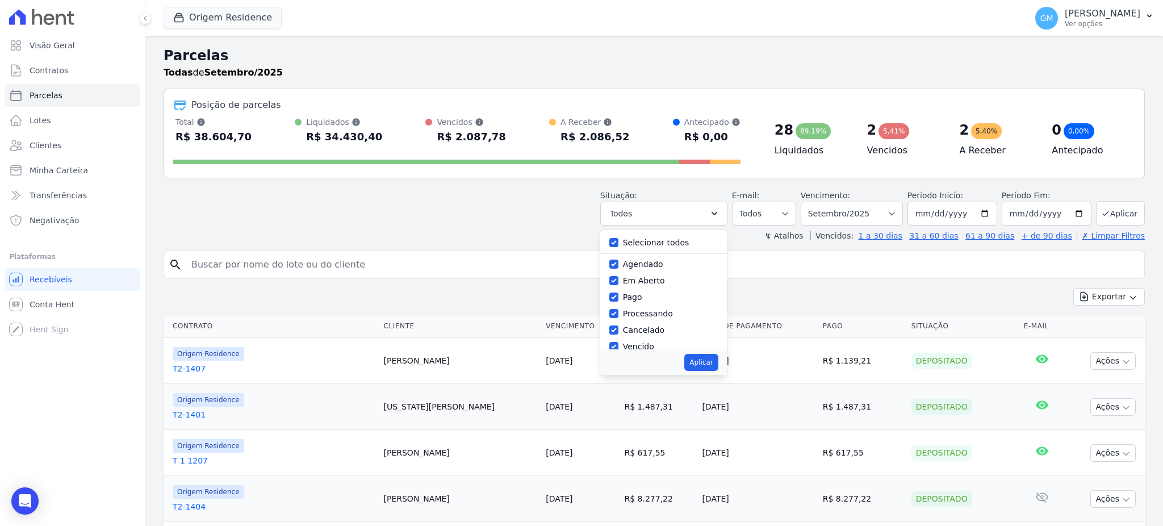
click at [625, 240] on div "Selecionar todos" at bounding box center [663, 243] width 109 height 16
click at [616, 241] on input "Selecionar todos" at bounding box center [613, 242] width 9 height 9
checkbox input "false"
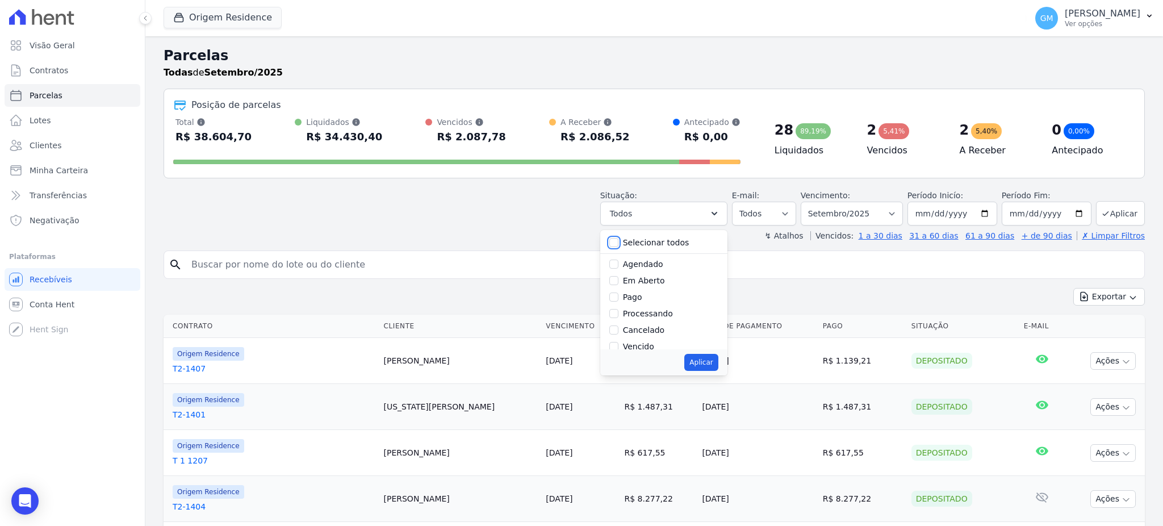
checkbox input "false"
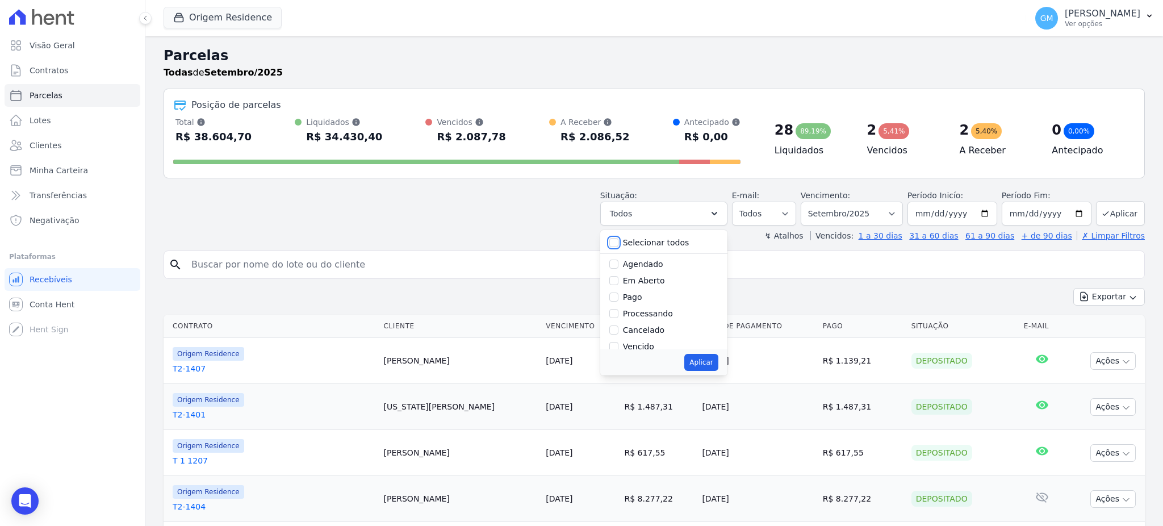
checkbox input "false"
click at [617, 261] on input "Agendado" at bounding box center [613, 264] width 9 height 9
checkbox input "true"
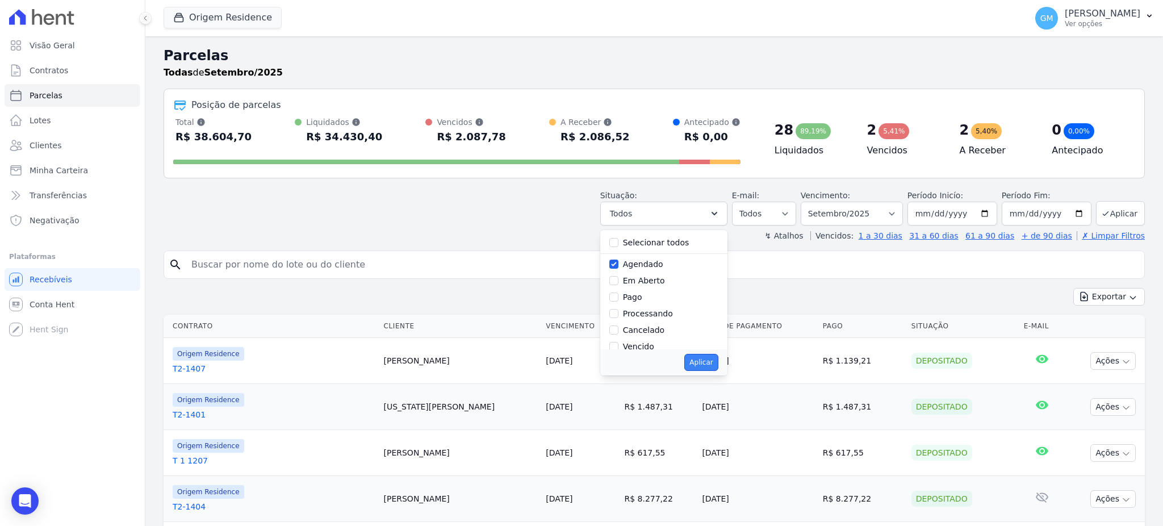
click at [718, 368] on button "Aplicar" at bounding box center [701, 362] width 34 height 17
select select "scheduled"
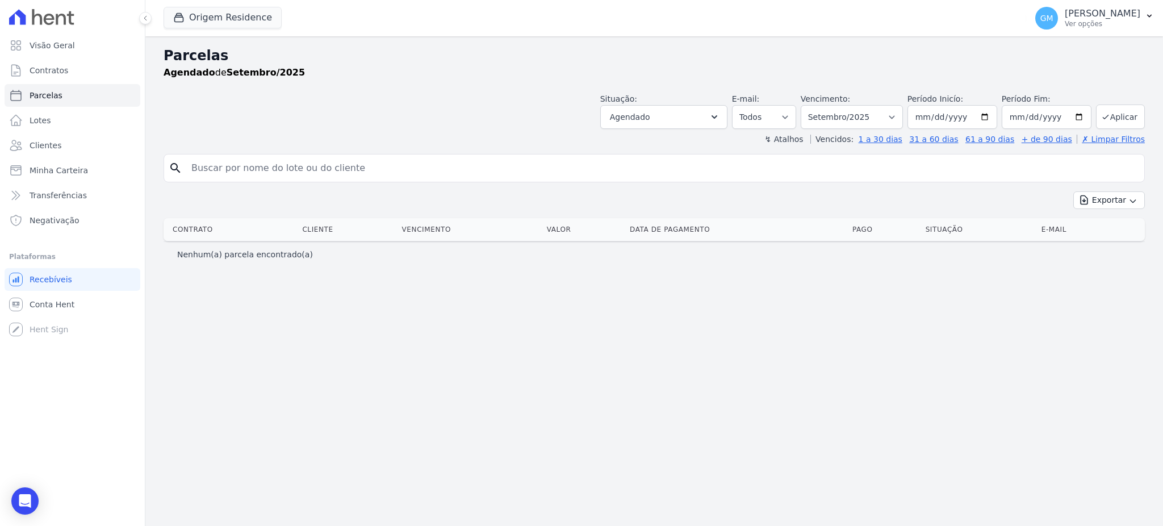
select select
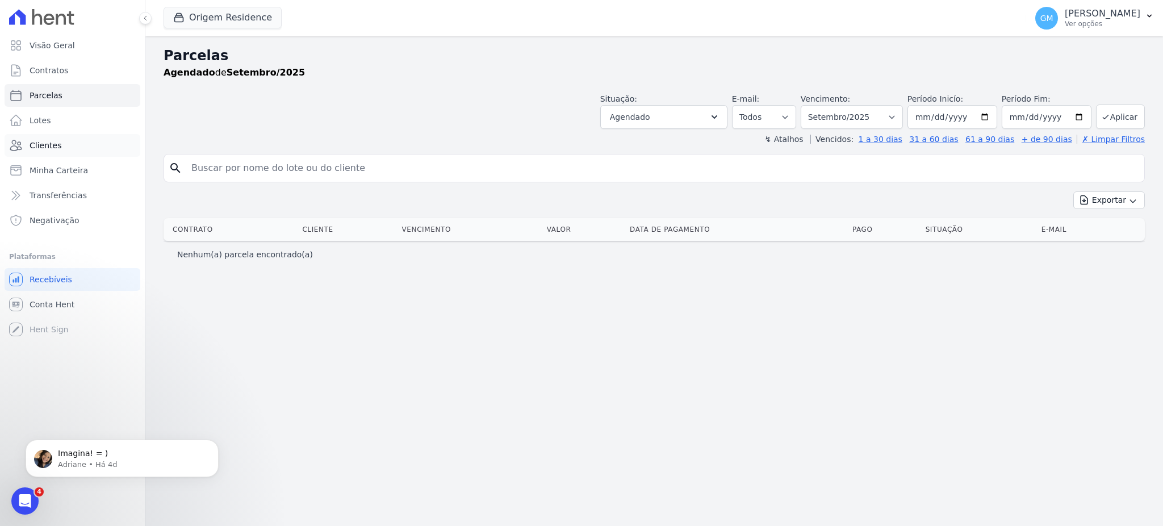
click at [44, 153] on link "Clientes" at bounding box center [73, 145] width 136 height 23
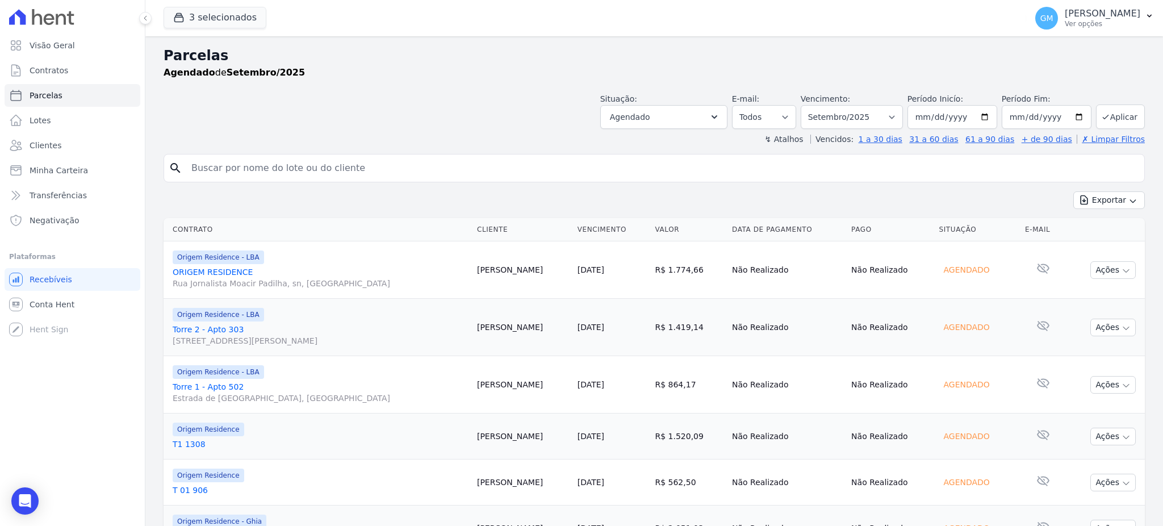
select select
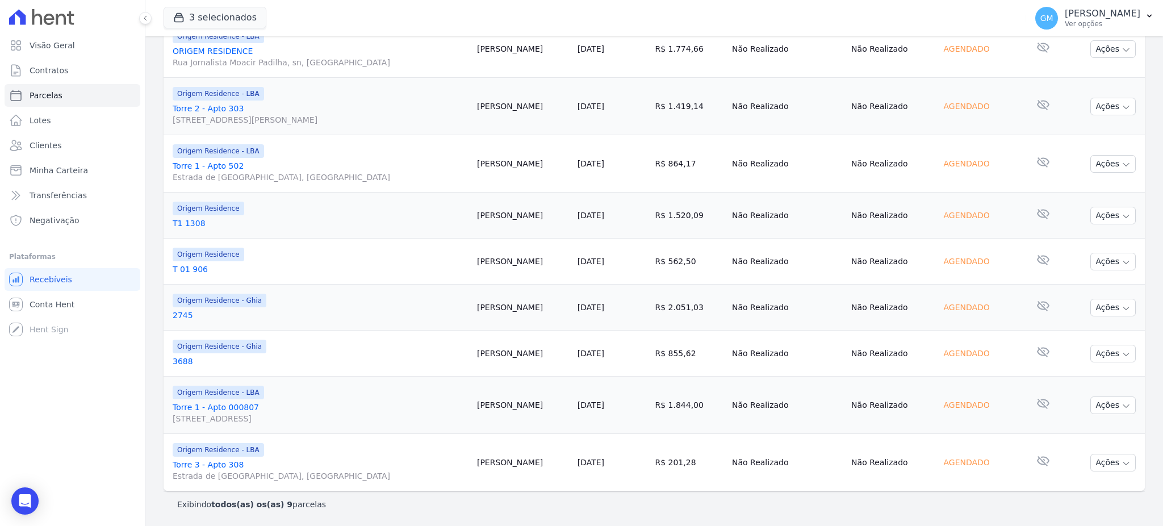
drag, startPoint x: 548, startPoint y: 163, endPoint x: 474, endPoint y: 176, distance: 74.3
click at [474, 176] on tr "Origem Residence - LBA [STREET_ADDRESS] [PERSON_NAME] [DATE] R$ 864,17 Não Real…" at bounding box center [654, 163] width 981 height 57
copy tr "Estrada de [GEOGRAPHIC_DATA], [GEOGRAPHIC_DATA]"
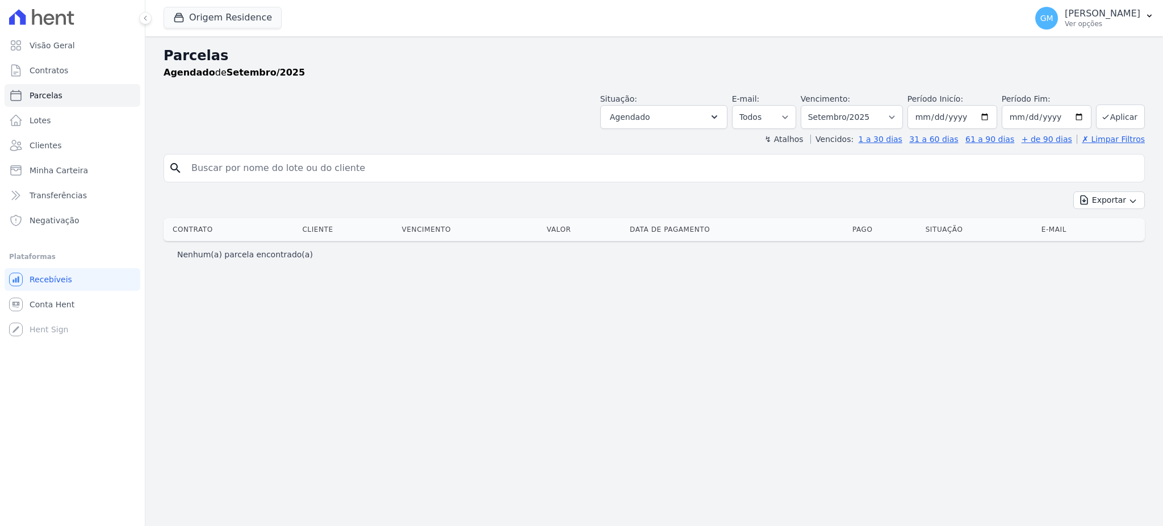
select select
